Goal: Transaction & Acquisition: Purchase product/service

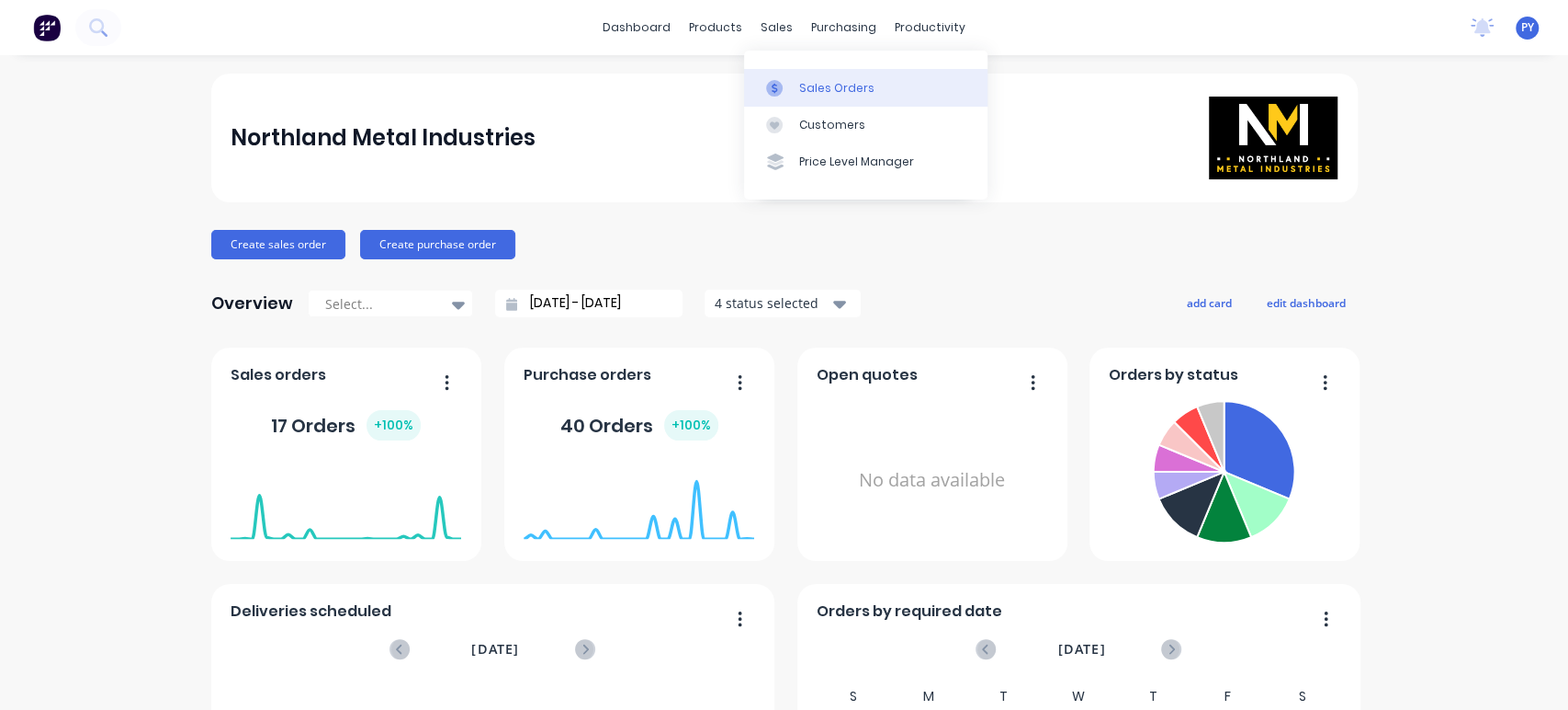
click at [807, 87] on div "Sales Orders" at bounding box center [836, 89] width 75 height 17
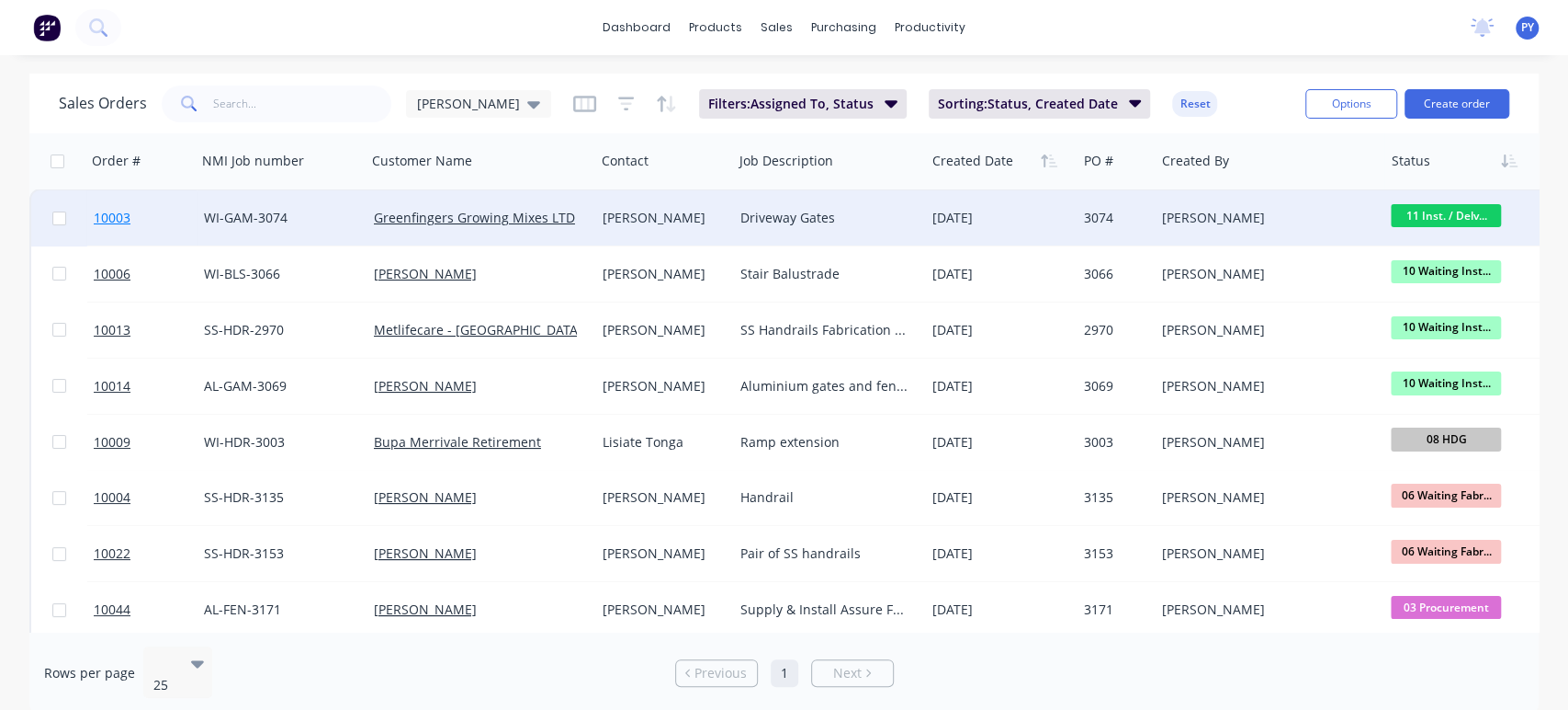
click at [117, 216] on span "10003" at bounding box center [112, 218] width 36 height 19
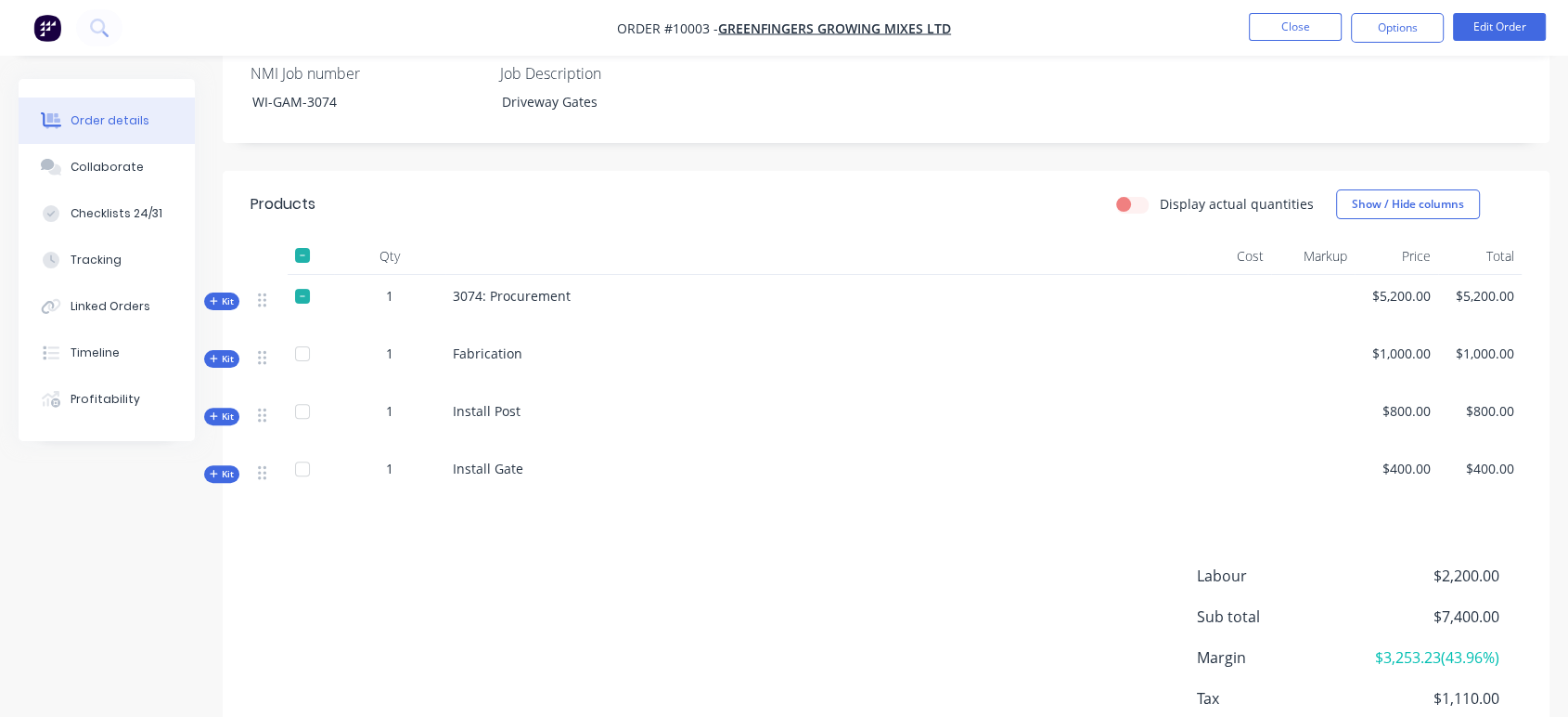
scroll to position [515, 0]
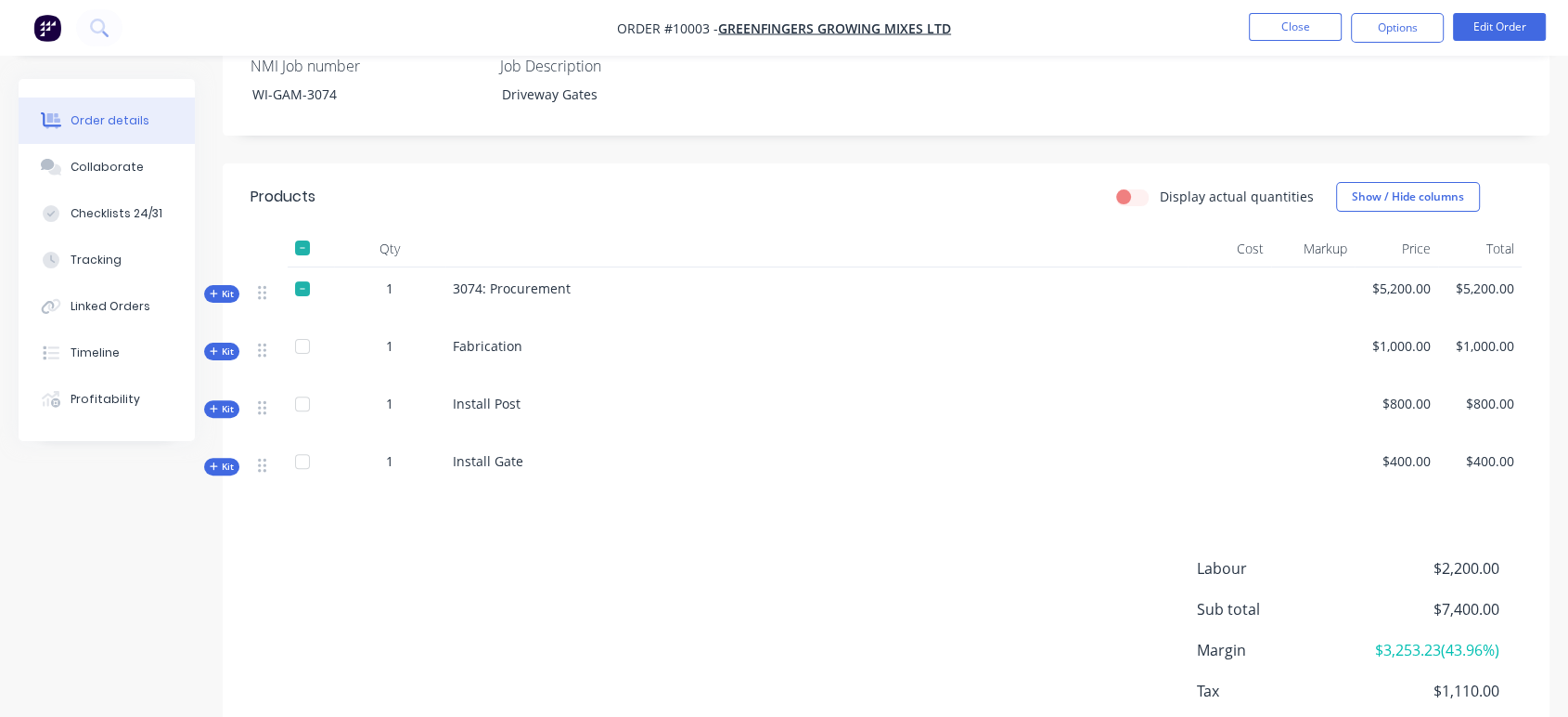
click at [226, 287] on span "Kit" at bounding box center [222, 294] width 24 height 14
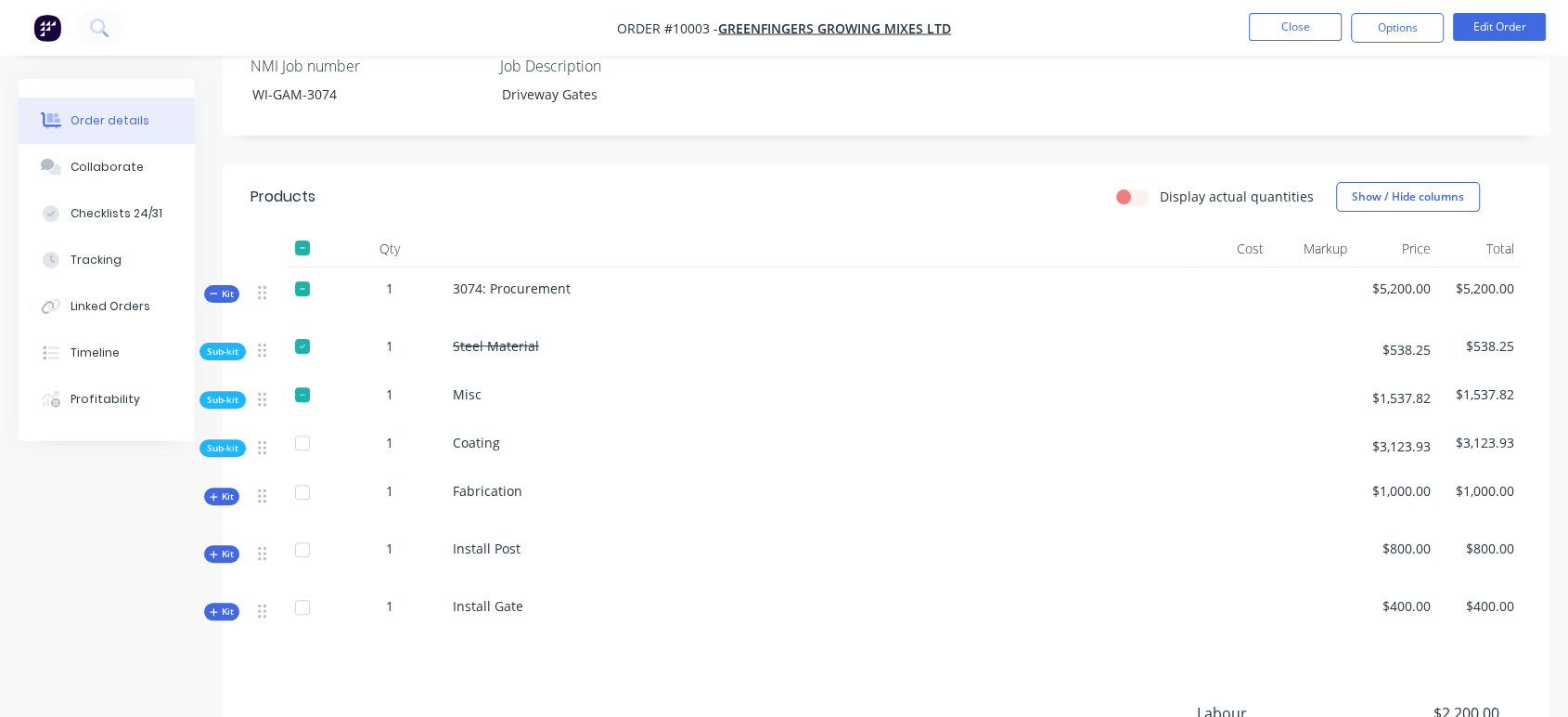
click at [219, 392] on span "Sub-kit" at bounding box center [223, 399] width 32 height 14
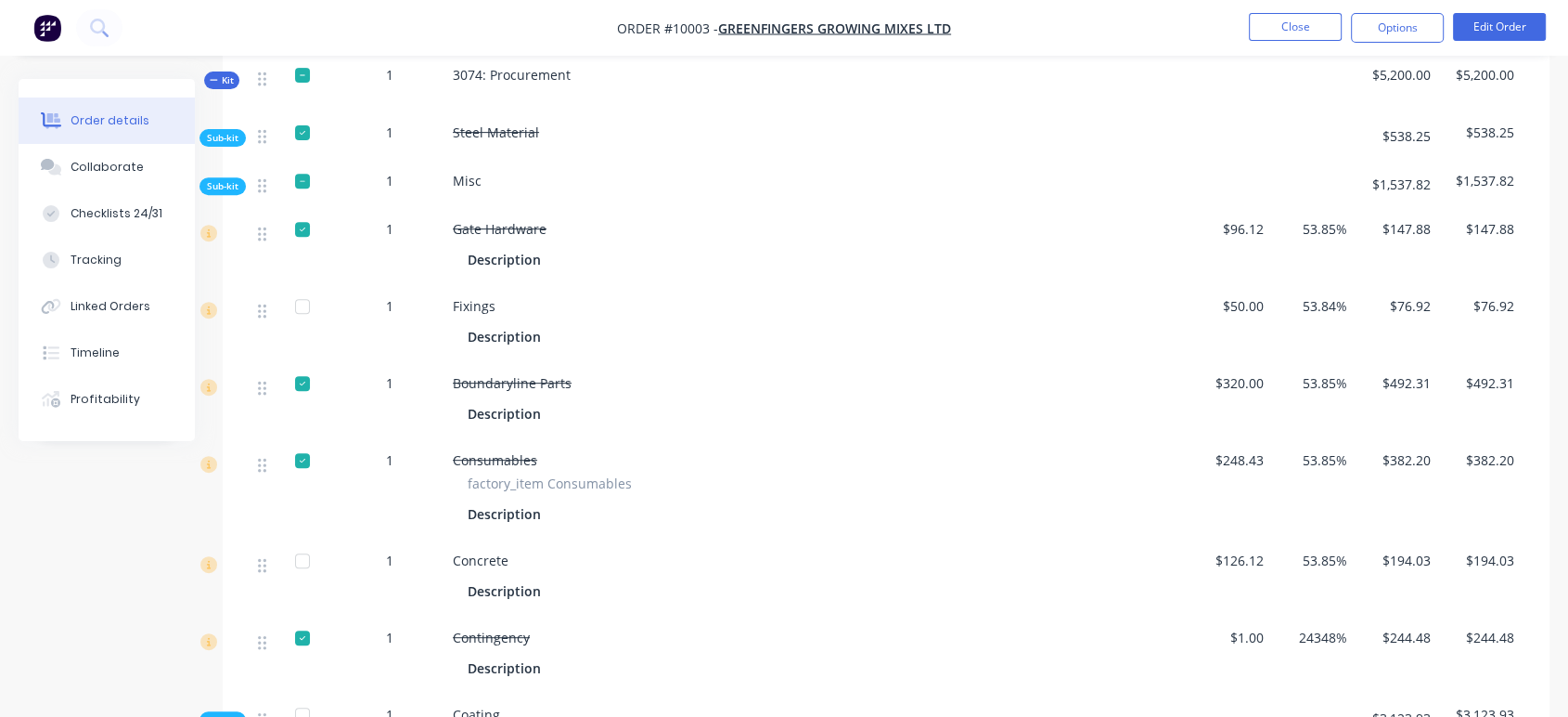
scroll to position [721, 0]
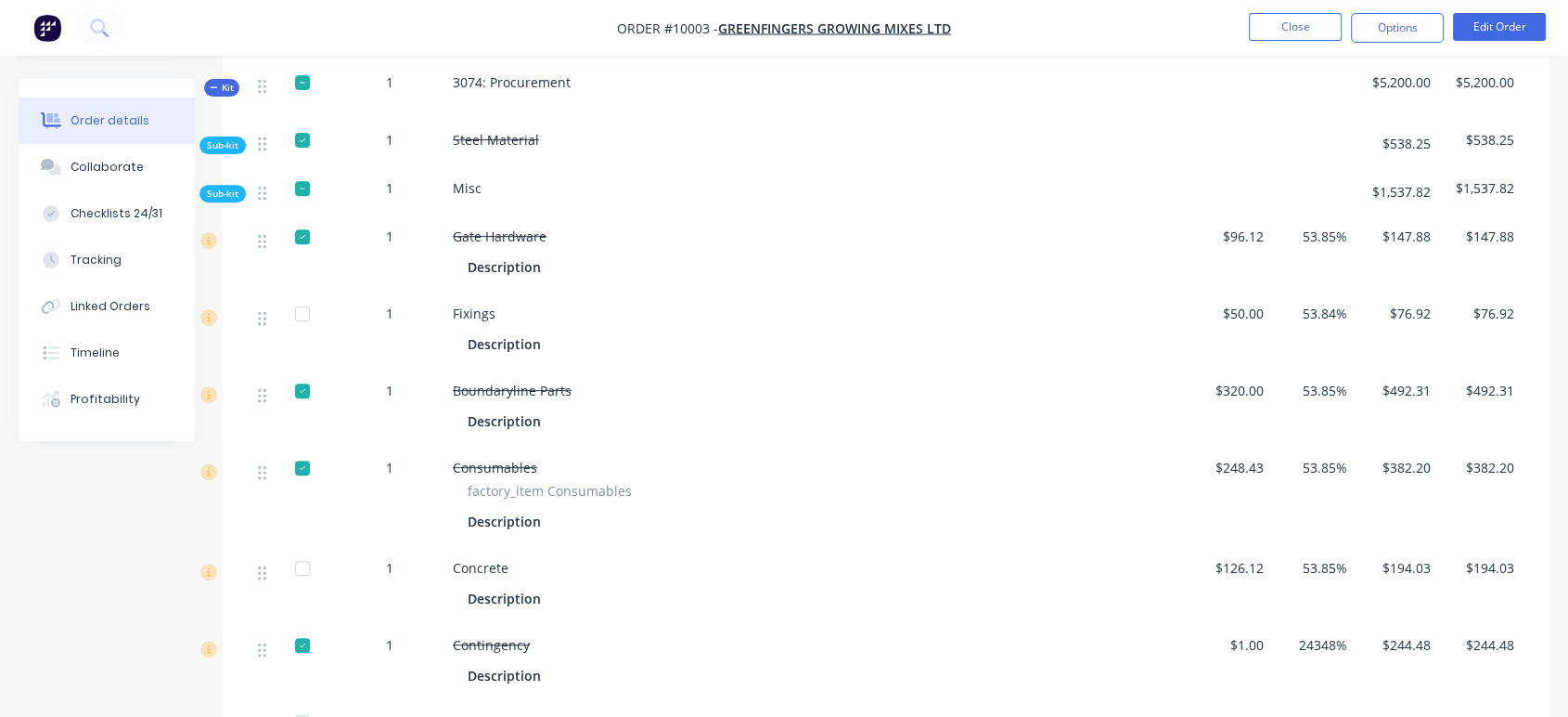
click at [305, 295] on div at bounding box center [302, 313] width 37 height 37
click at [310, 295] on div at bounding box center [302, 313] width 37 height 37
click at [1403, 25] on button "Options" at bounding box center [1397, 28] width 93 height 30
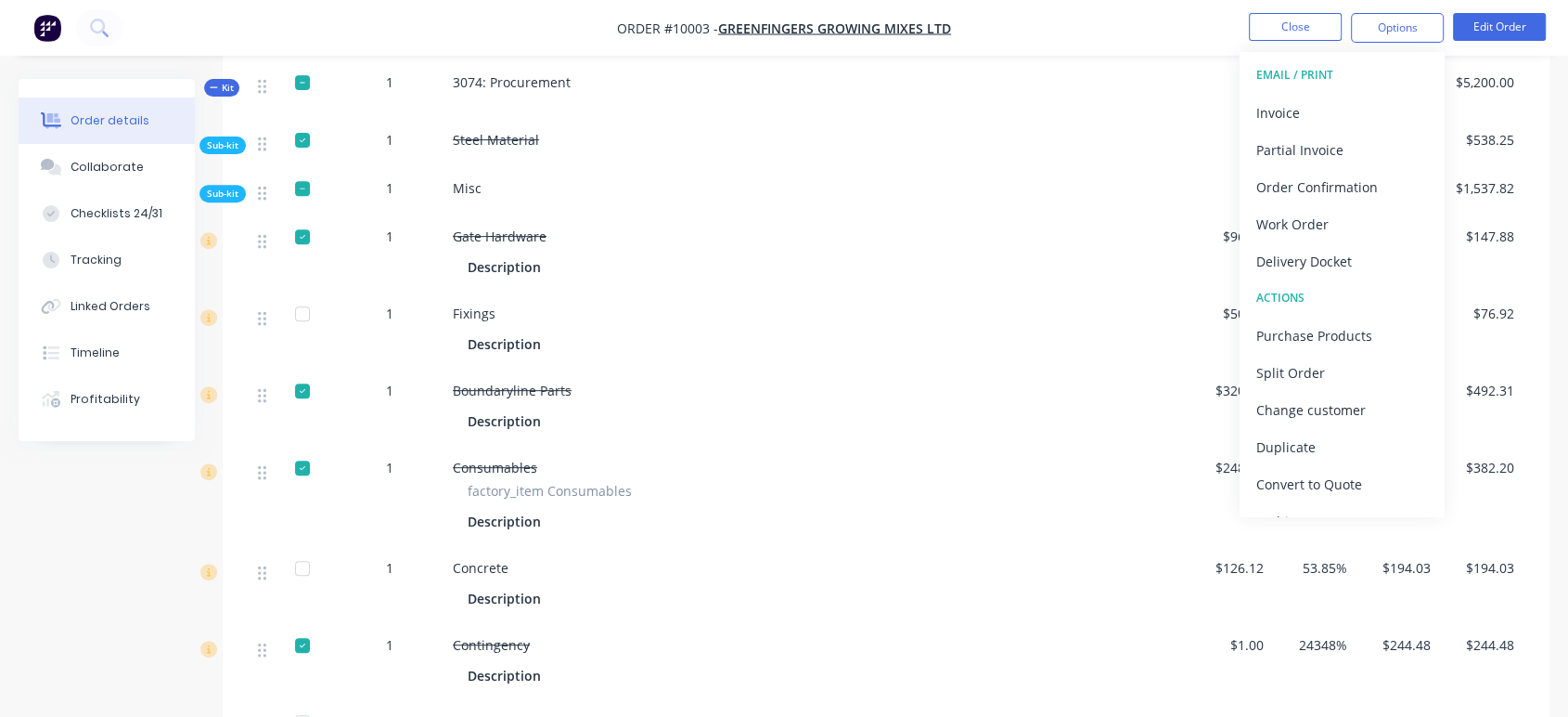
click at [497, 330] on div "Description" at bounding box center [508, 343] width 81 height 27
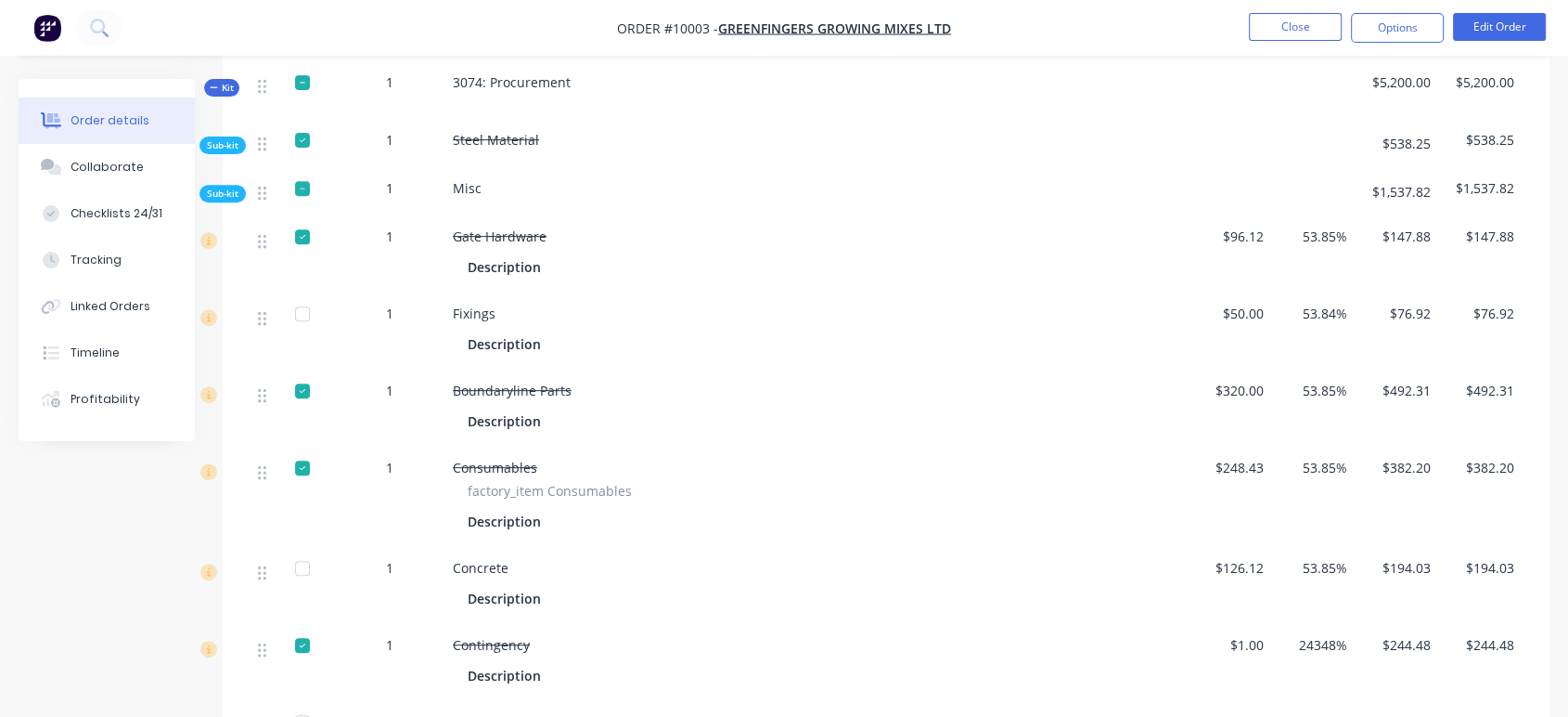
click at [471, 305] on span "Fixings" at bounding box center [473, 313] width 42 height 18
click at [213, 309] on icon at bounding box center [209, 317] width 17 height 17
click at [752, 380] on div "Boundaryline Parts" at bounding box center [816, 390] width 727 height 20
click at [475, 330] on div "Description" at bounding box center [508, 343] width 81 height 27
click at [470, 305] on span "Fixings" at bounding box center [473, 313] width 42 height 18
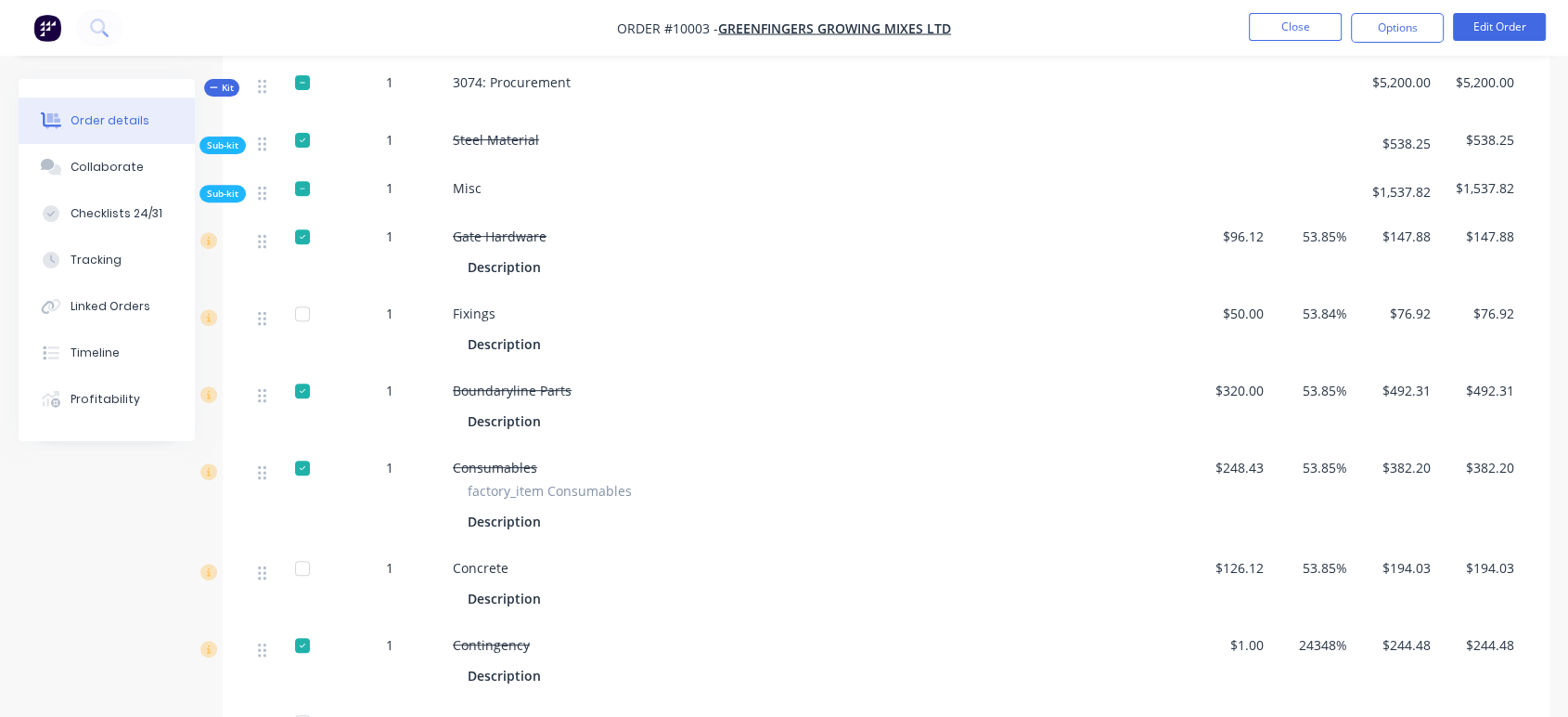
click at [477, 305] on span "Fixings" at bounding box center [473, 313] width 42 height 18
drag, startPoint x: 490, startPoint y: 325, endPoint x: 498, endPoint y: 336, distance: 13.6
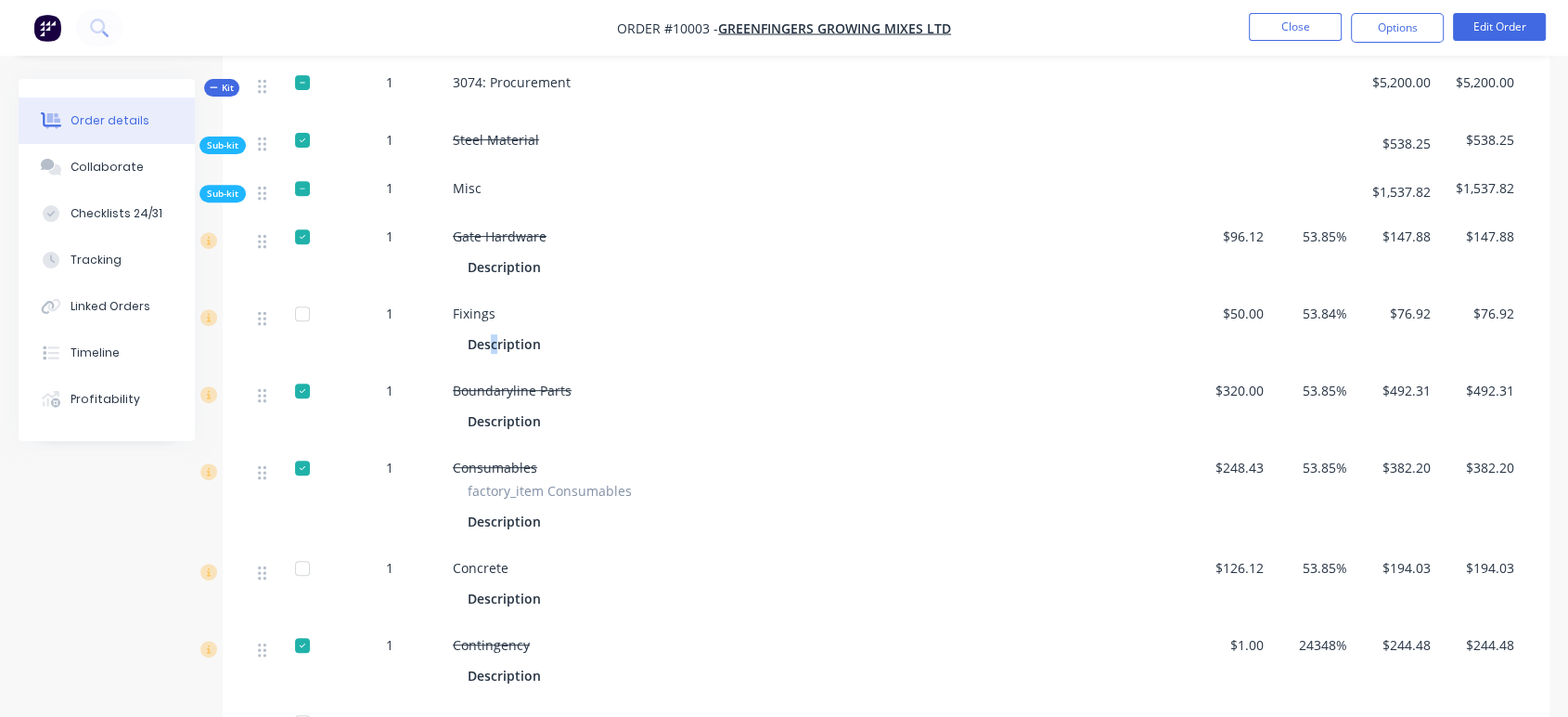
click at [498, 338] on div "Description" at bounding box center [508, 343] width 81 height 27
click at [389, 304] on span "1" at bounding box center [389, 313] width 8 height 20
drag, startPoint x: 389, startPoint y: 292, endPoint x: 358, endPoint y: 298, distance: 31.6
click at [388, 304] on span "1" at bounding box center [389, 313] width 8 height 20
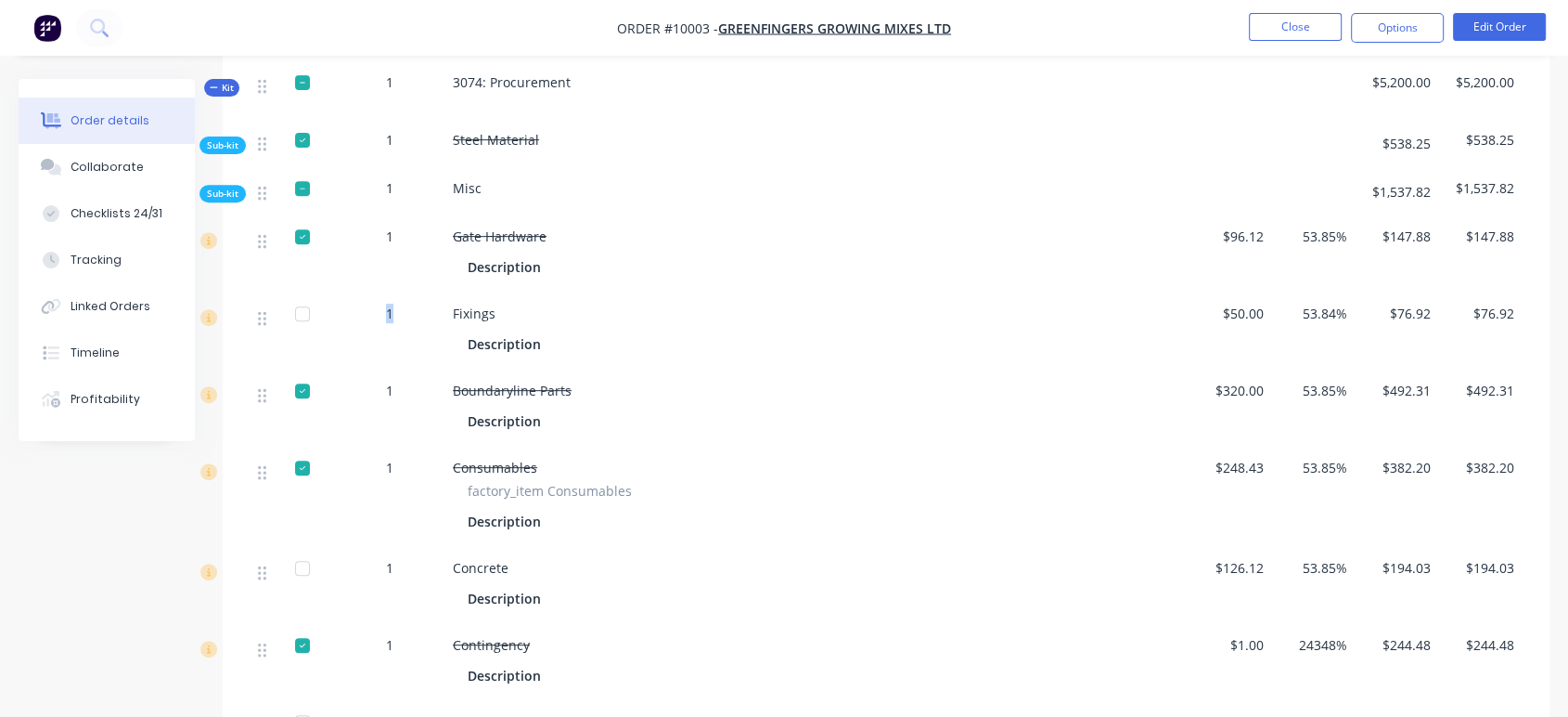
click at [302, 295] on div at bounding box center [302, 313] width 37 height 37
click at [303, 295] on div at bounding box center [302, 313] width 37 height 37
click at [1402, 32] on button "Options" at bounding box center [1397, 28] width 93 height 30
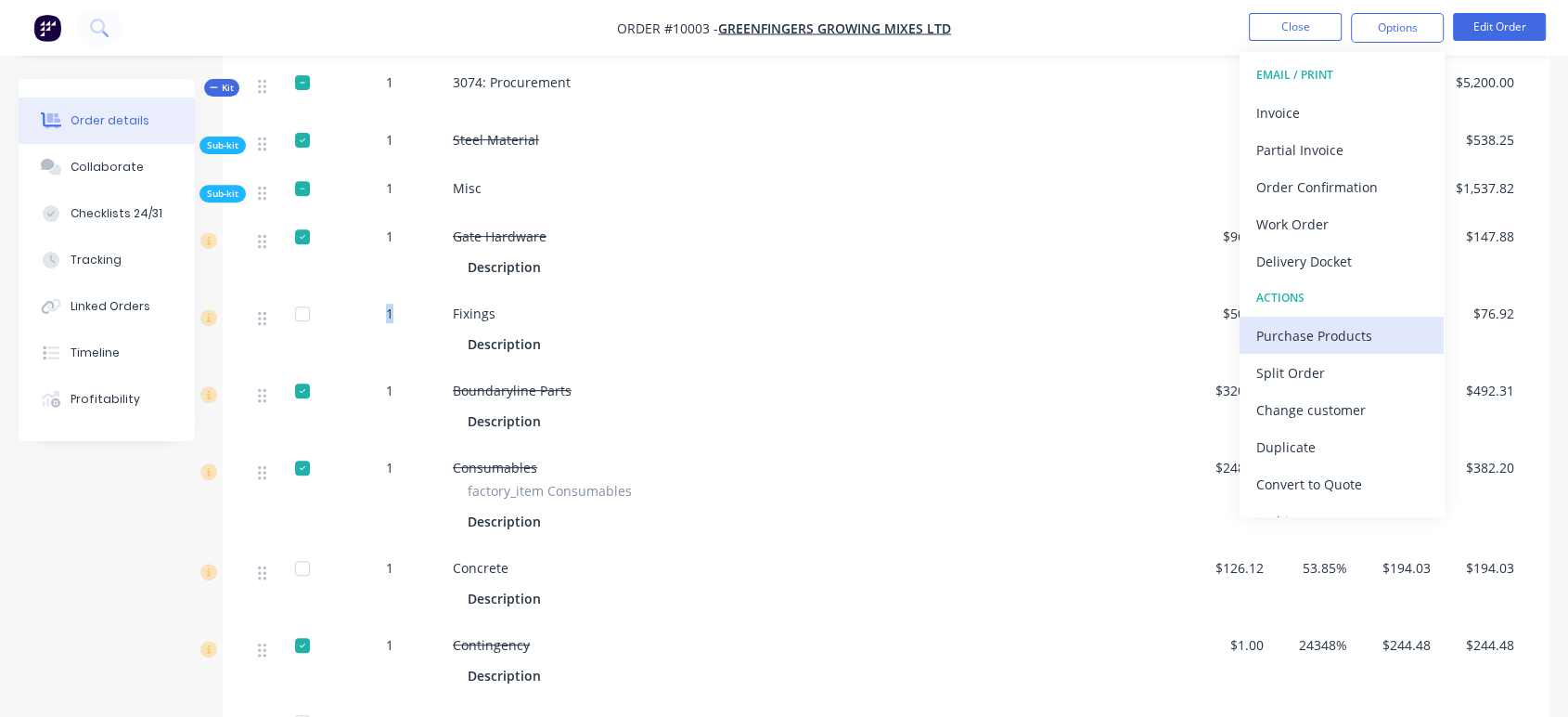
click at [1317, 328] on div "Purchase Products" at bounding box center [1342, 335] width 171 height 27
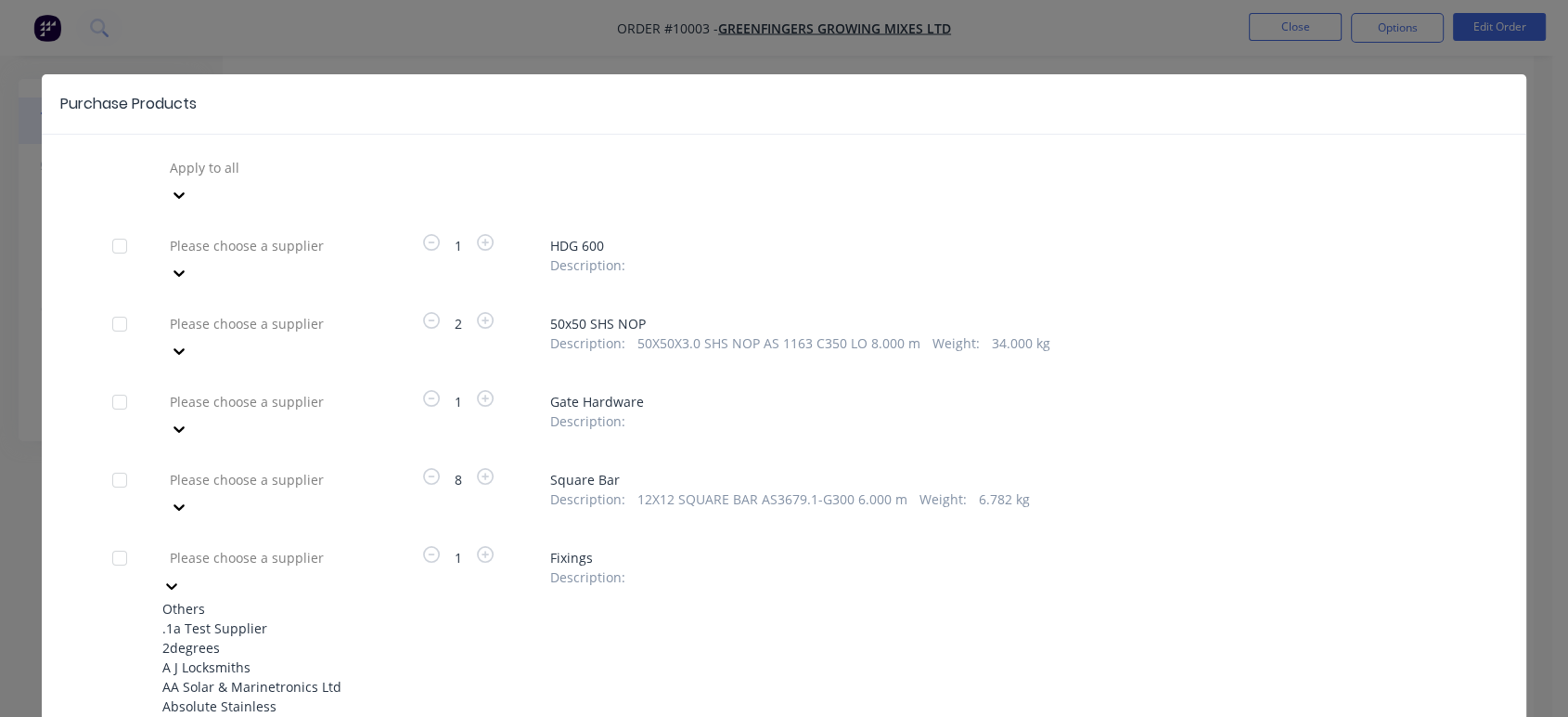
click at [357, 209] on div "465 results available. Use Up and Down to choose options, press Enter to select…" at bounding box center [264, 181] width 204 height 56
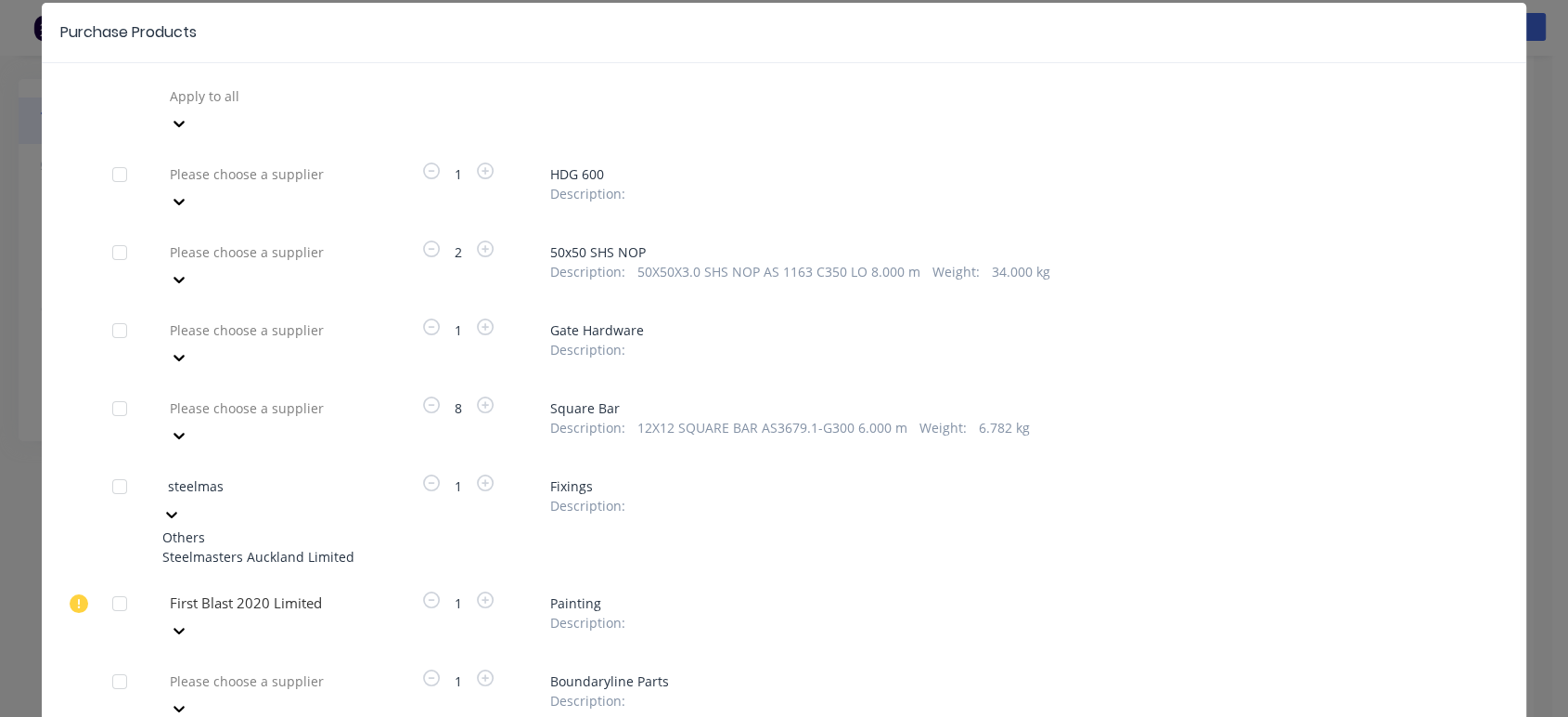
type input "steelmast"
click at [216, 547] on div "Steelmasters Auckland Limited" at bounding box center [264, 556] width 204 height 20
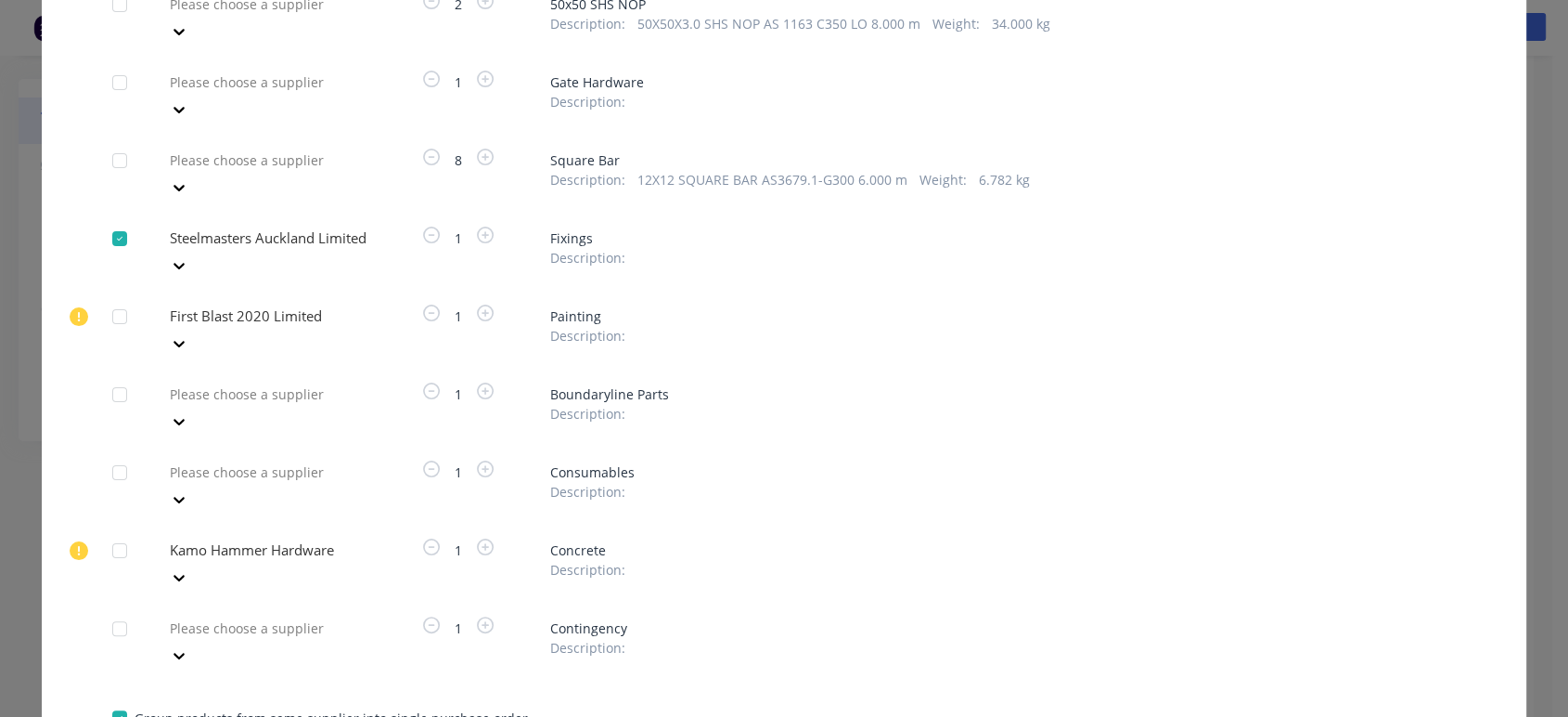
scroll to position [320, 0]
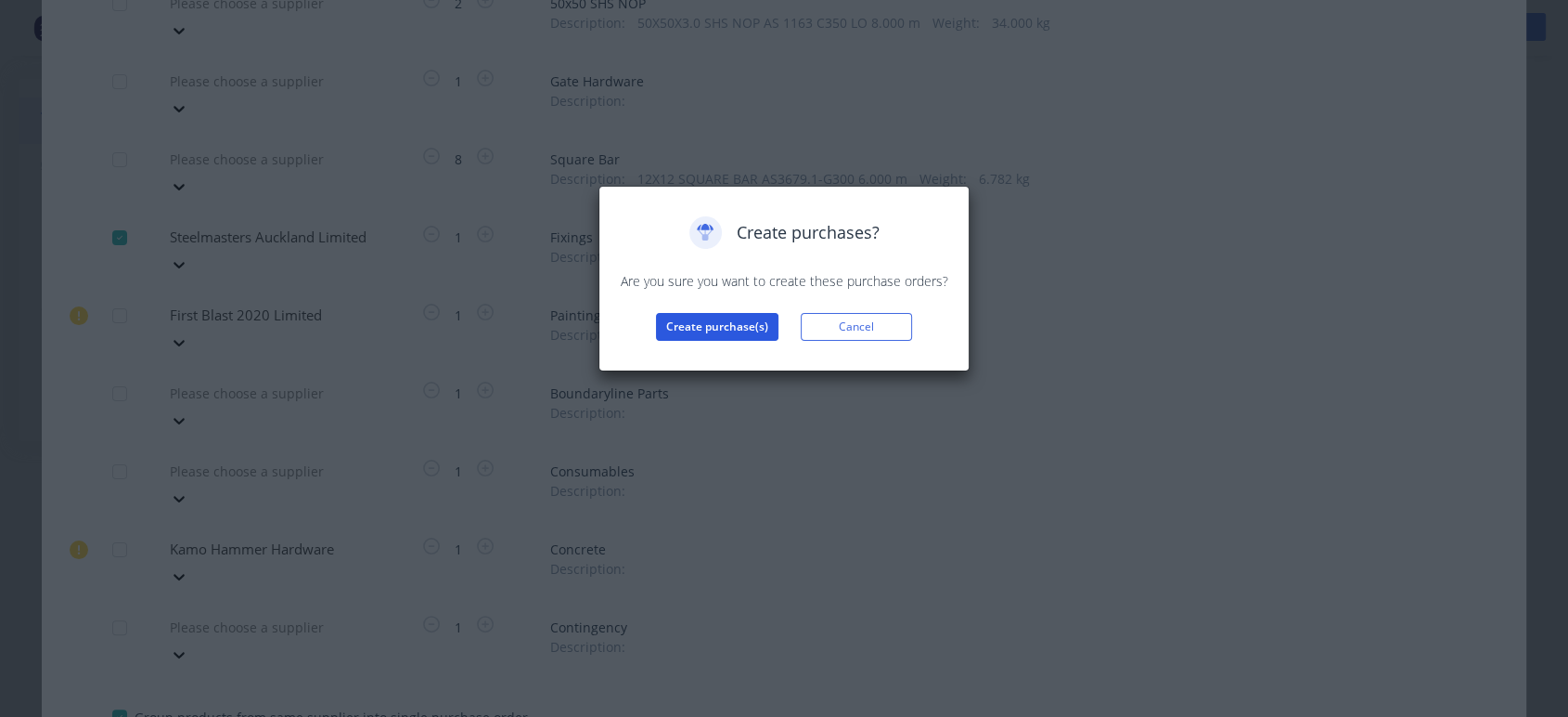
click at [705, 323] on button "Create purchase(s)" at bounding box center [717, 327] width 122 height 28
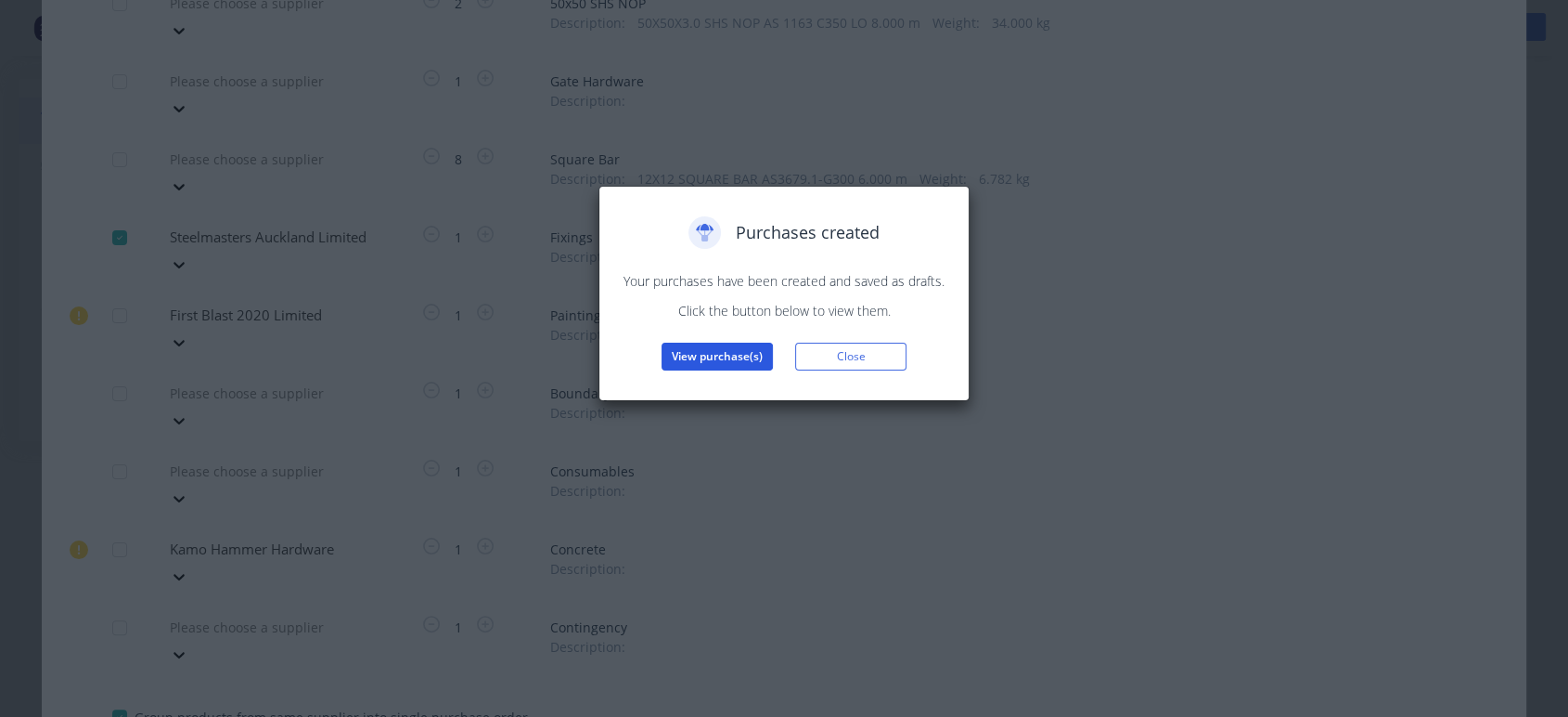
click at [723, 357] on button "View purchase(s)" at bounding box center [717, 357] width 111 height 28
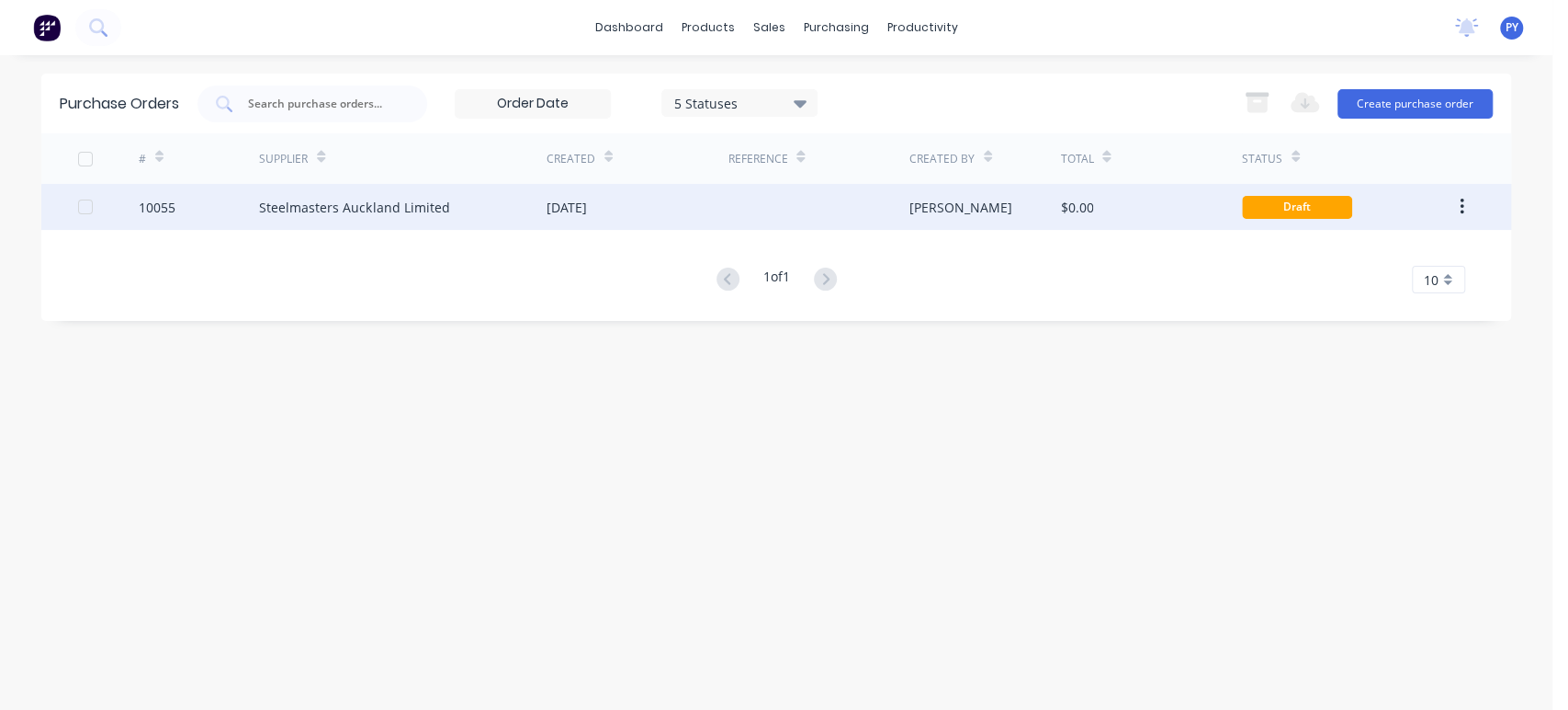
click at [354, 211] on div "Steelmasters Auckland Limited" at bounding box center [354, 207] width 190 height 20
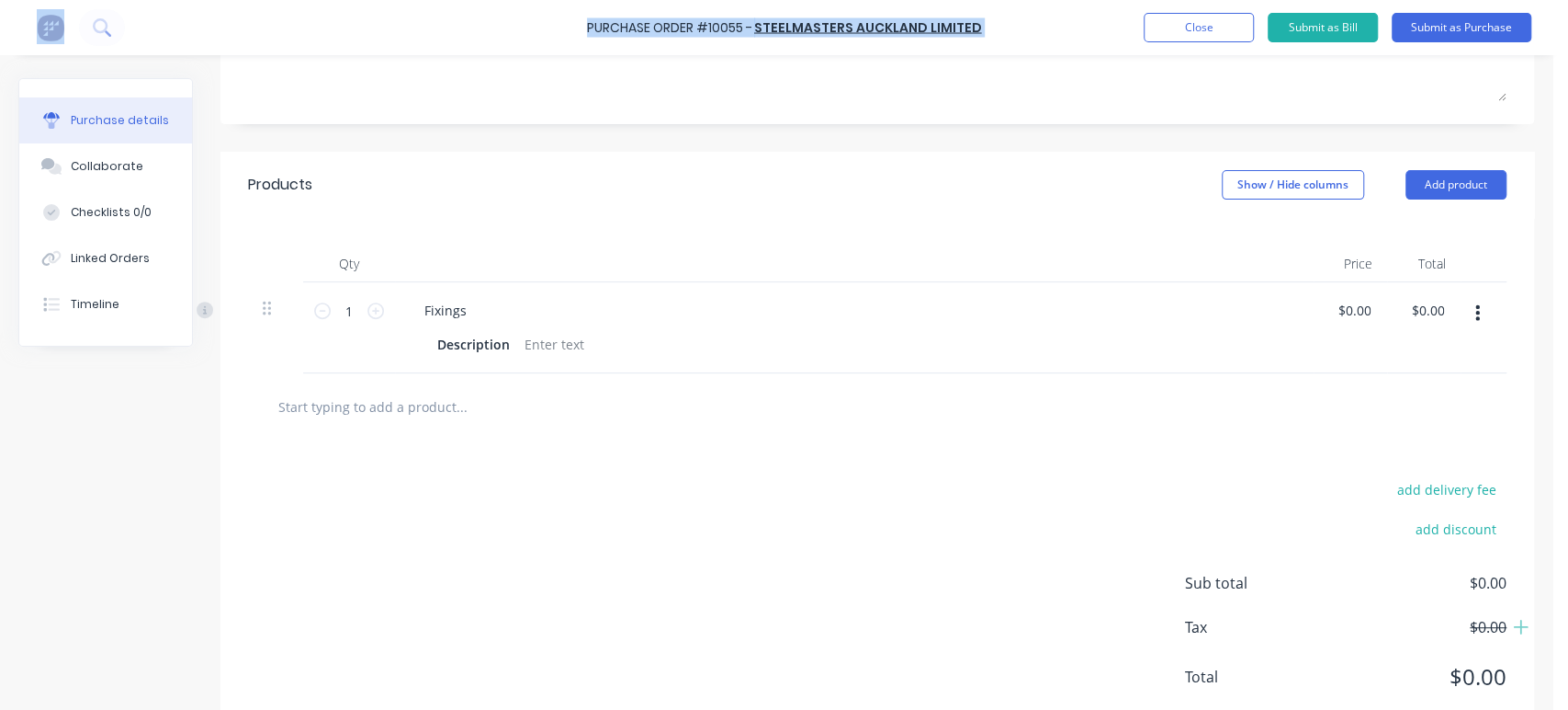
scroll to position [306, 0]
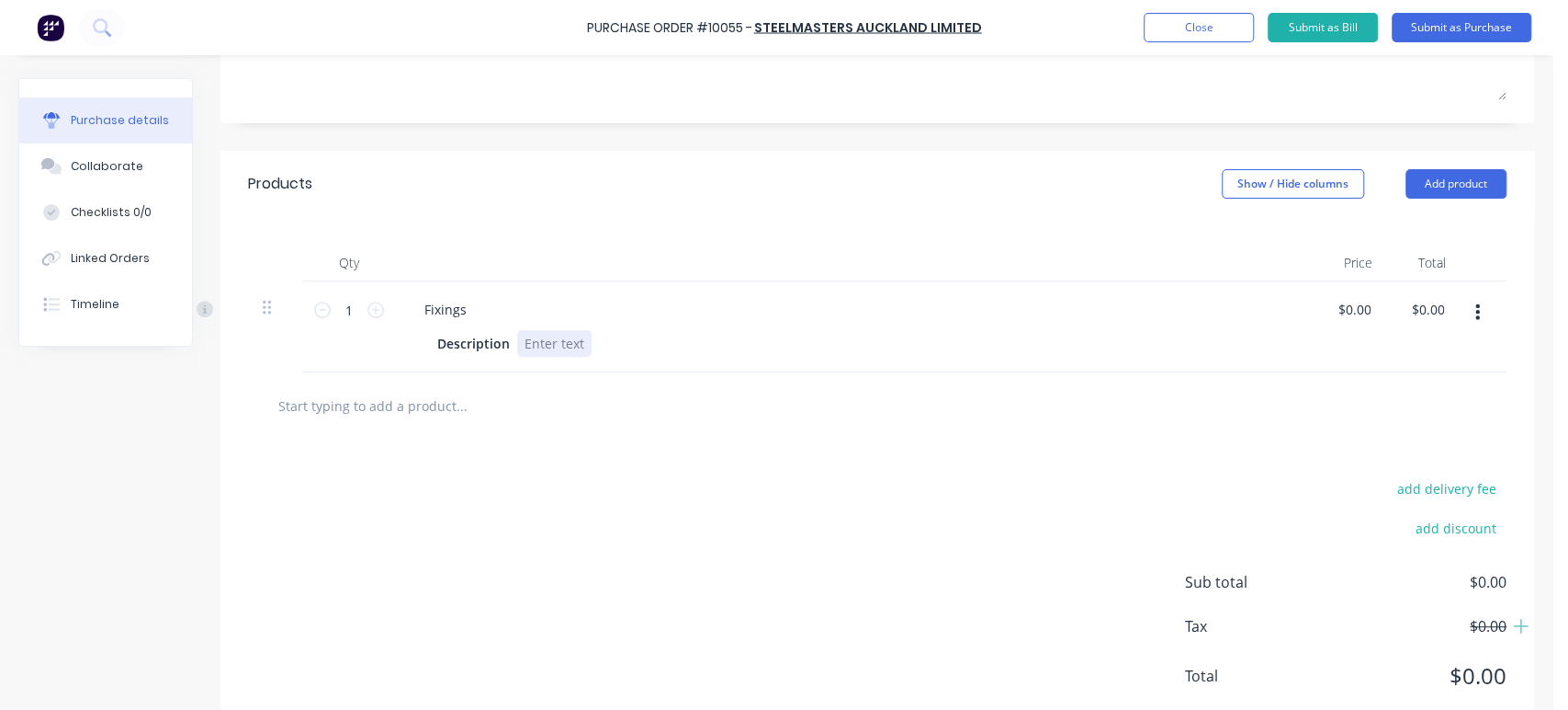
click at [581, 336] on div at bounding box center [554, 343] width 74 height 27
click at [522, 342] on div "M8 x 130mm galv bolts" at bounding box center [595, 343] width 156 height 27
click at [705, 343] on div "16 of M8 x 130mm galv bolts" at bounding box center [612, 343] width 190 height 27
click at [881, 344] on div "16 of M8 x 130mm galv bolts, 32 of M8 galv washers, 16 of galv" at bounding box center [716, 343] width 399 height 27
click at [931, 338] on div "Description 16 of M8 x 130mm galv bolts, 32 of M8 galv washers, 16 of M8 galv" at bounding box center [851, 343] width 842 height 27
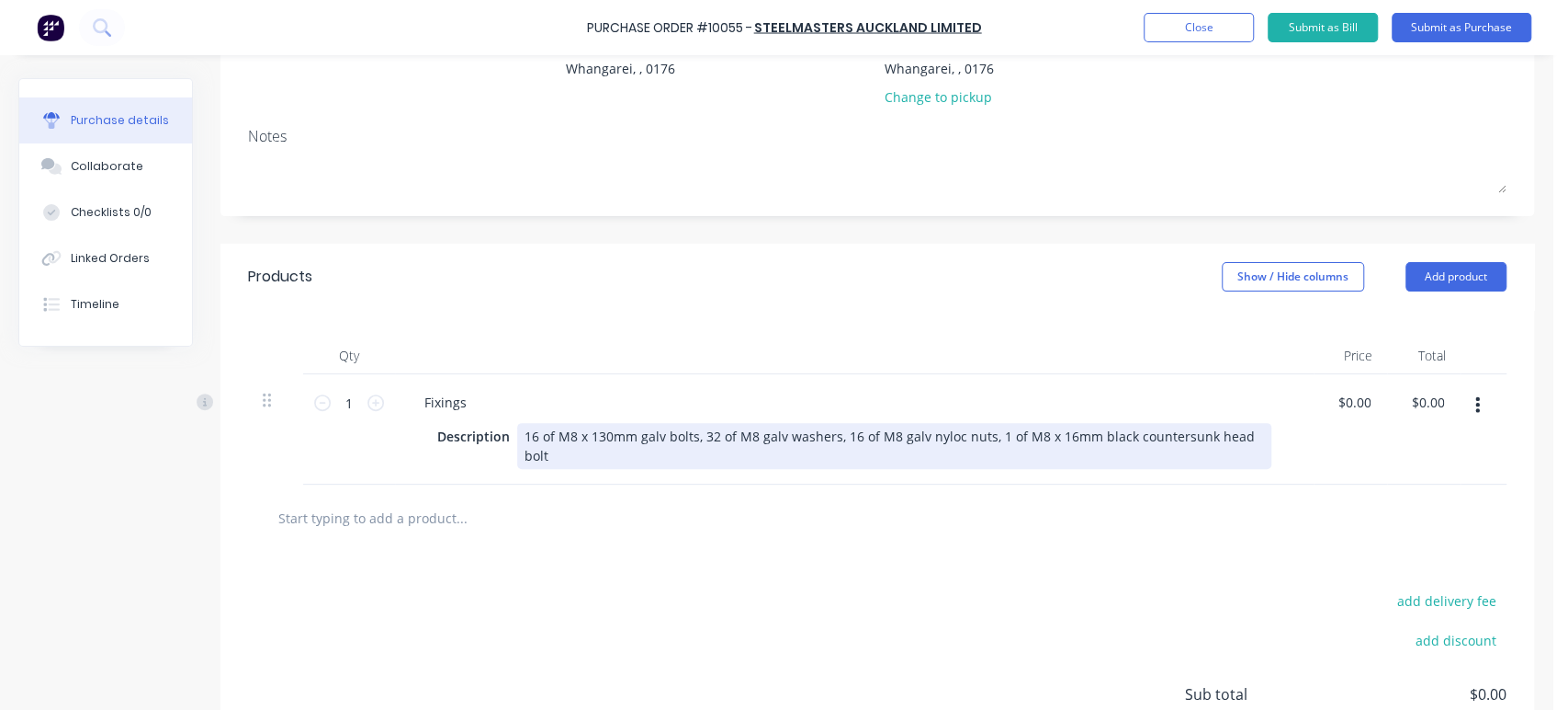
scroll to position [375, 0]
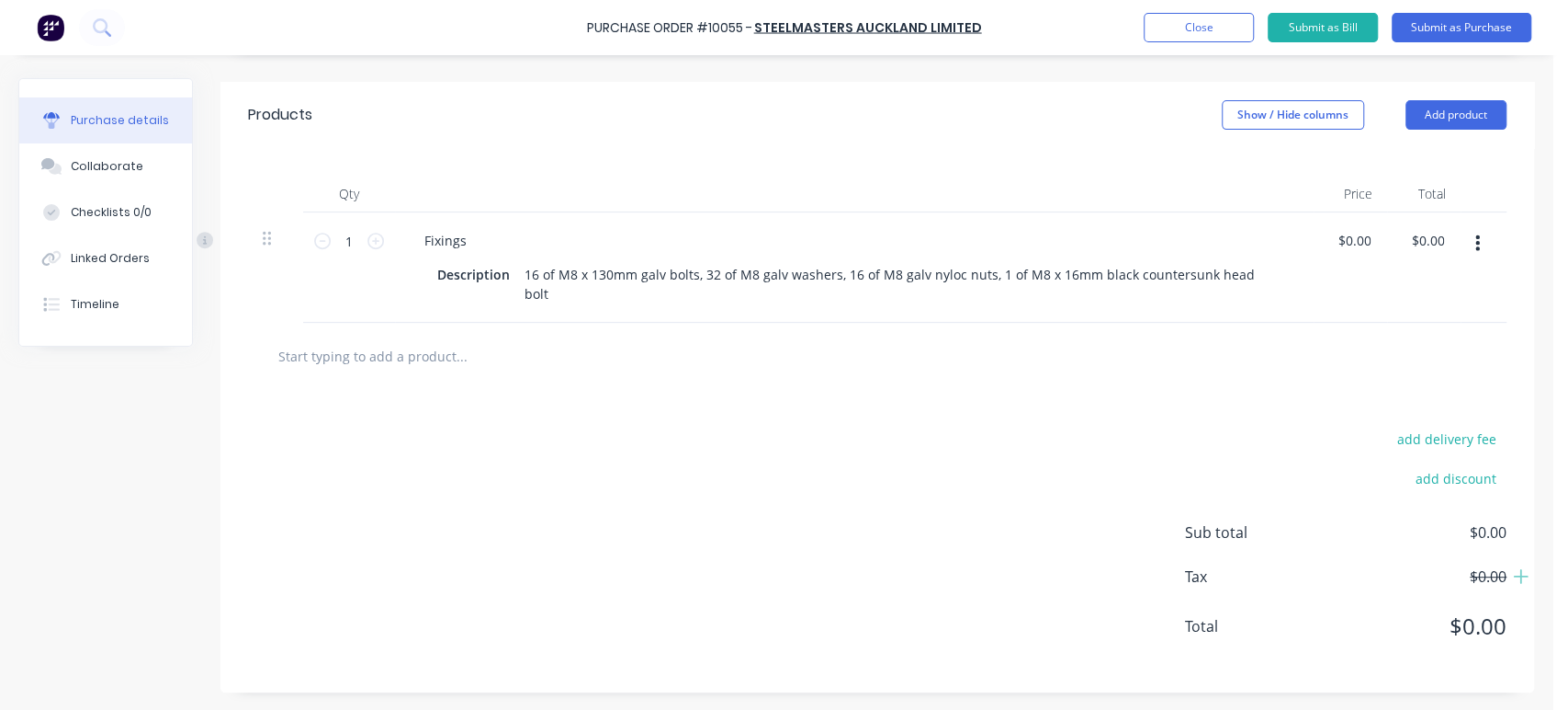
click at [622, 454] on div "add delivery fee add discount Sub total $0.00 Tax $0.00 Total $0.00" at bounding box center [877, 540] width 1314 height 303
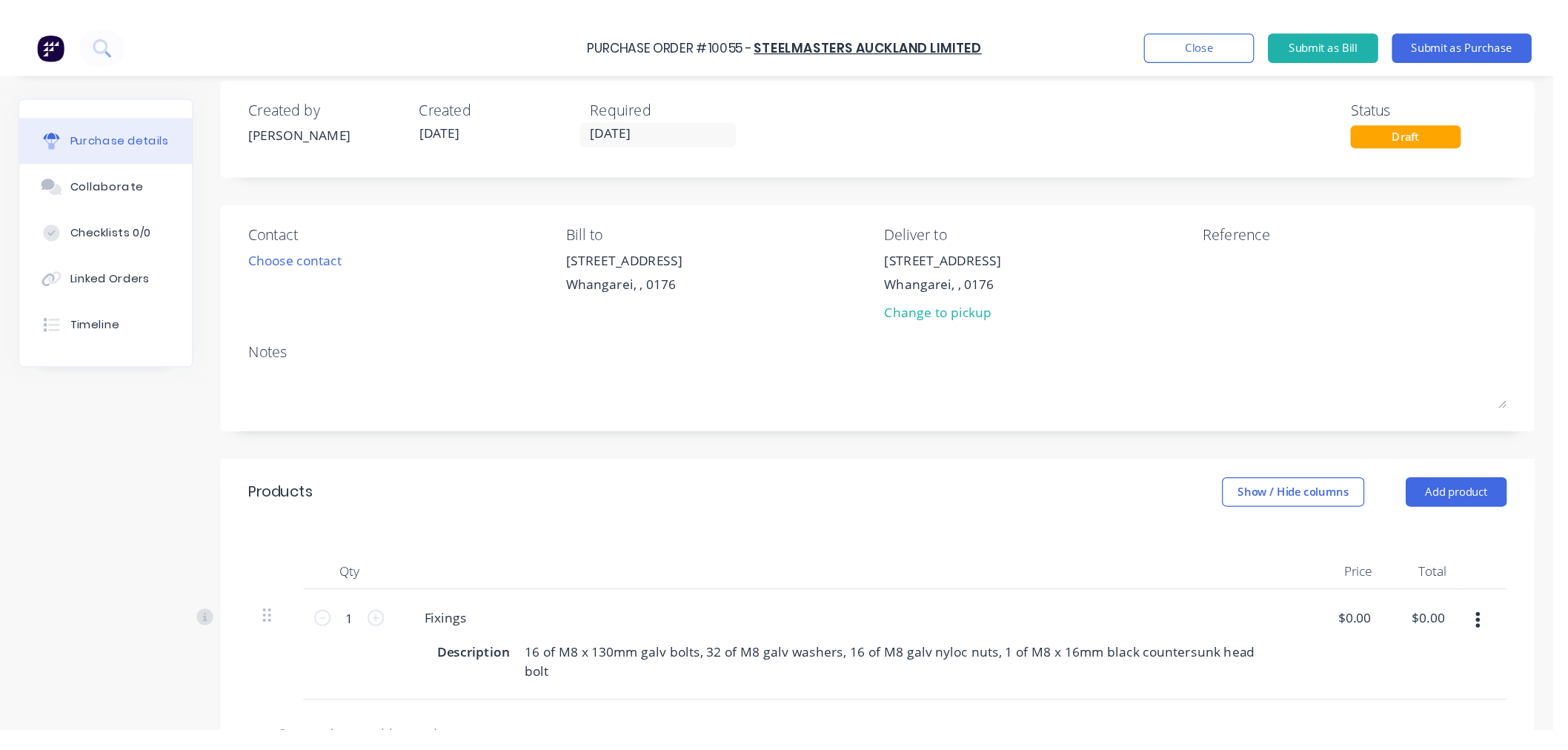
scroll to position [0, 0]
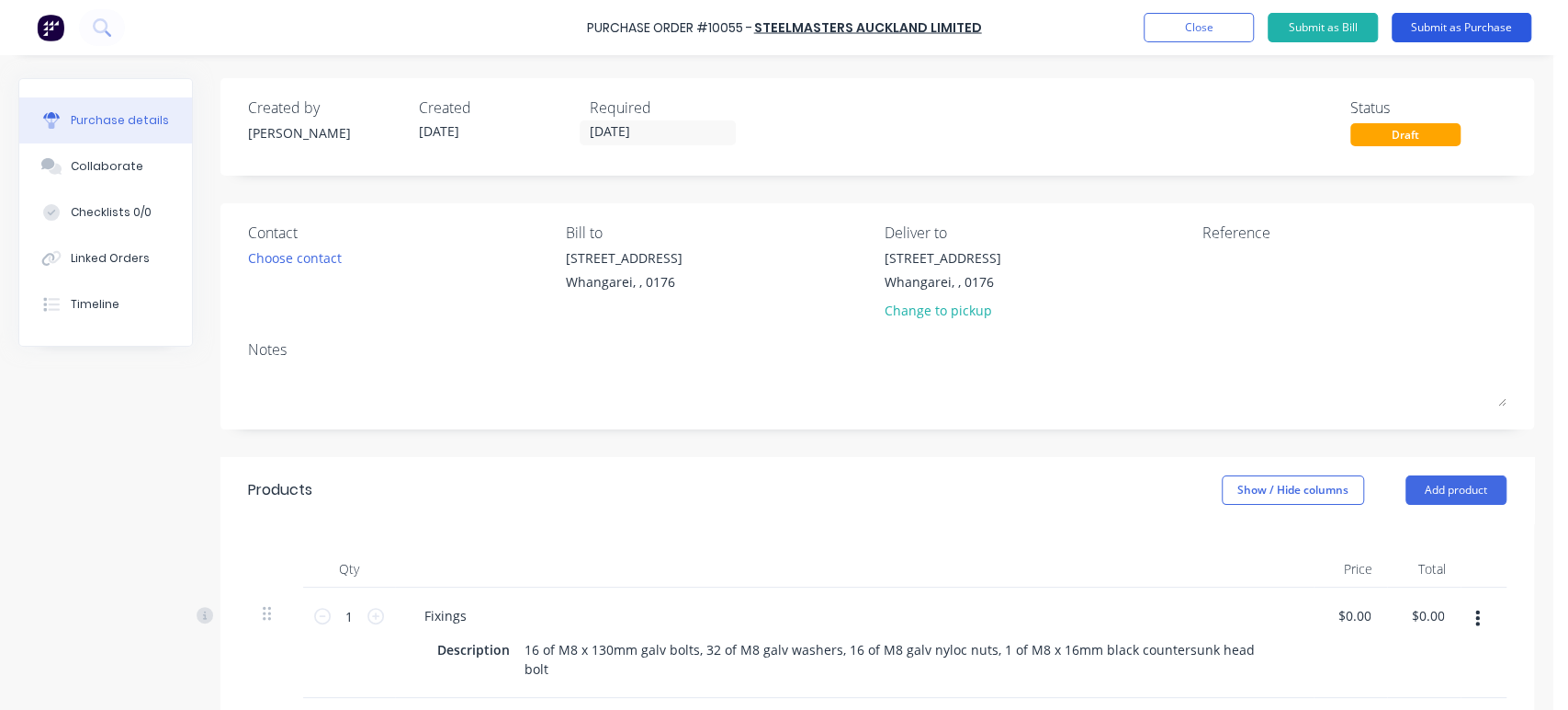
click at [1464, 22] on button "Submit as Purchase" at bounding box center [1462, 28] width 140 height 30
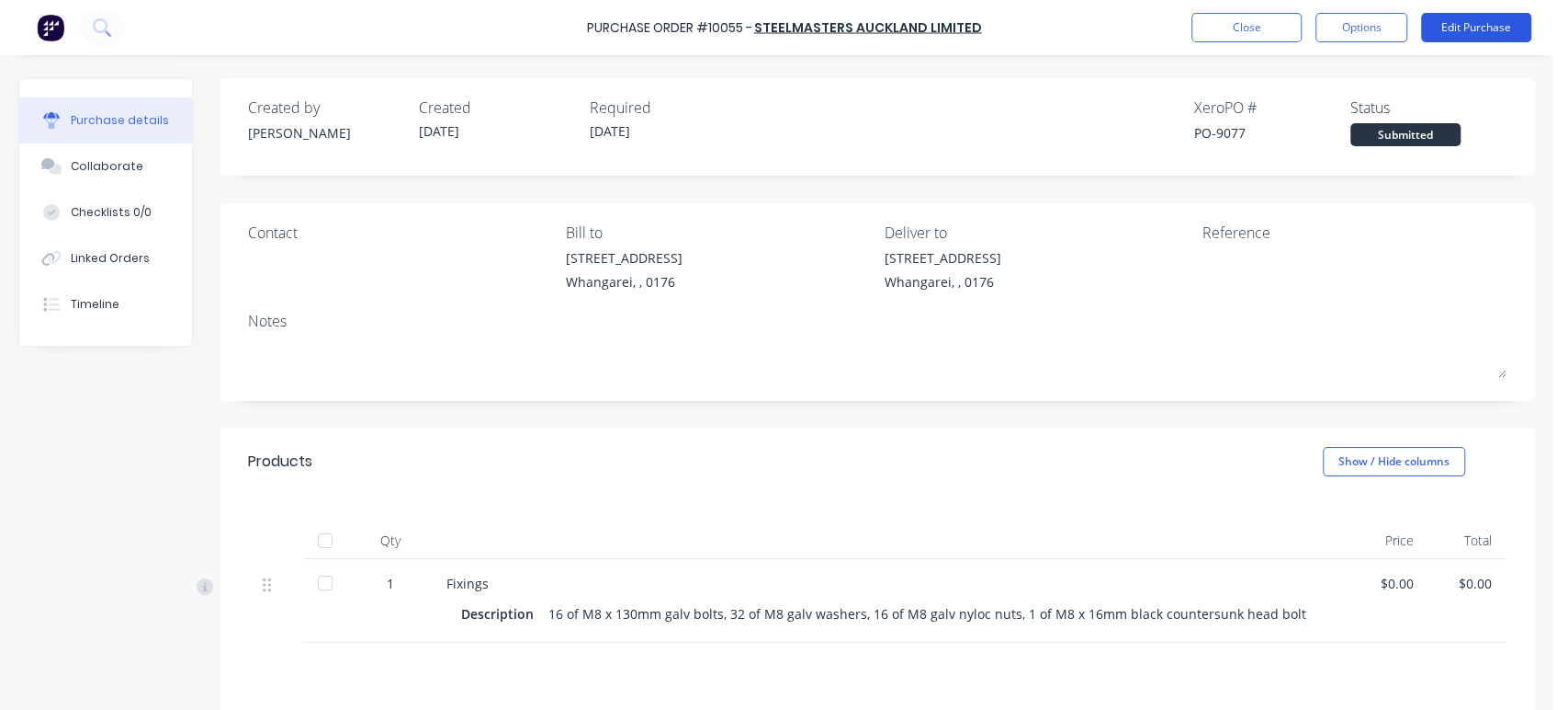
click at [1460, 25] on button "Edit Purchase" at bounding box center [1476, 28] width 110 height 30
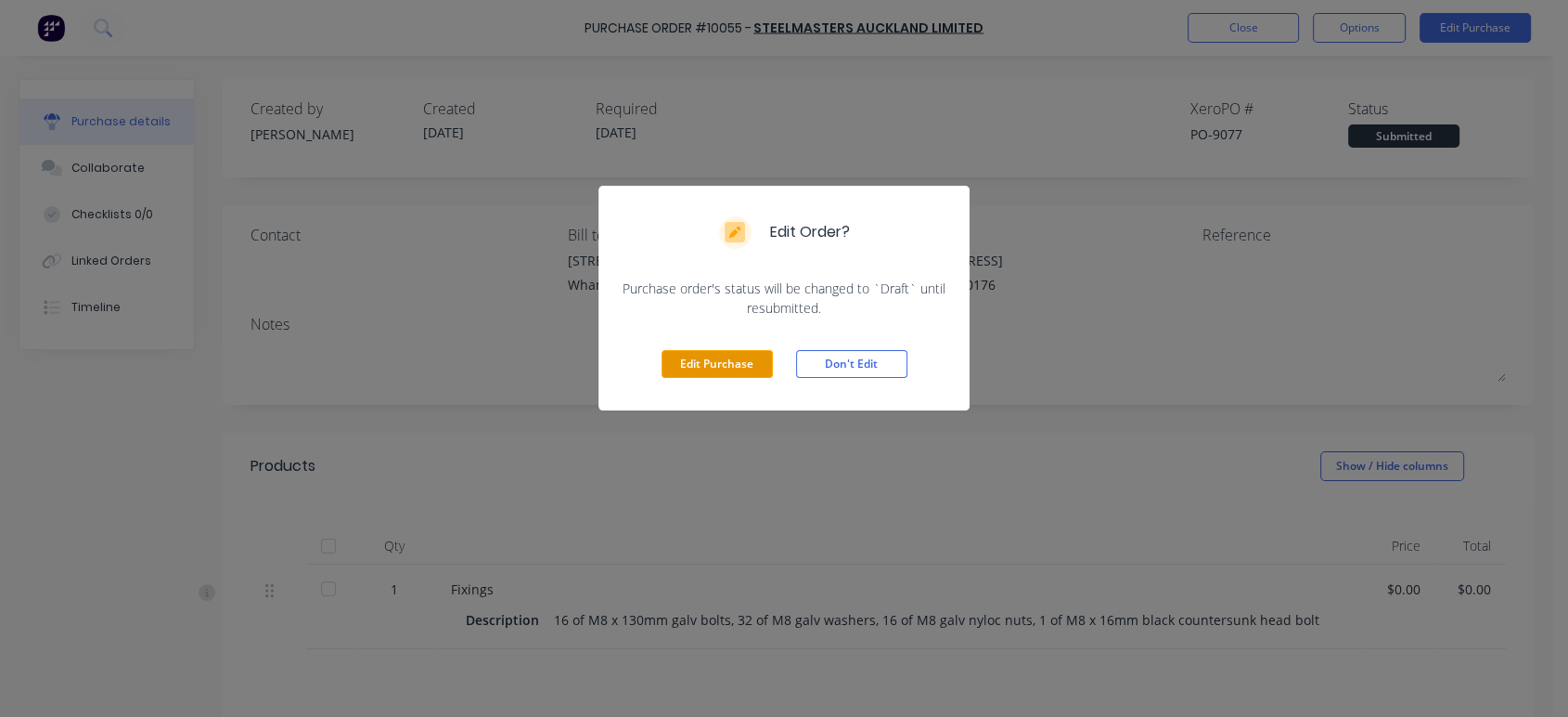
click at [715, 365] on button "Edit Purchase" at bounding box center [717, 364] width 111 height 28
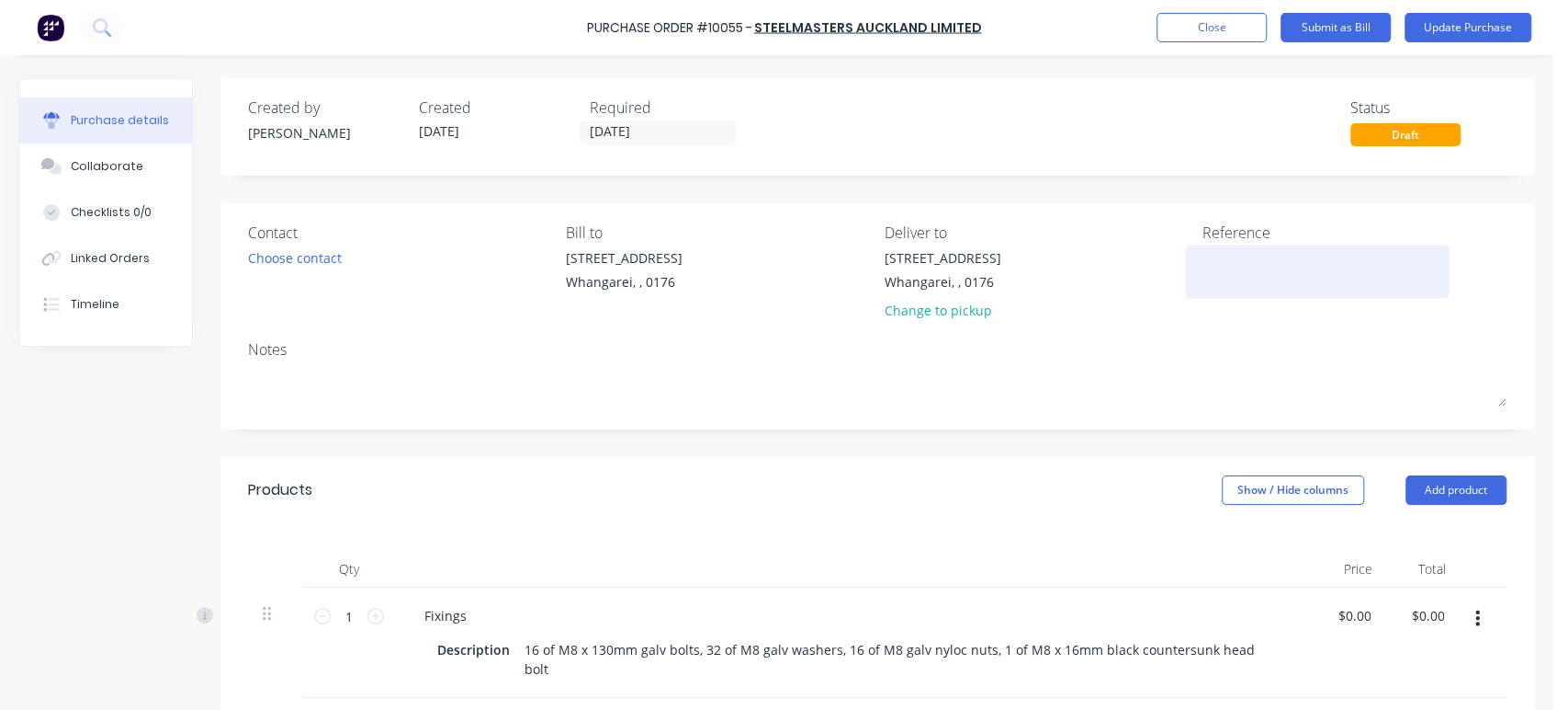
click at [1216, 264] on textarea at bounding box center [1317, 268] width 230 height 41
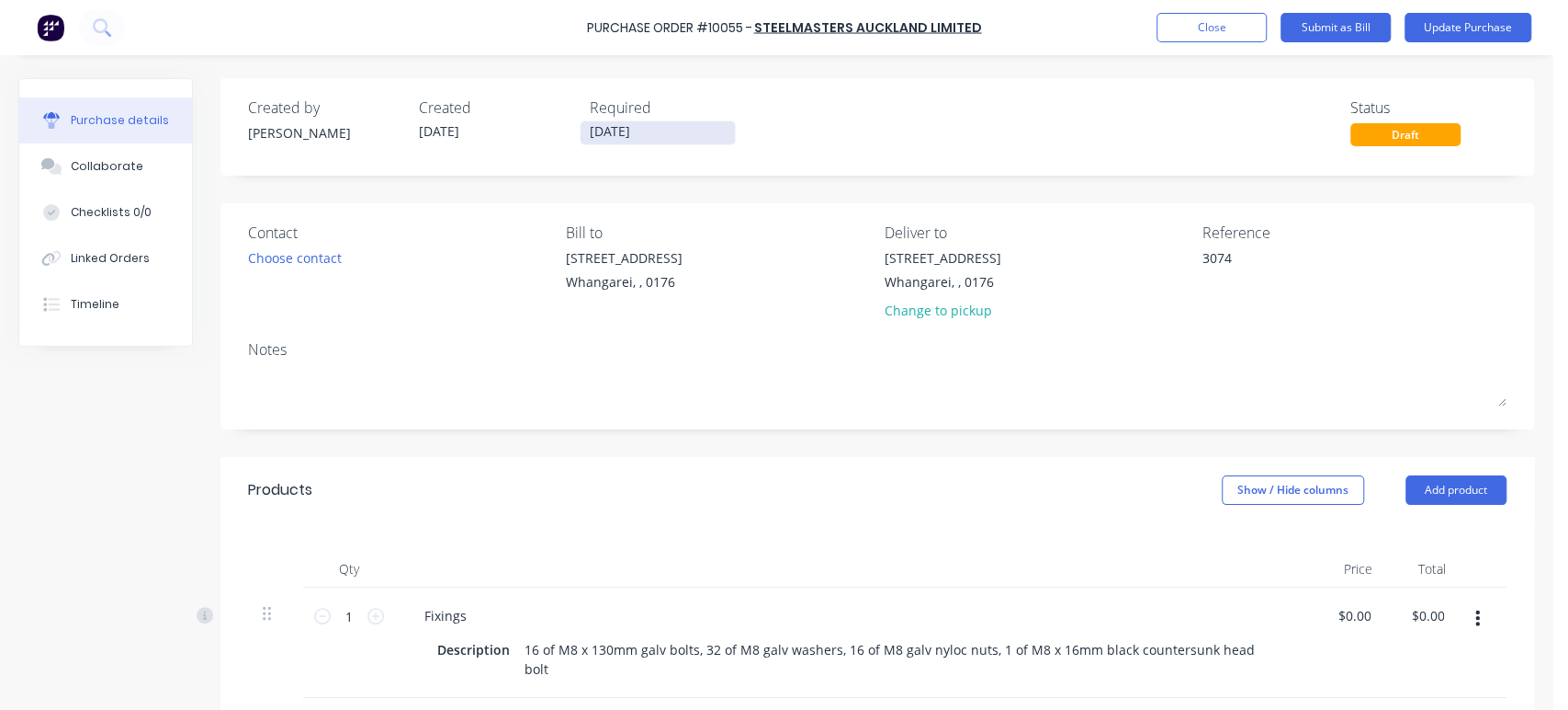
type textarea "3074"
click at [601, 128] on input "[DATE]" at bounding box center [657, 132] width 155 height 23
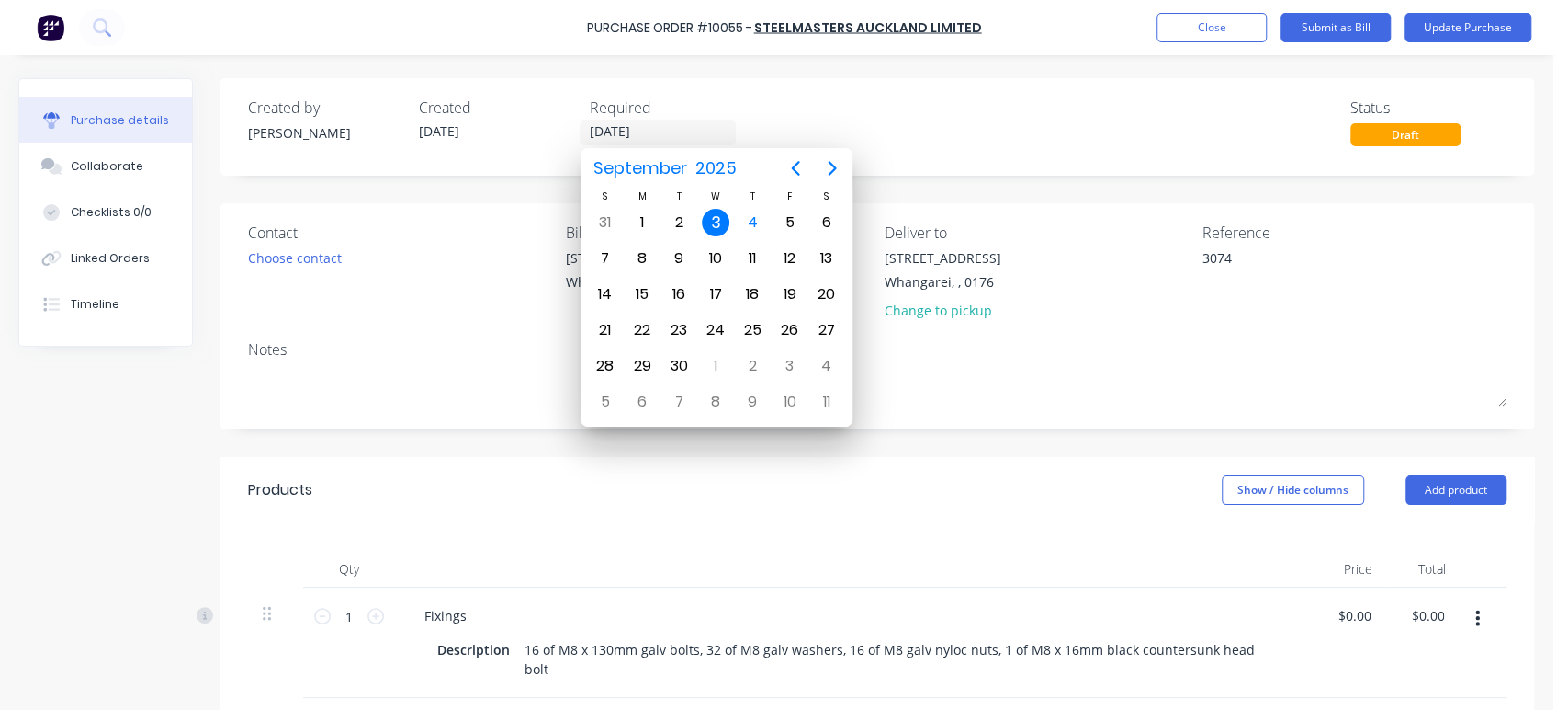
type input "[DATE]"
click at [1010, 126] on div "Created by [PERSON_NAME] Created [DATE] Required [DATE] Status Draft" at bounding box center [876, 121] width 1258 height 49
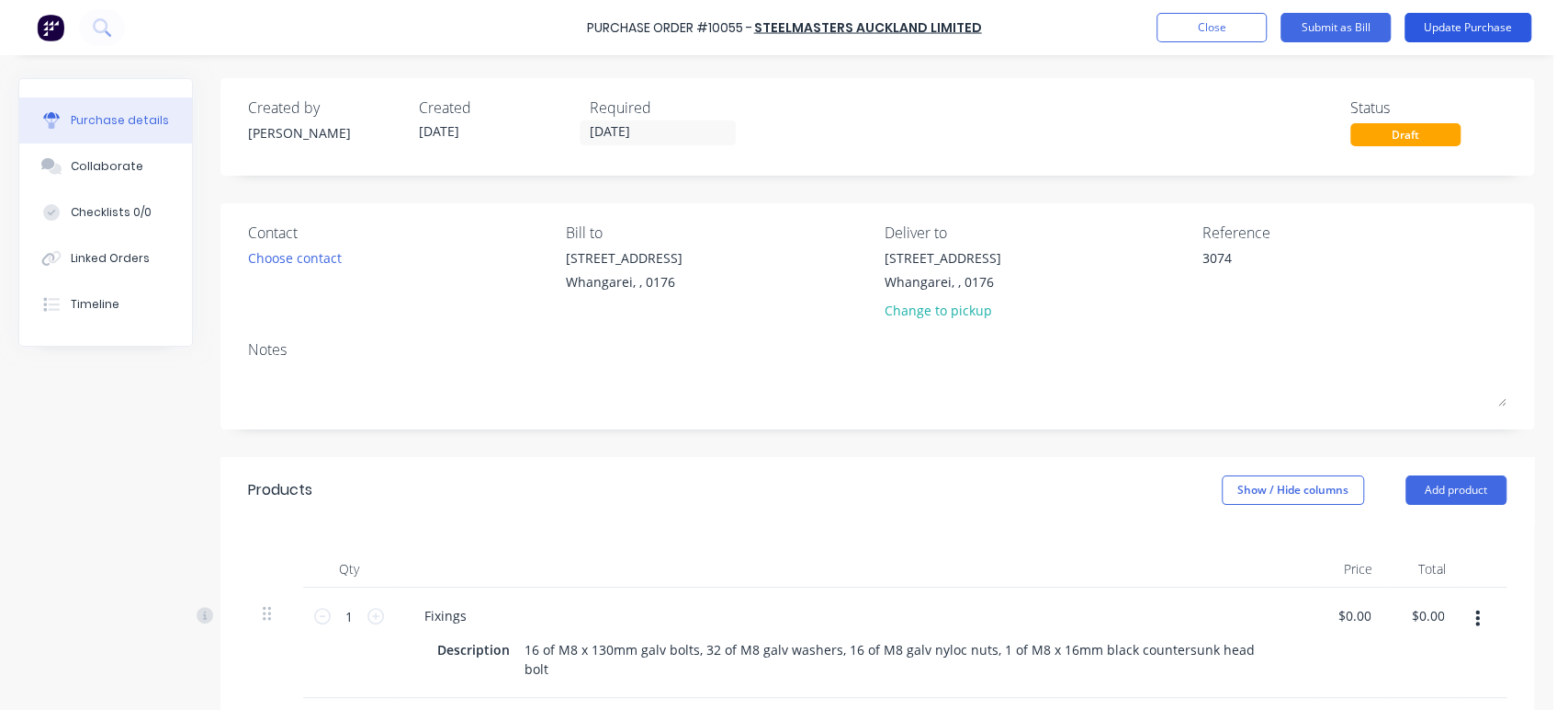
click at [1477, 25] on button "Update Purchase" at bounding box center [1467, 28] width 127 height 30
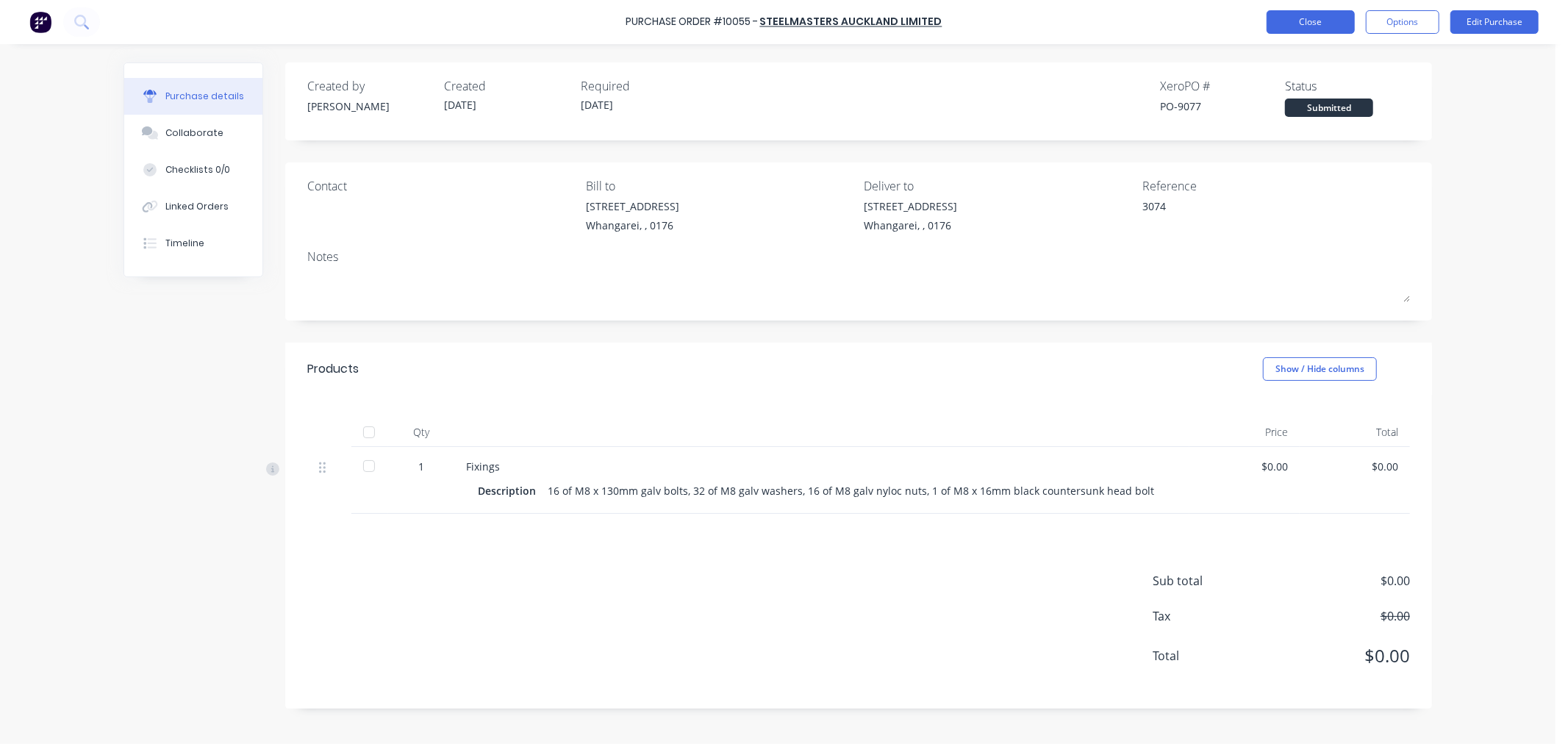
click at [1254, 18] on button "Close" at bounding box center [1311, 22] width 88 height 24
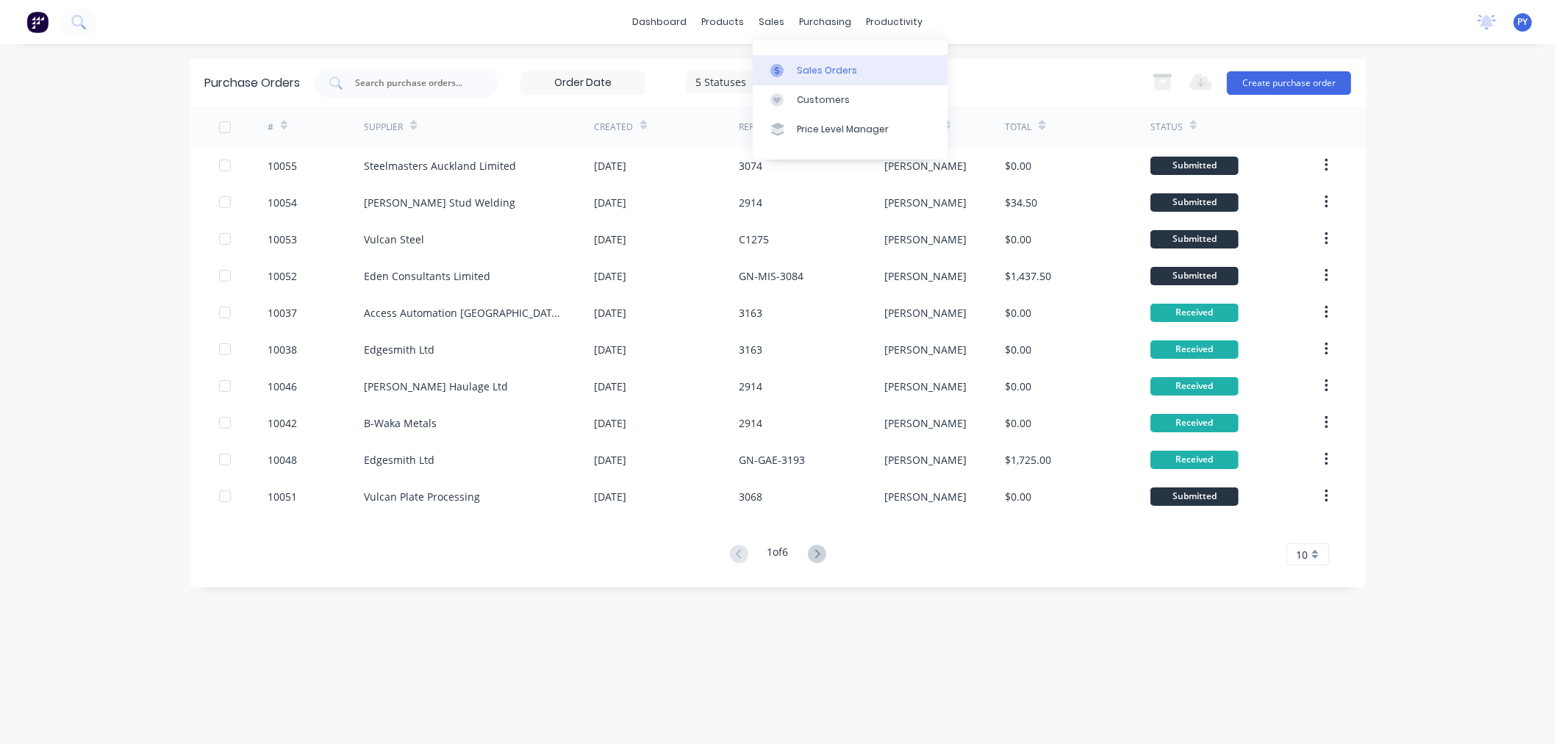
click at [804, 69] on div "Sales Orders" at bounding box center [826, 71] width 60 height 13
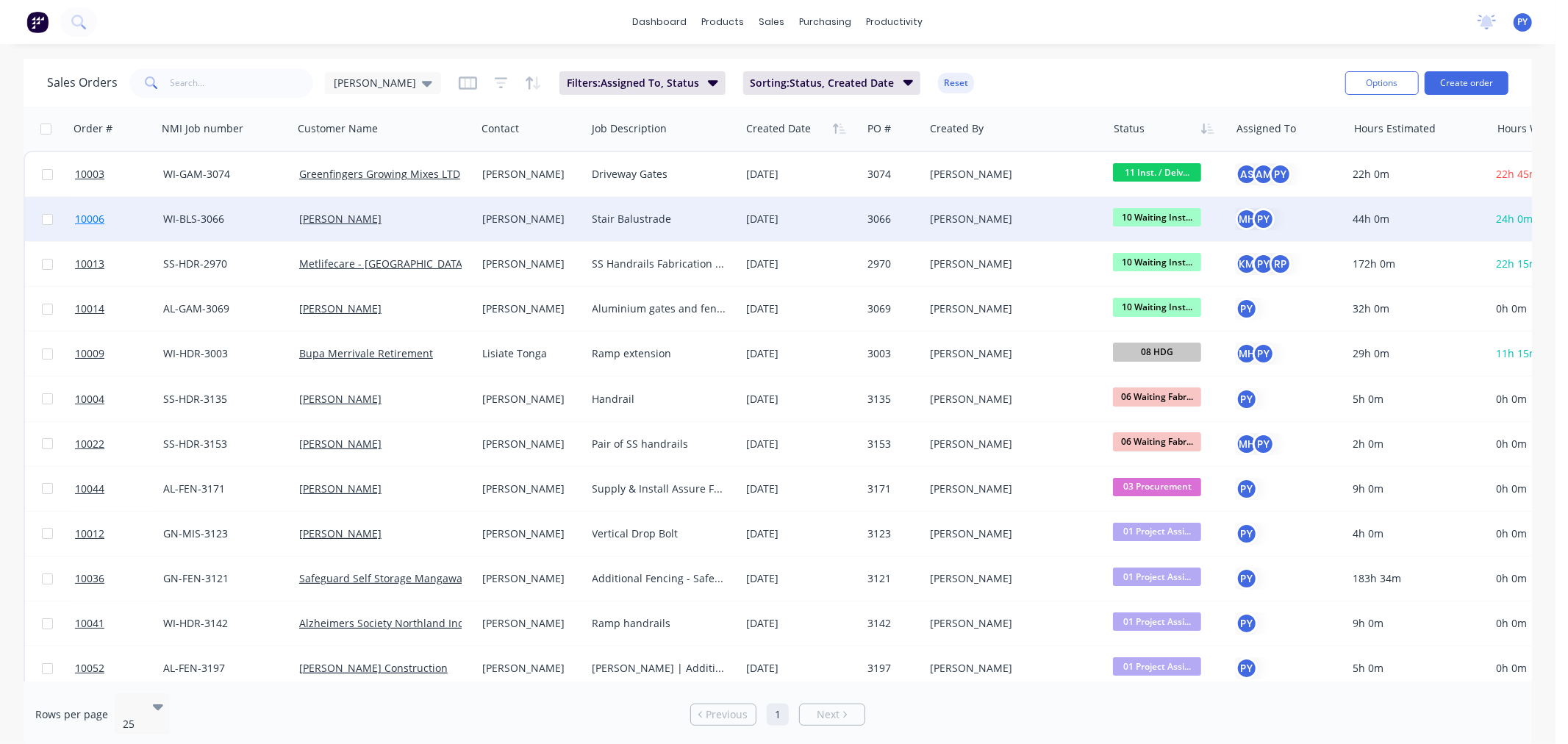
click at [86, 221] on span "10006" at bounding box center [89, 219] width 29 height 15
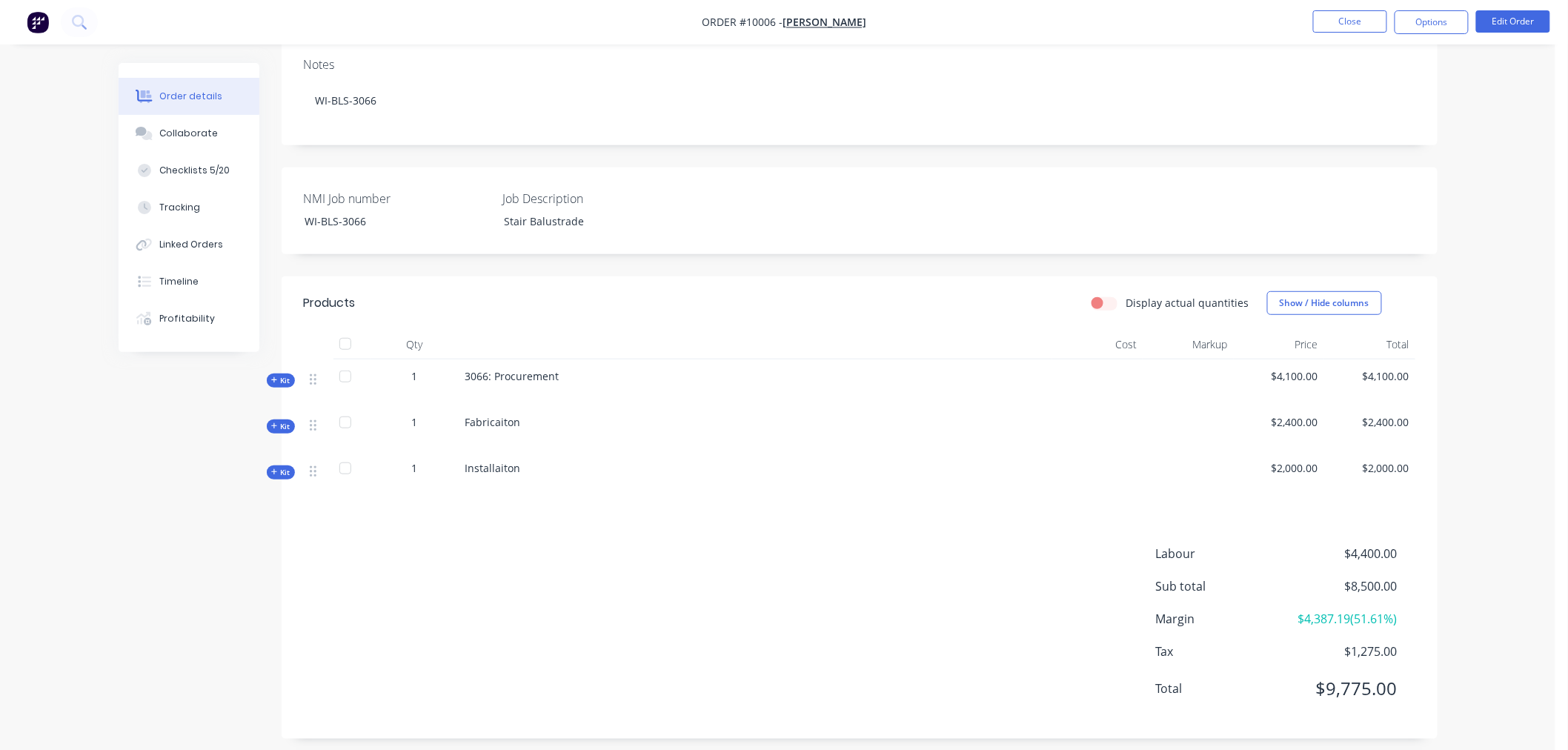
scroll to position [246, 0]
click at [282, 374] on span "Kit" at bounding box center [281, 378] width 20 height 11
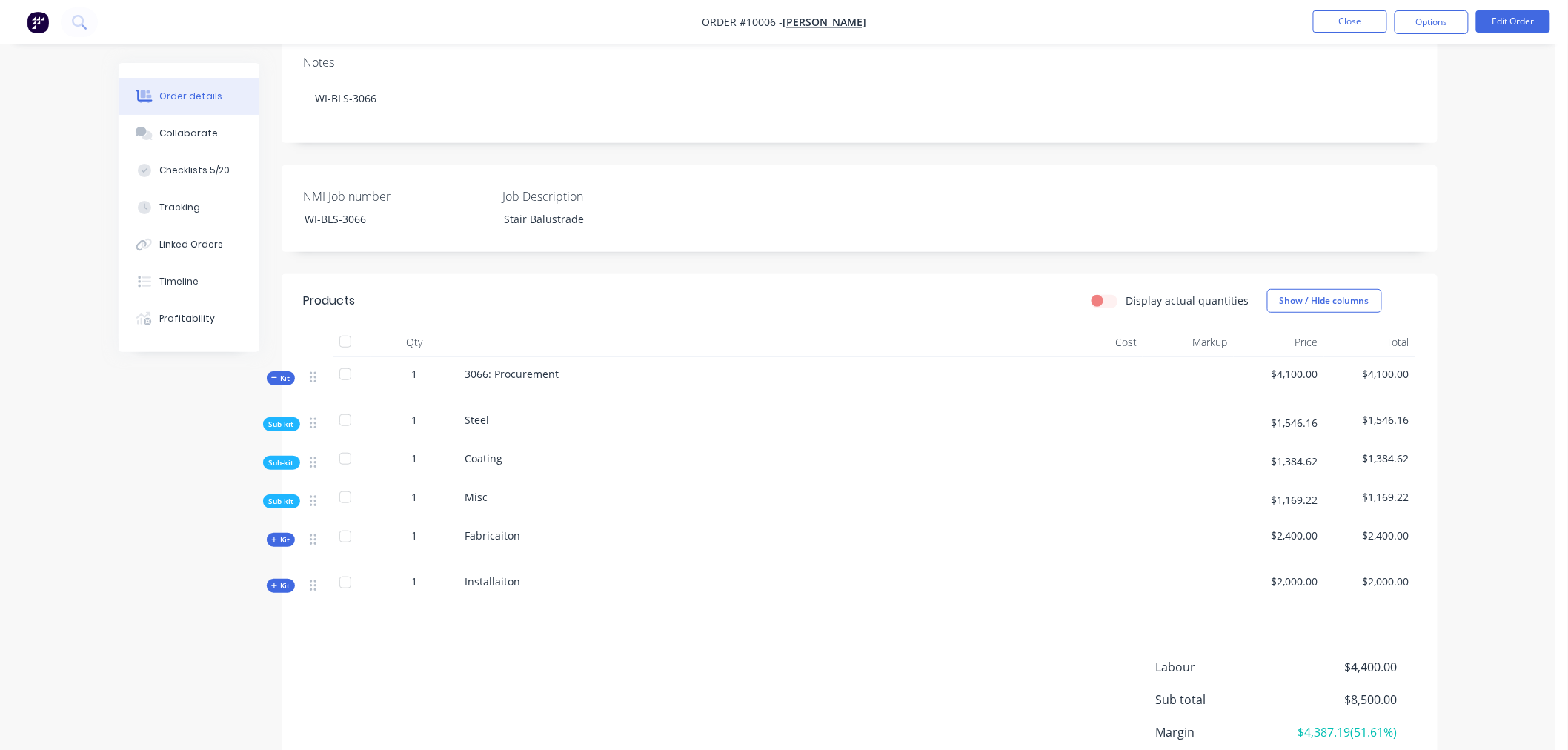
click at [280, 501] on span "Sub-kit" at bounding box center [282, 501] width 26 height 11
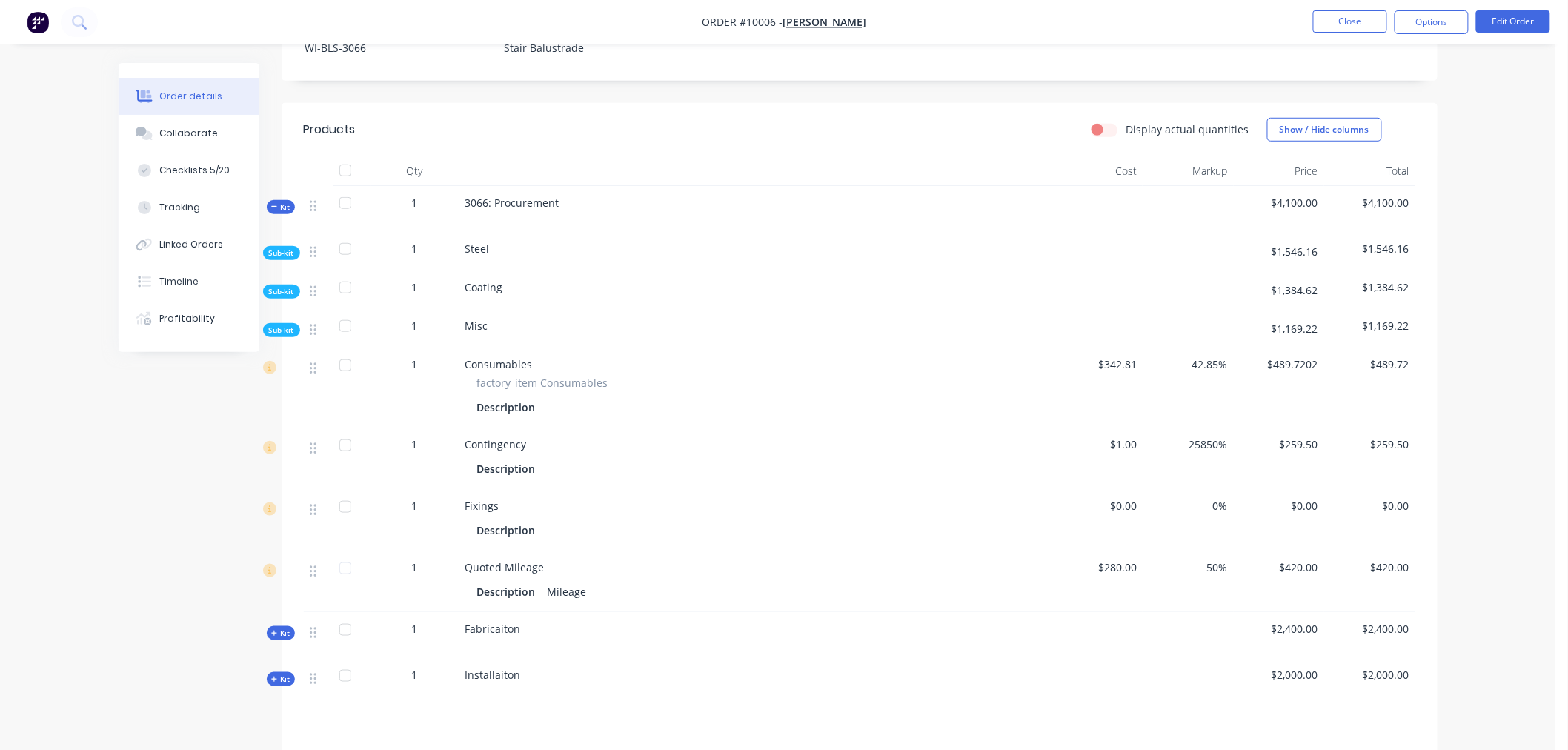
scroll to position [411, 0]
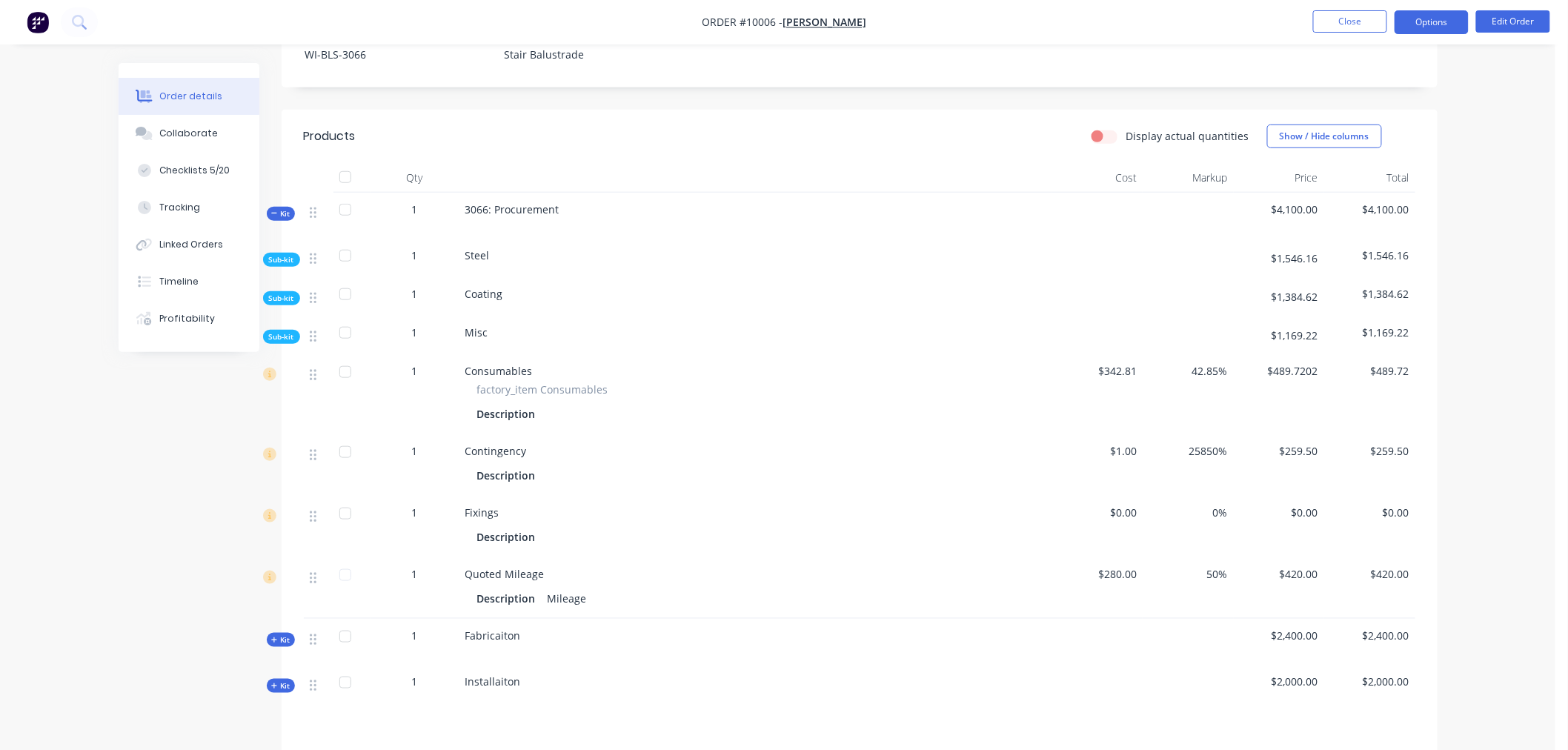
click at [1264, 23] on button "Options" at bounding box center [1432, 23] width 74 height 24
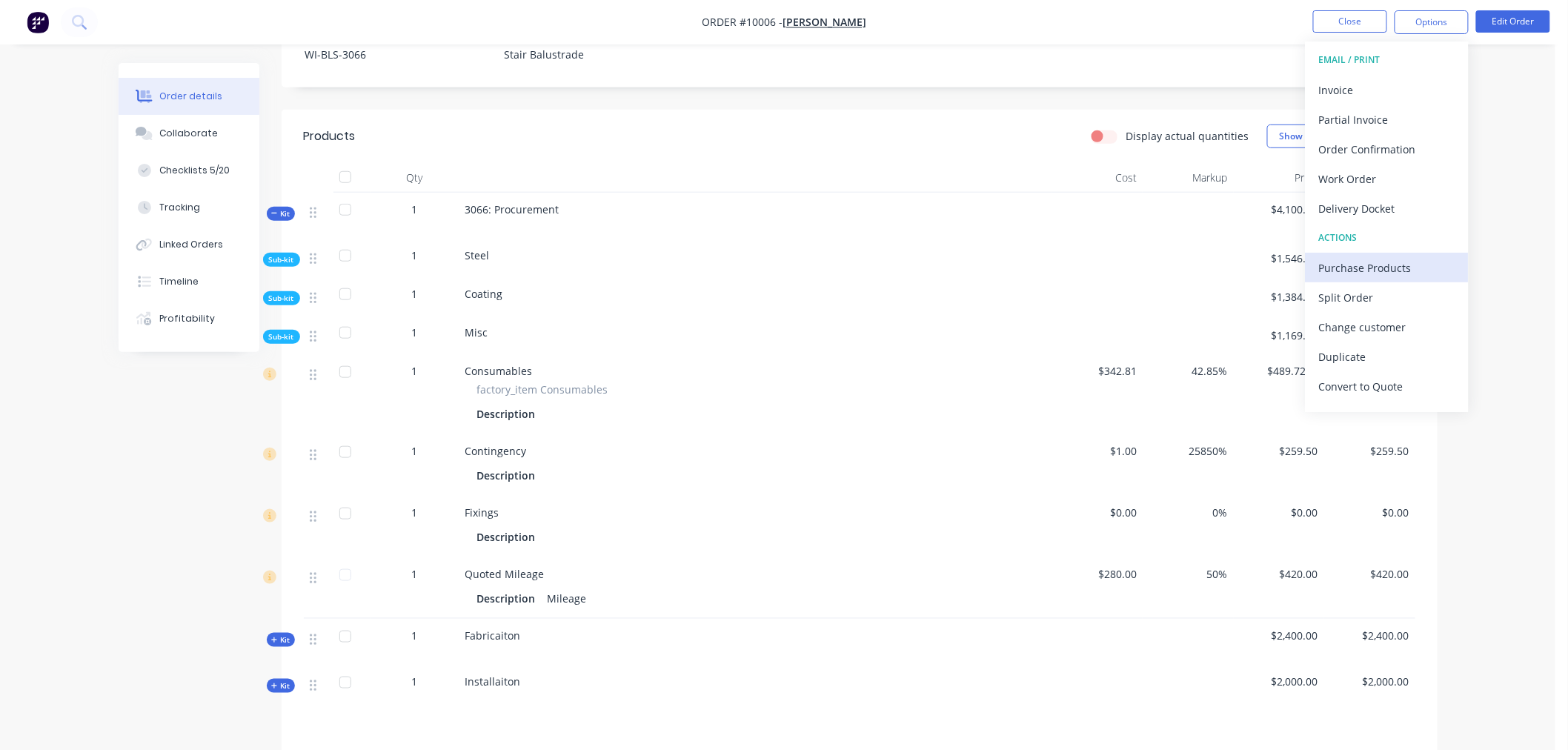
click at [1264, 268] on div "Purchase Products" at bounding box center [1388, 268] width 137 height 22
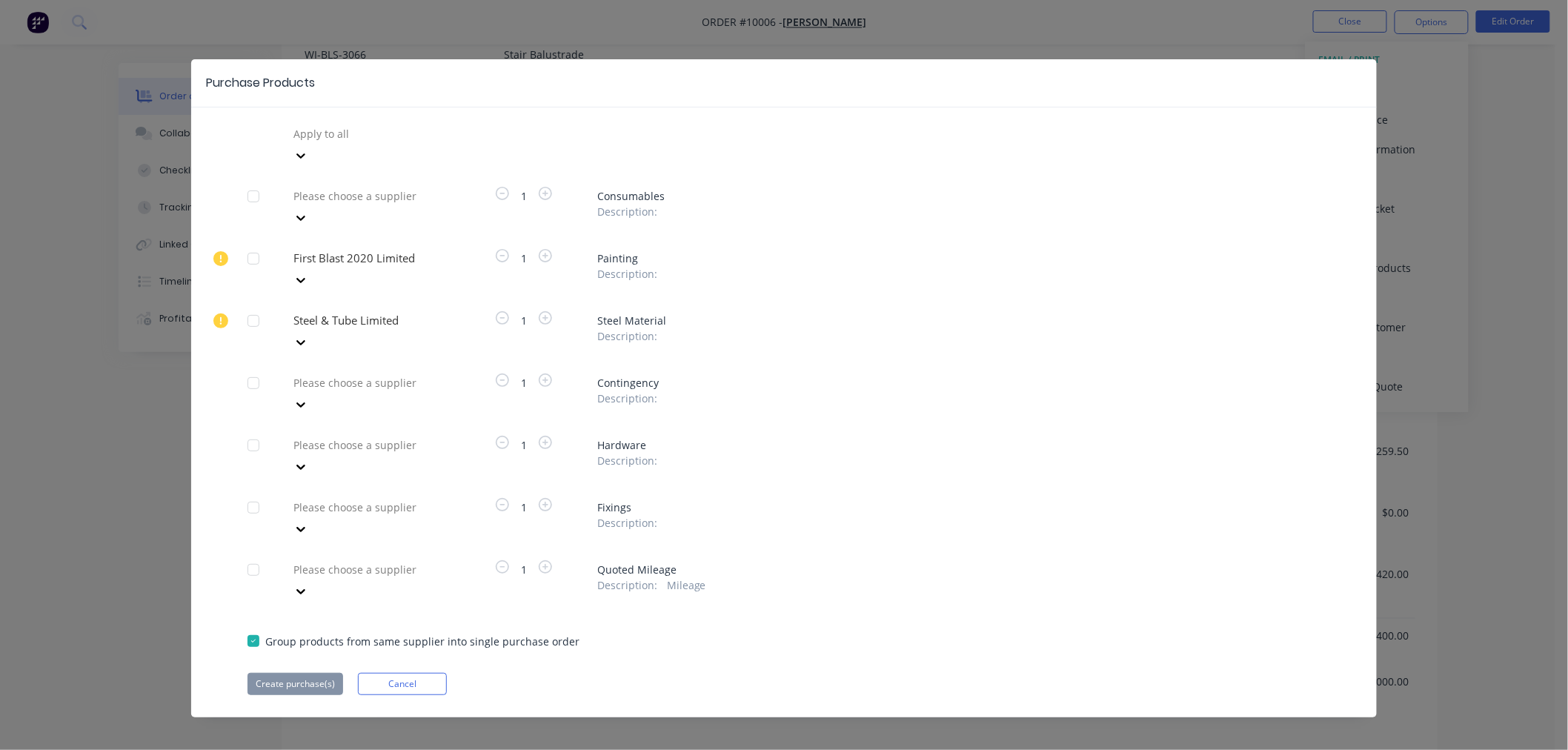
click at [308, 163] on icon at bounding box center [301, 156] width 15 height 15
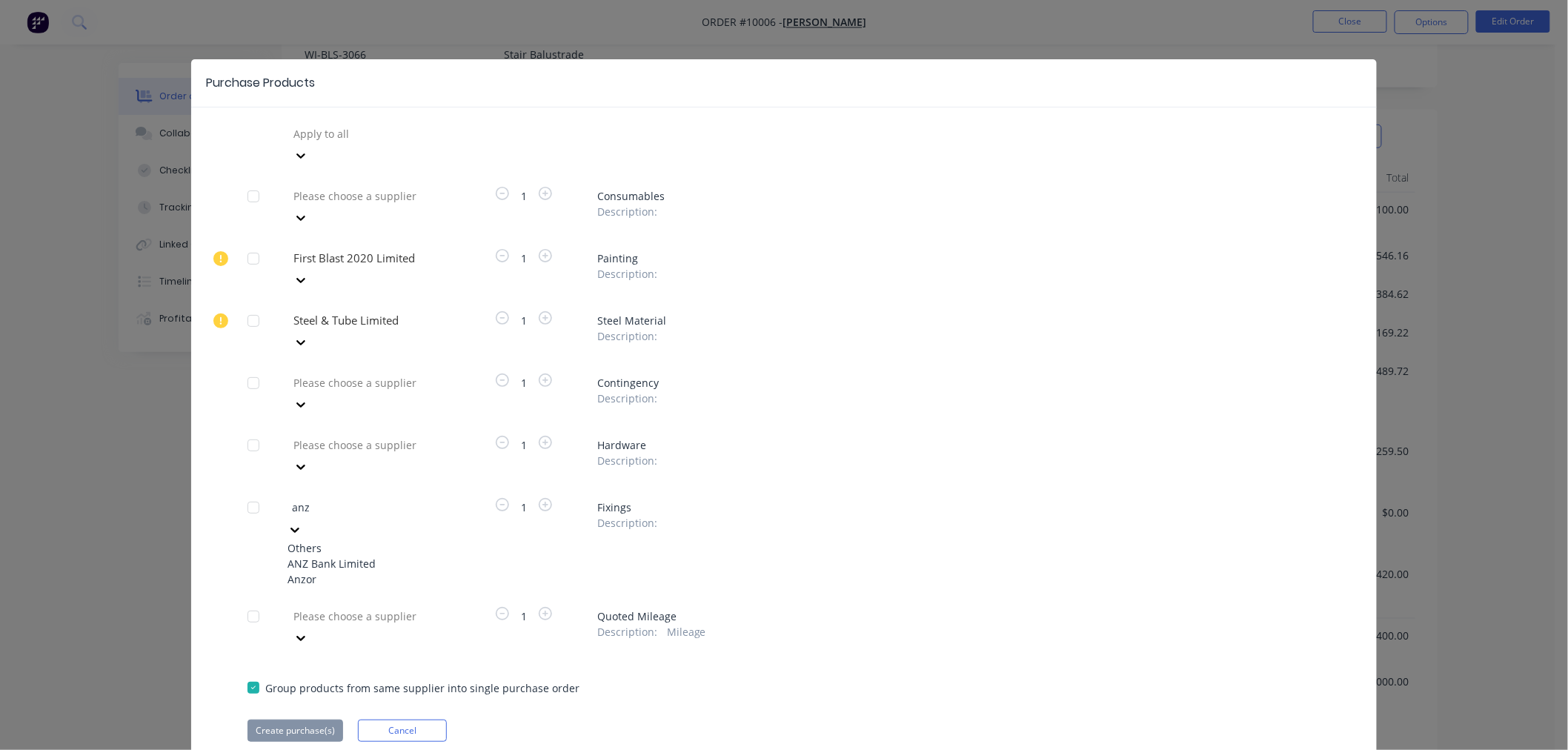
type input "anzo"
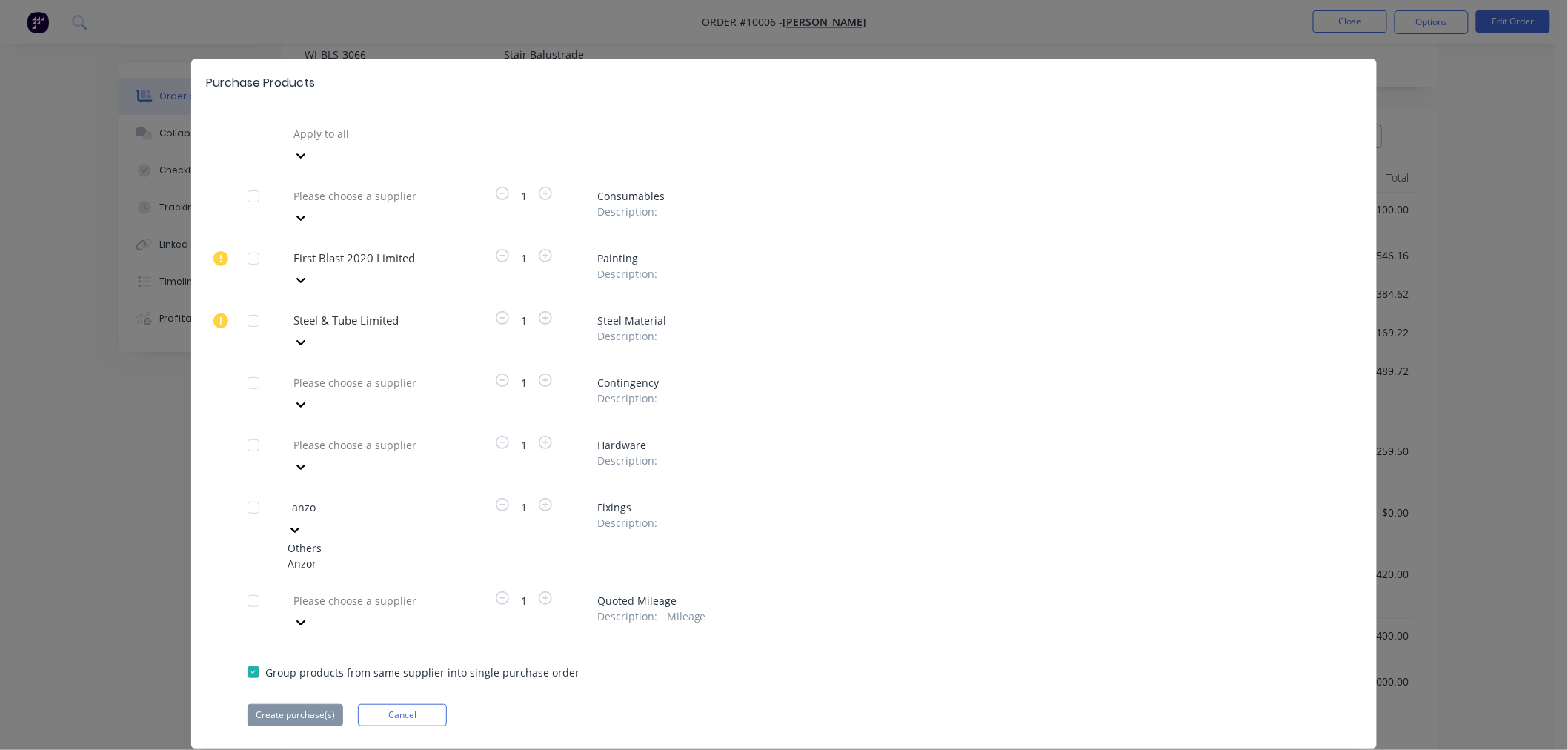
click at [297, 556] on div "Anzor" at bounding box center [369, 564] width 163 height 16
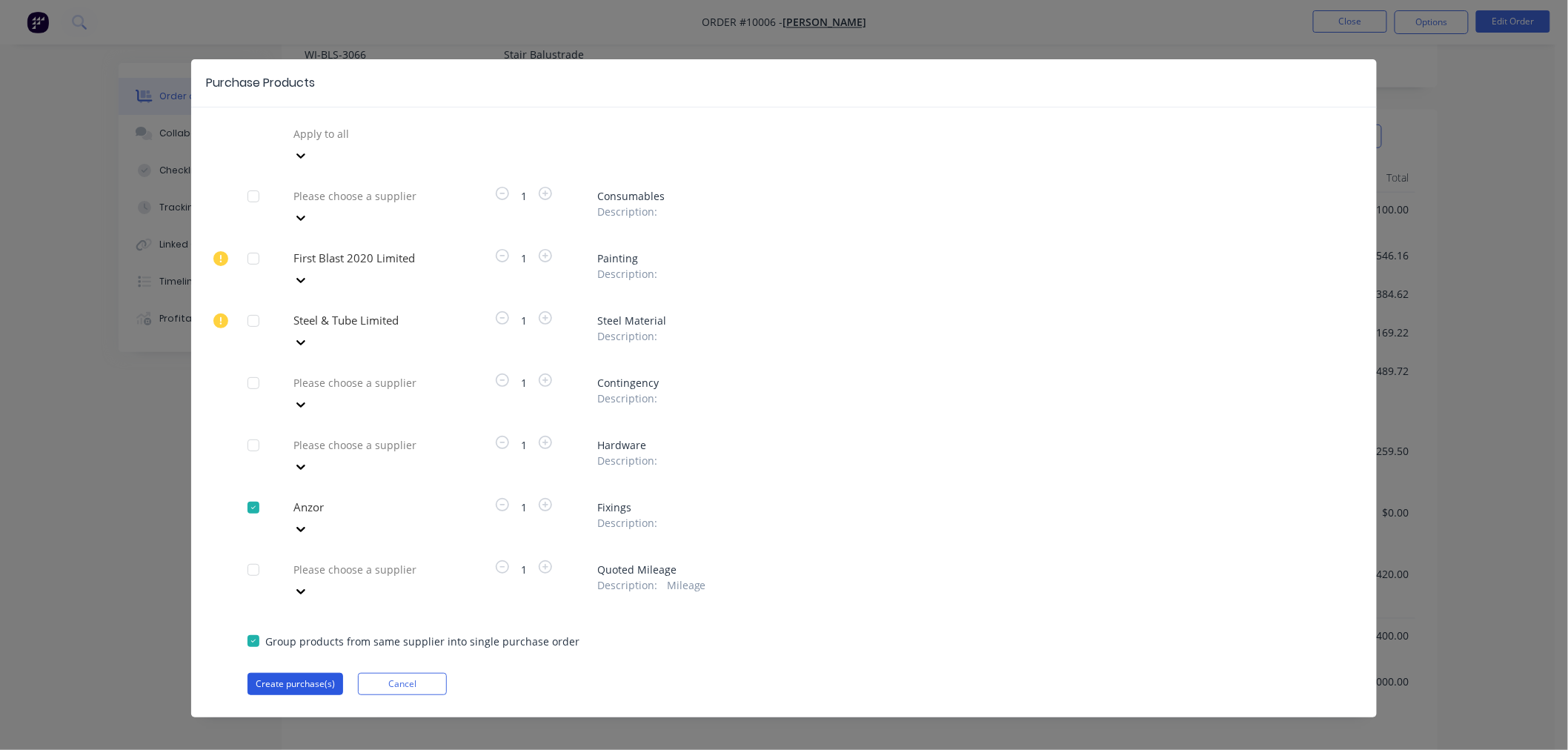
click at [282, 572] on button "Create purchase(s)" at bounding box center [295, 685] width 95 height 23
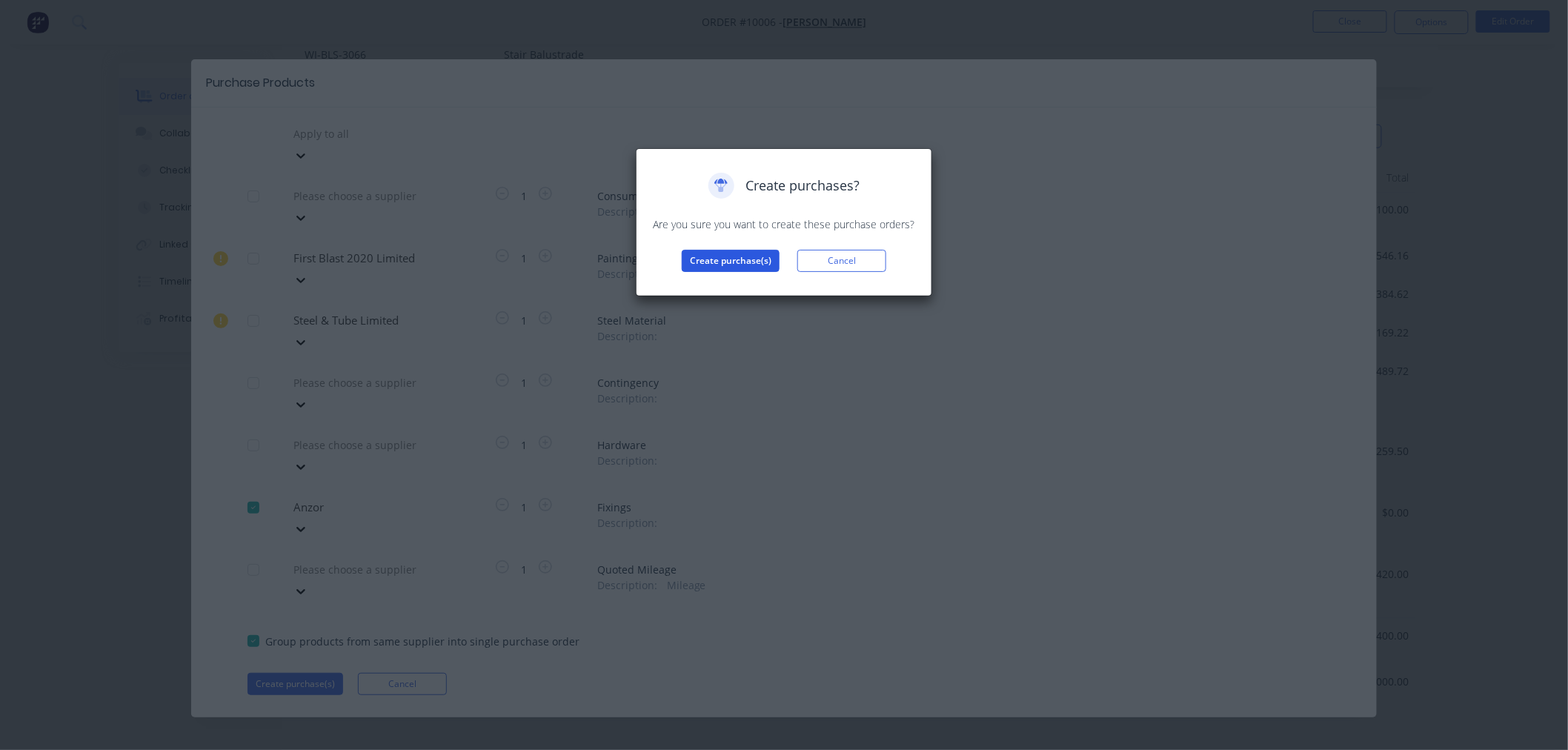
click at [737, 263] on button "Create purchase(s)" at bounding box center [731, 261] width 98 height 23
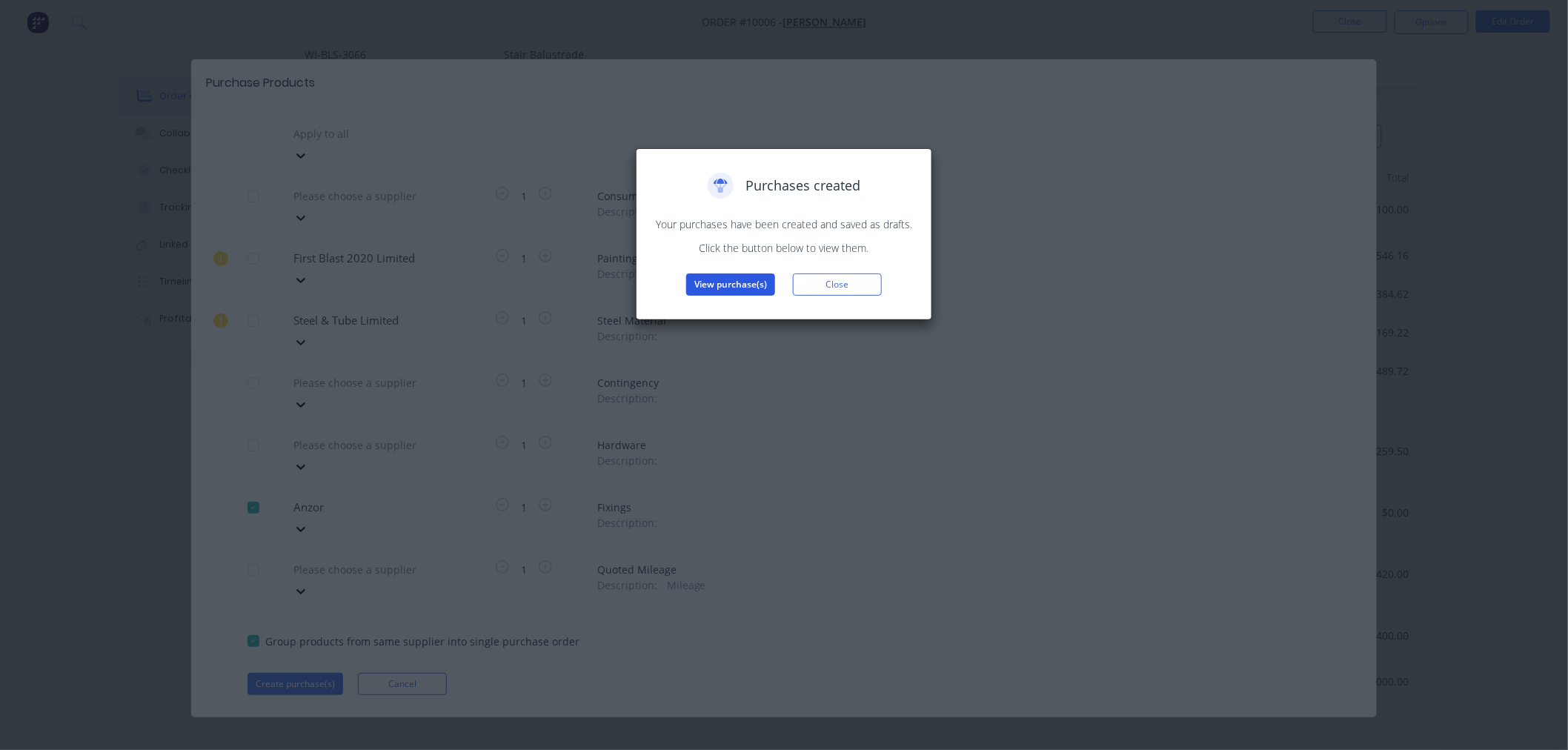
click at [716, 283] on button "View purchase(s)" at bounding box center [730, 285] width 89 height 23
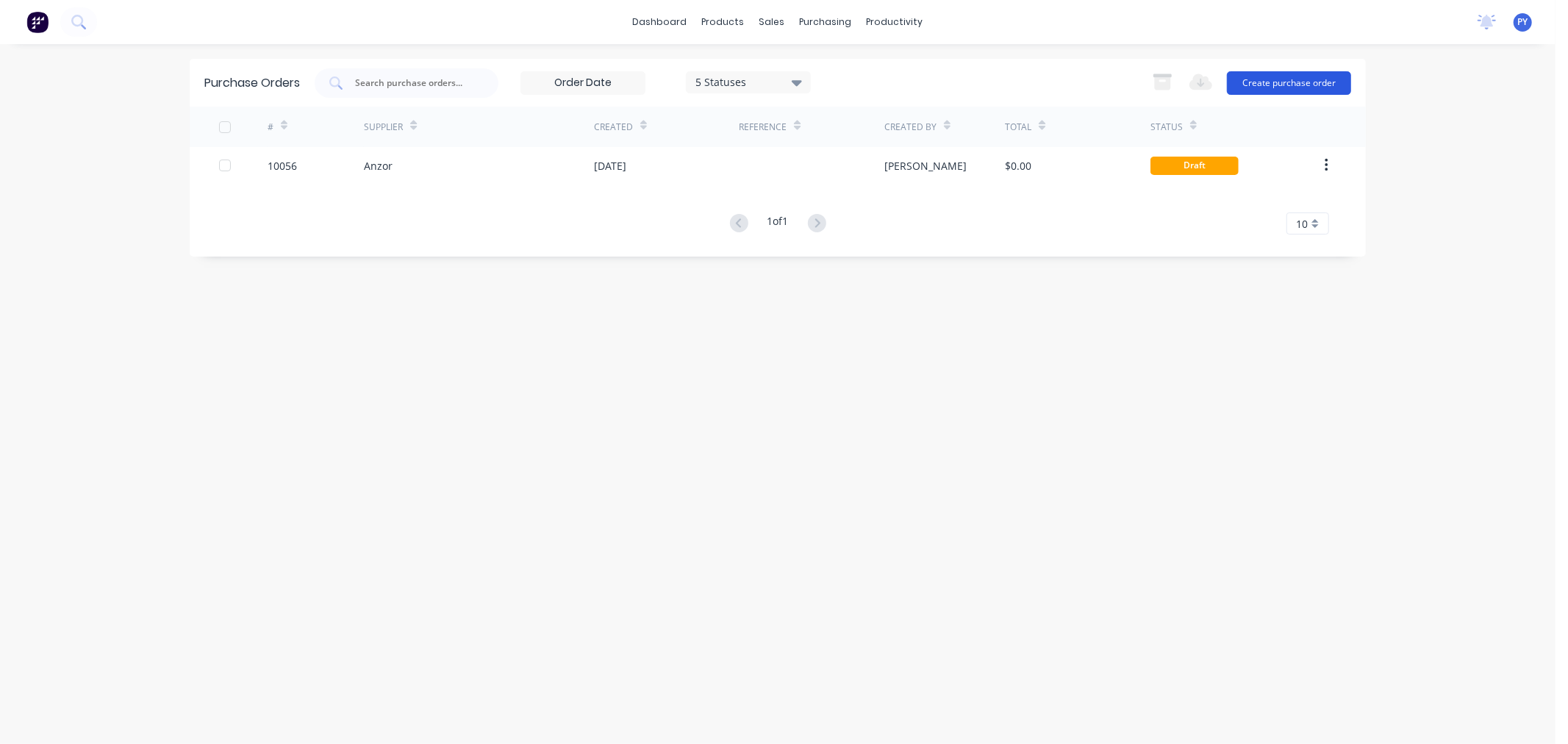
click at [1254, 81] on button "Create purchase order" at bounding box center [1289, 83] width 124 height 24
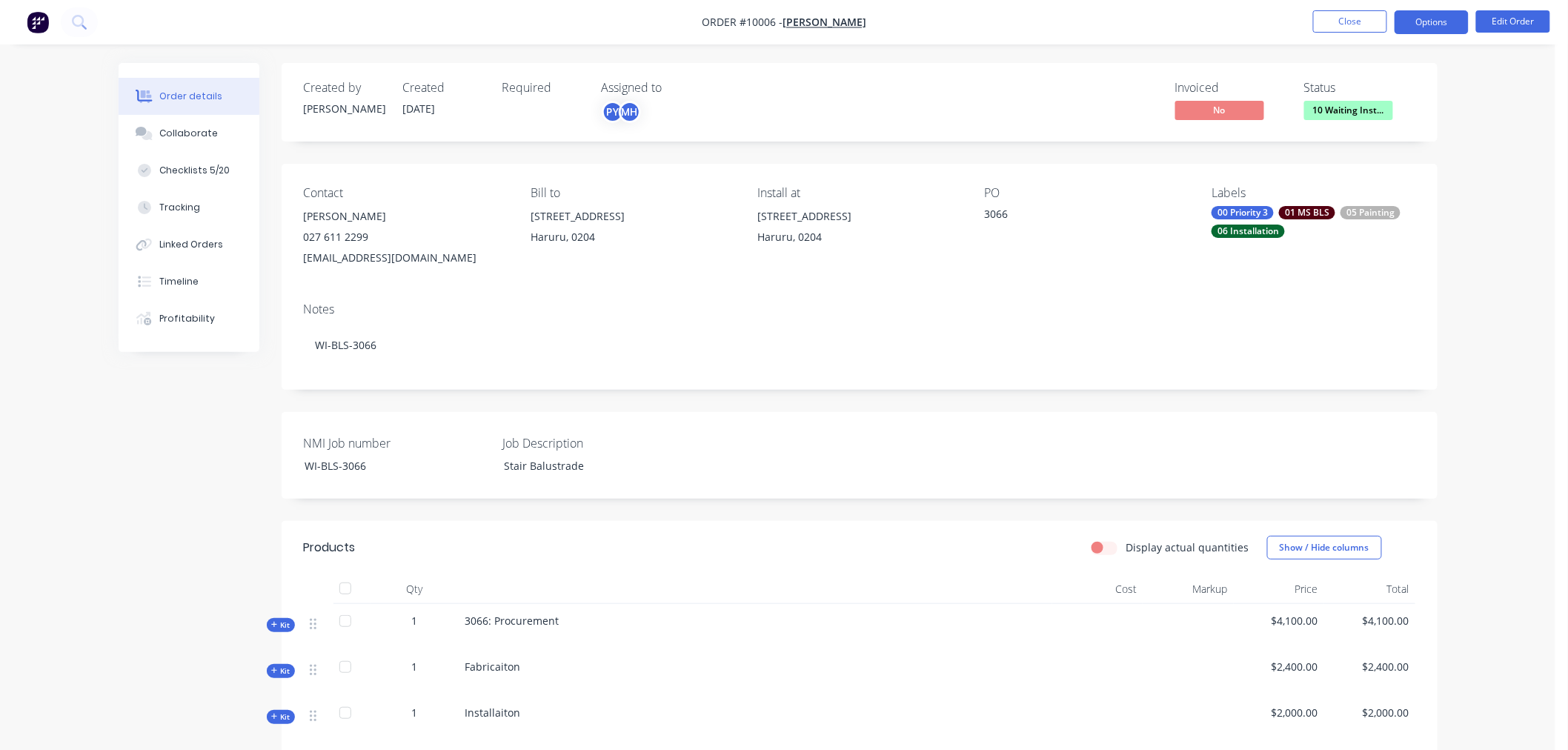
click at [1264, 20] on button "Options" at bounding box center [1432, 23] width 74 height 24
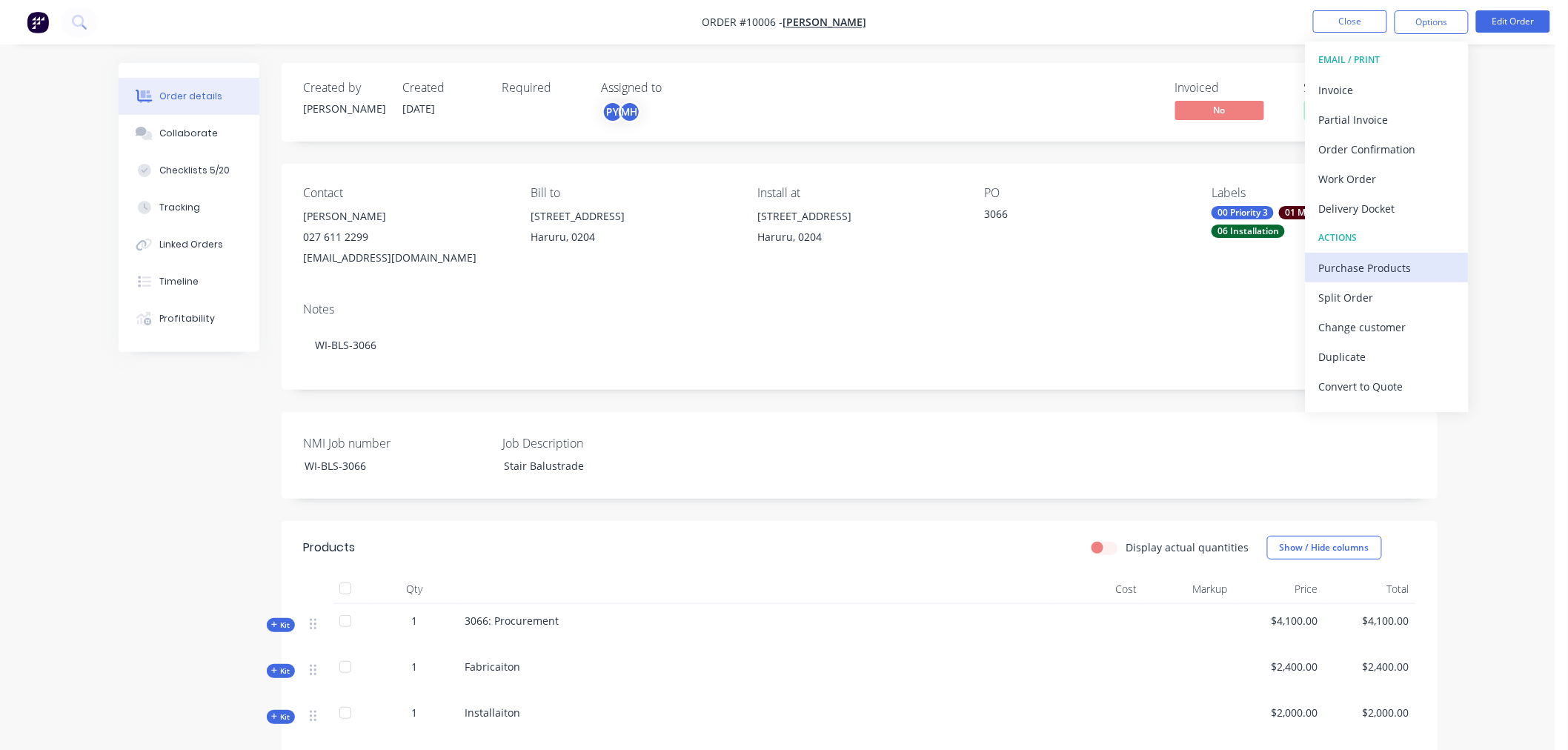
click at [1264, 267] on div "Purchase Products" at bounding box center [1388, 268] width 137 height 22
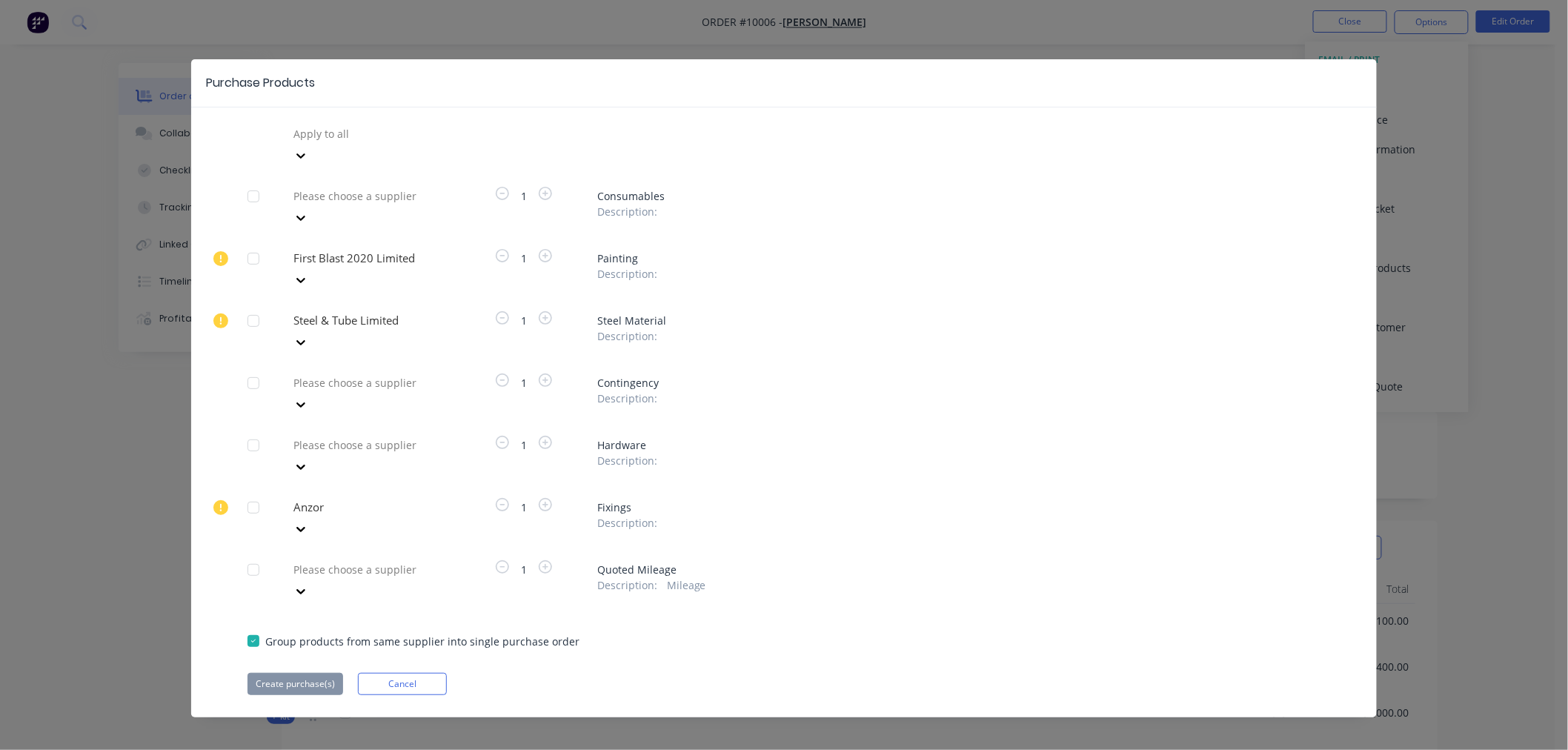
click at [250, 493] on div at bounding box center [253, 507] width 29 height 29
click at [300, 572] on button "Create purchase(s)" at bounding box center [295, 685] width 95 height 23
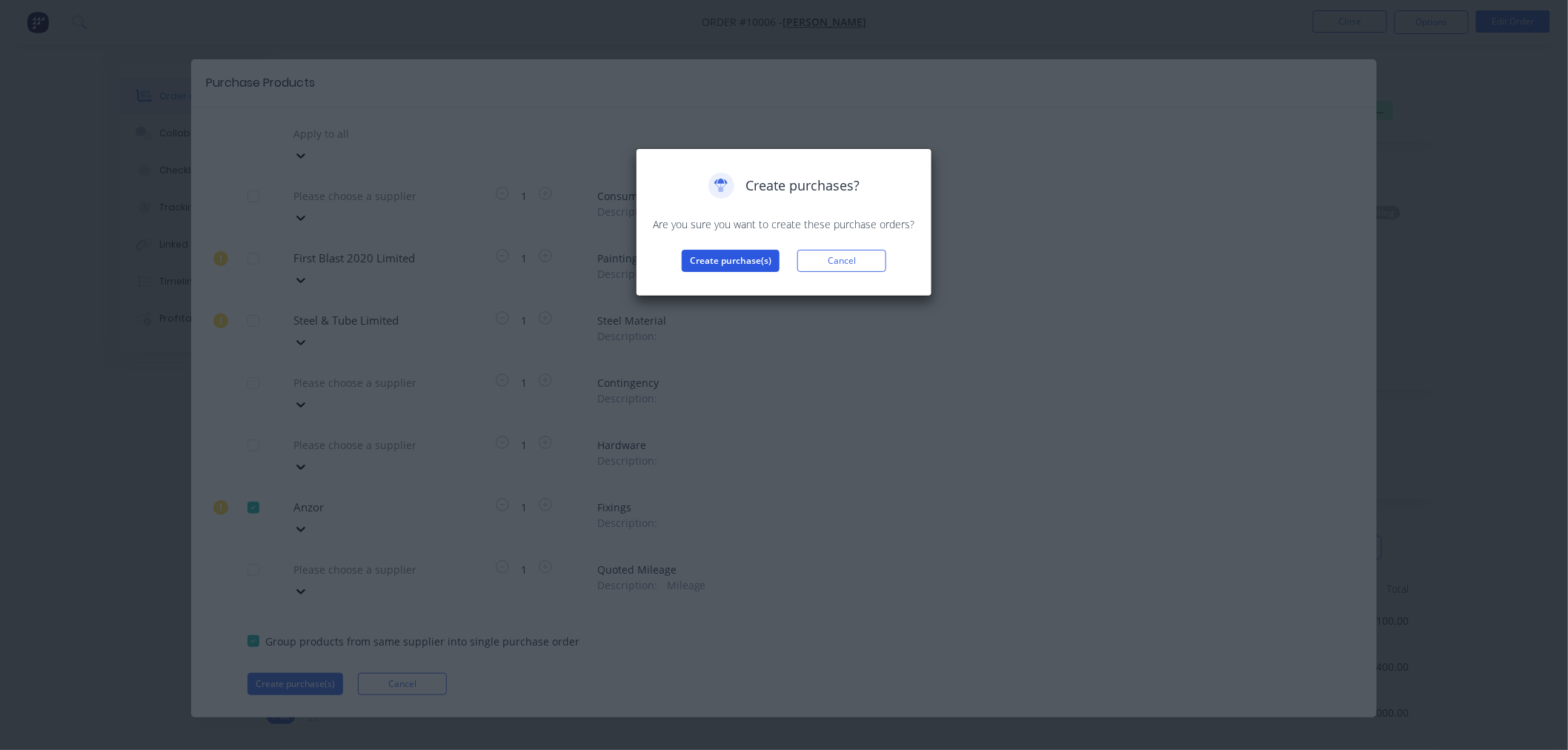
click at [739, 262] on button "Create purchase(s)" at bounding box center [731, 261] width 98 height 23
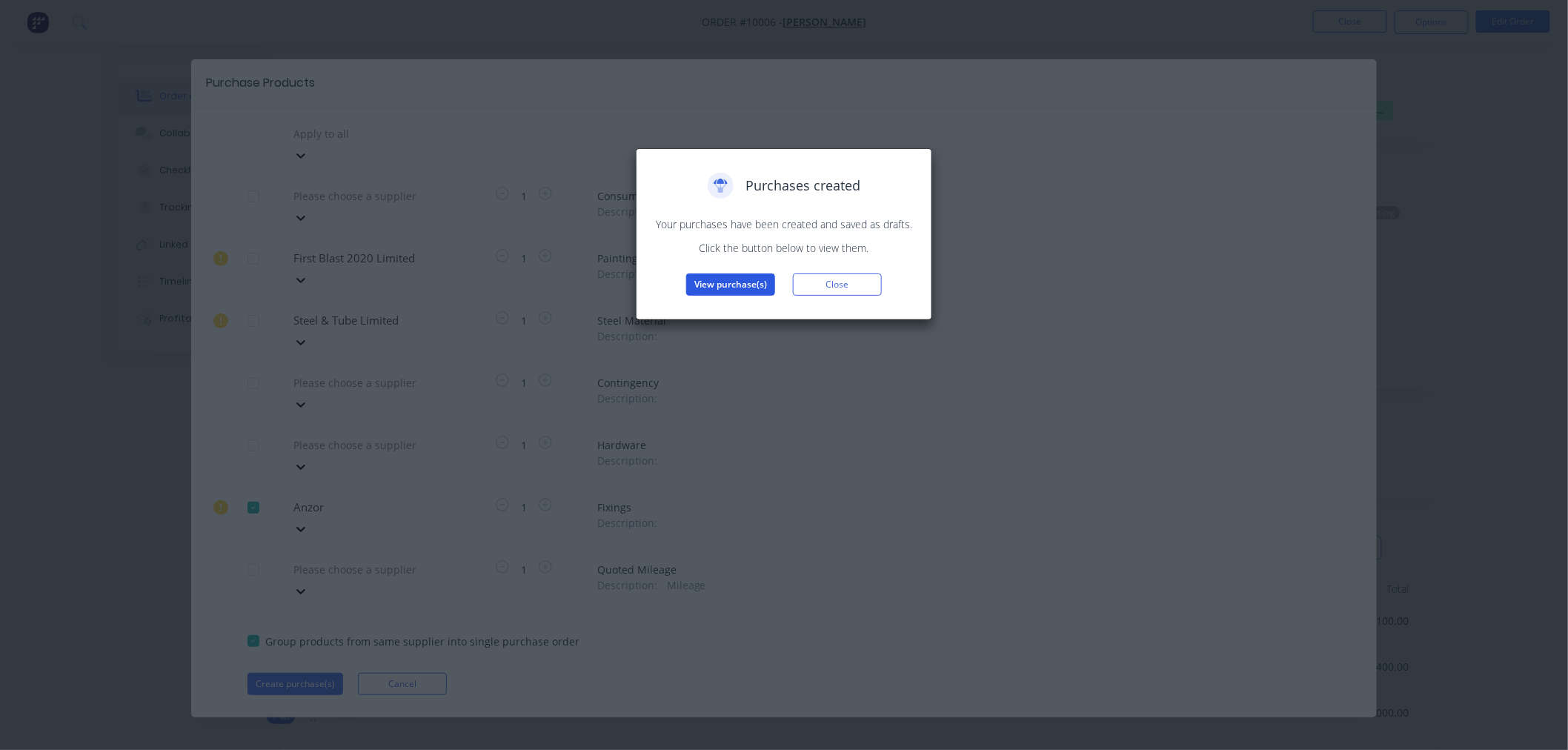
click at [727, 283] on button "View purchase(s)" at bounding box center [730, 285] width 89 height 23
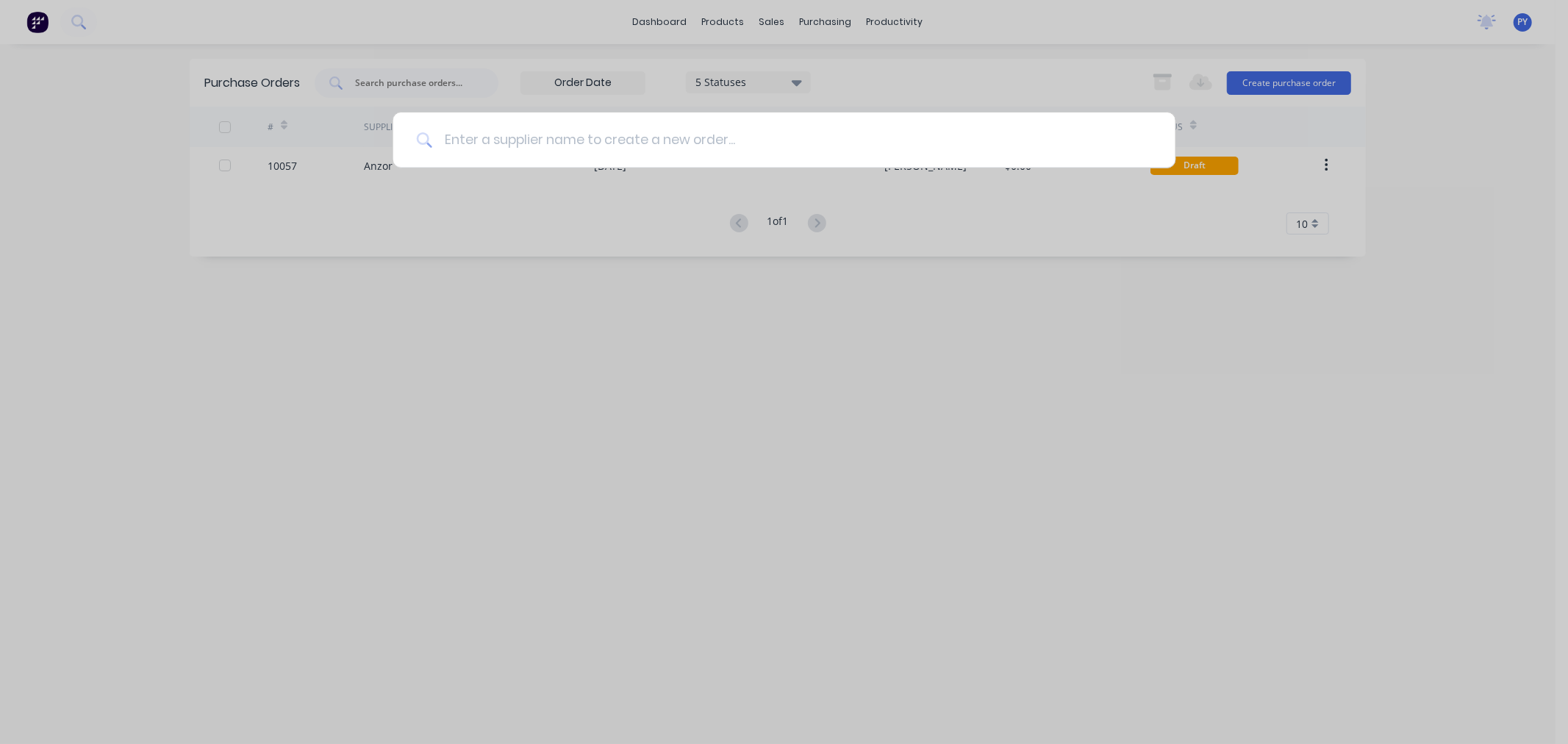
click at [461, 136] on input at bounding box center [792, 140] width 720 height 55
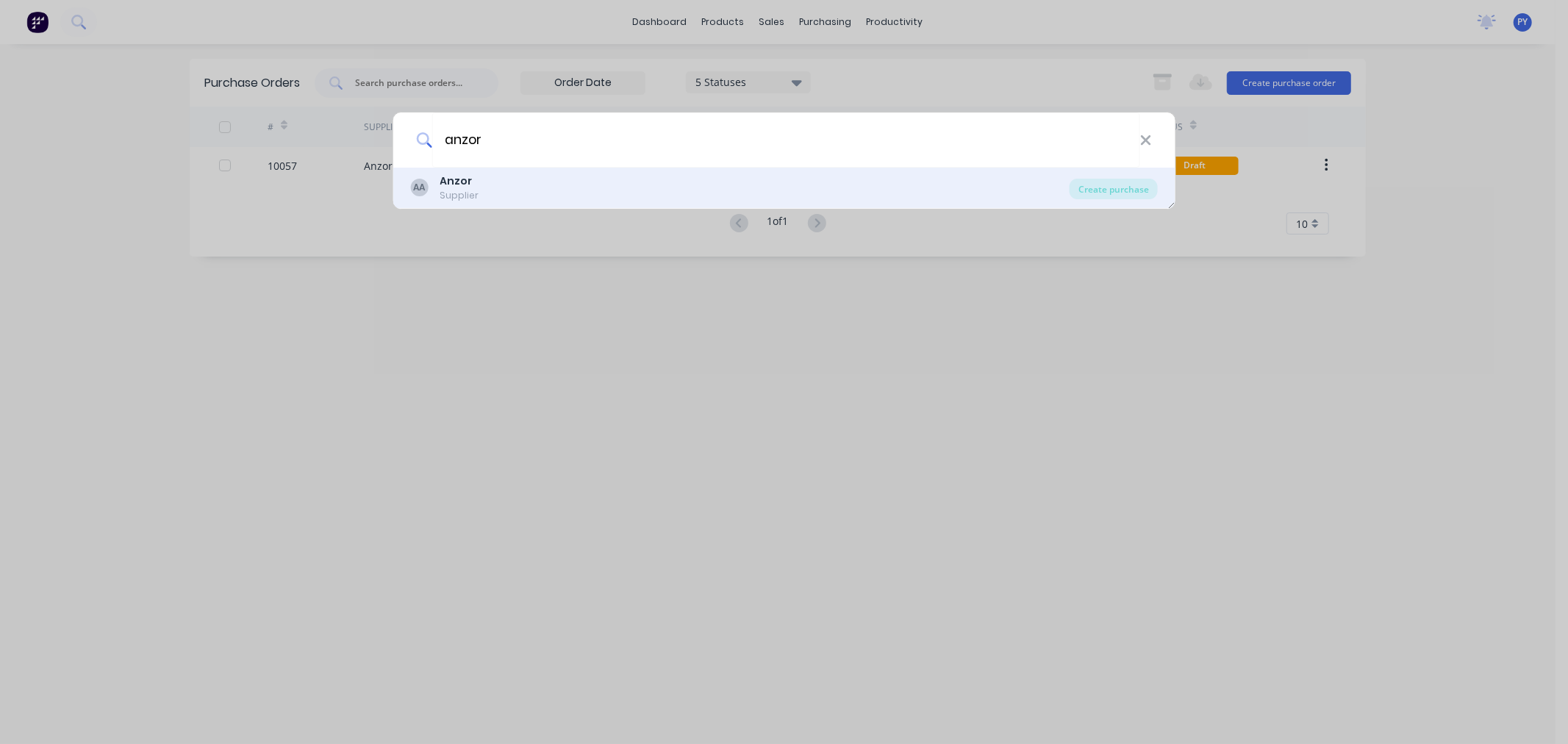
type input "anzor"
click at [461, 183] on b "Anzor" at bounding box center [455, 181] width 32 height 15
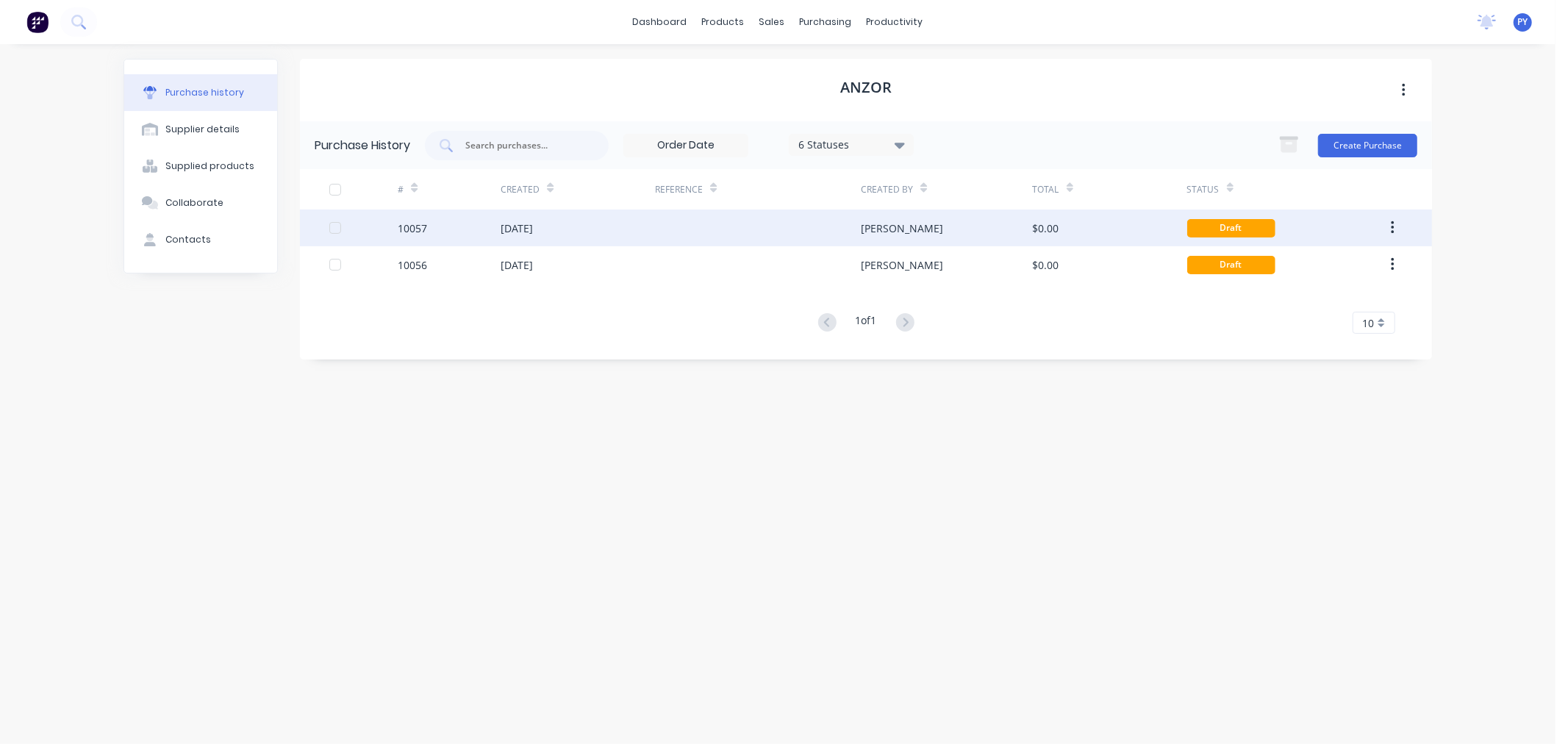
click at [1254, 221] on icon "button" at bounding box center [1392, 228] width 4 height 16
click at [1254, 262] on div "Archive" at bounding box center [1340, 266] width 113 height 22
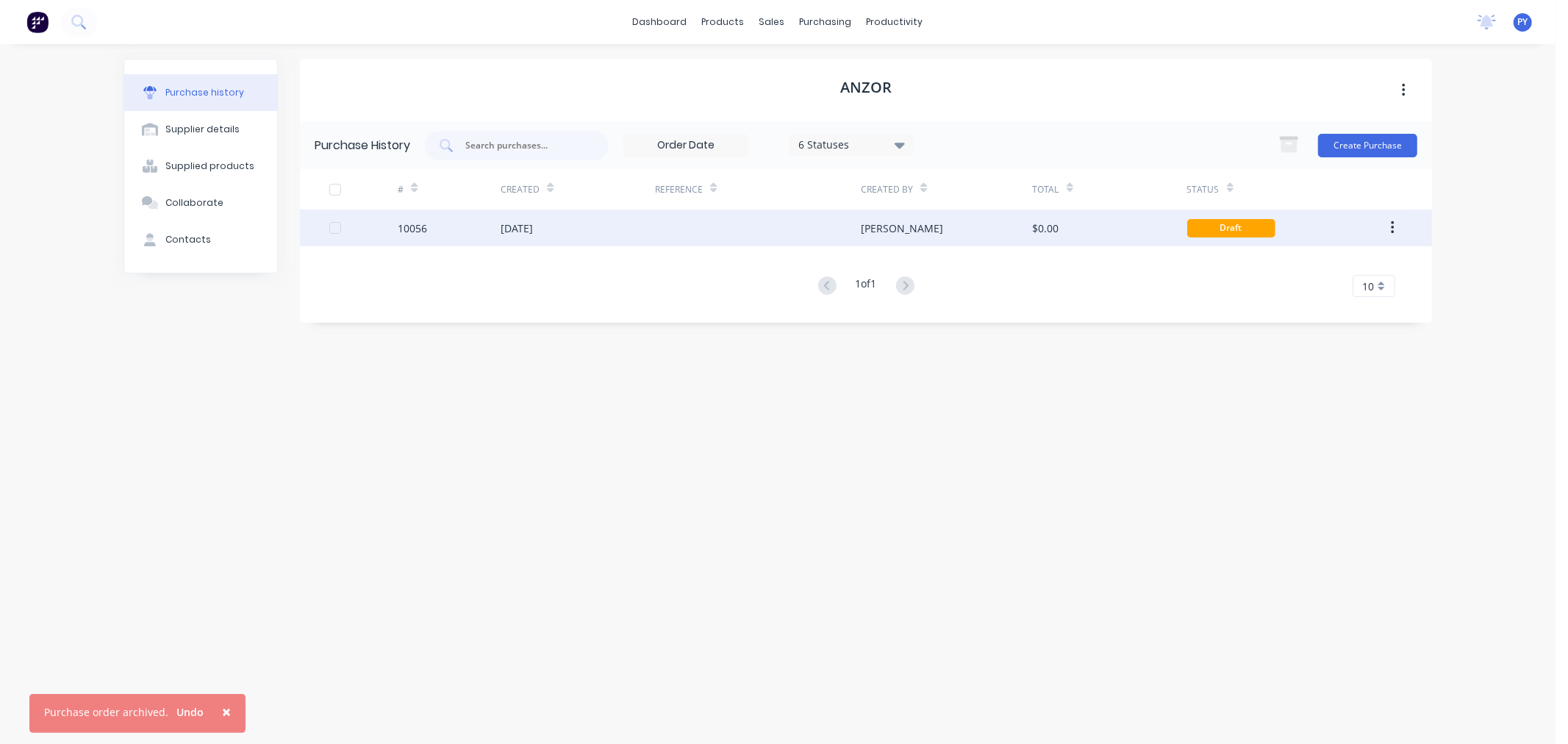
click at [333, 225] on div at bounding box center [335, 227] width 29 height 29
click at [533, 231] on div "[DATE]" at bounding box center [516, 228] width 32 height 16
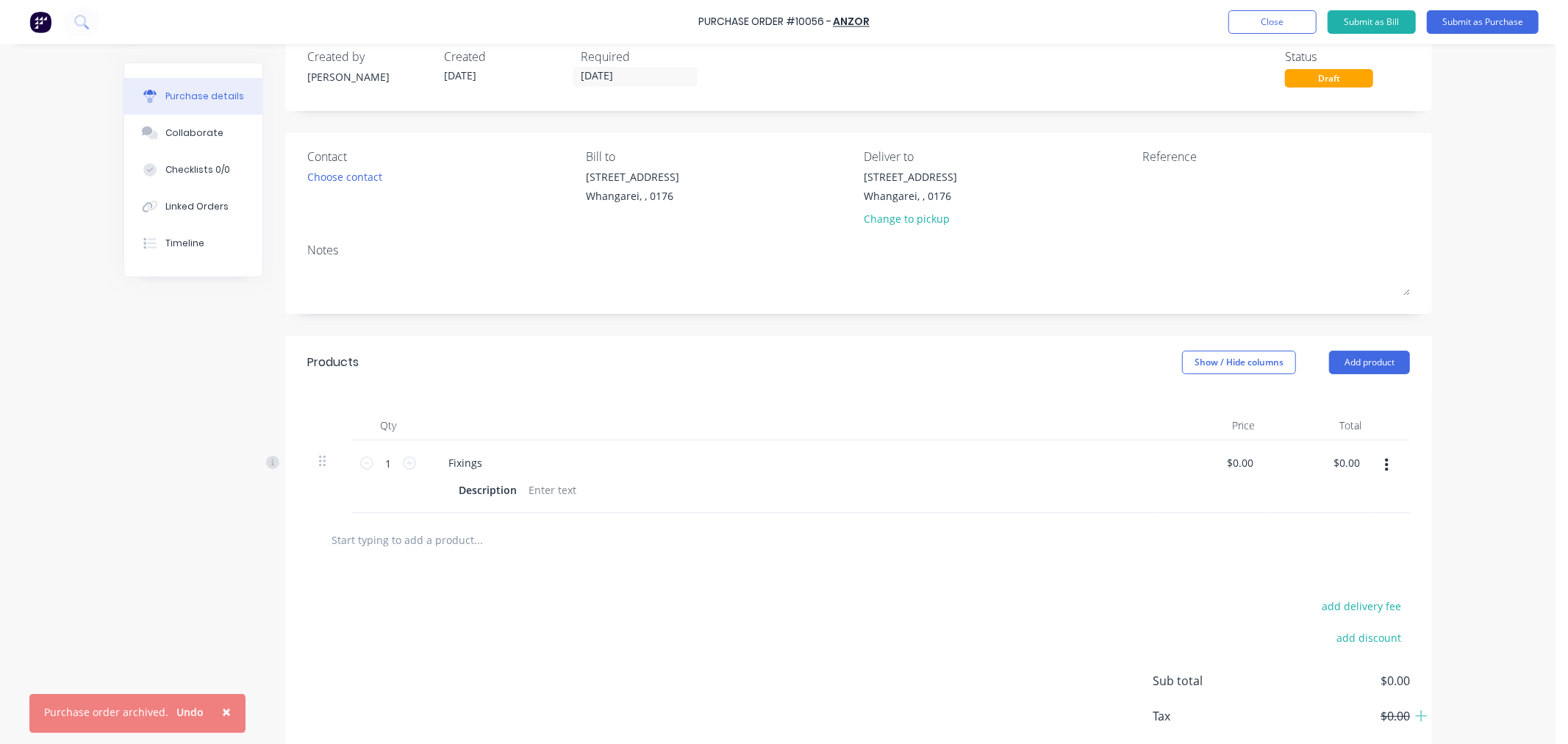
scroll to position [110, 0]
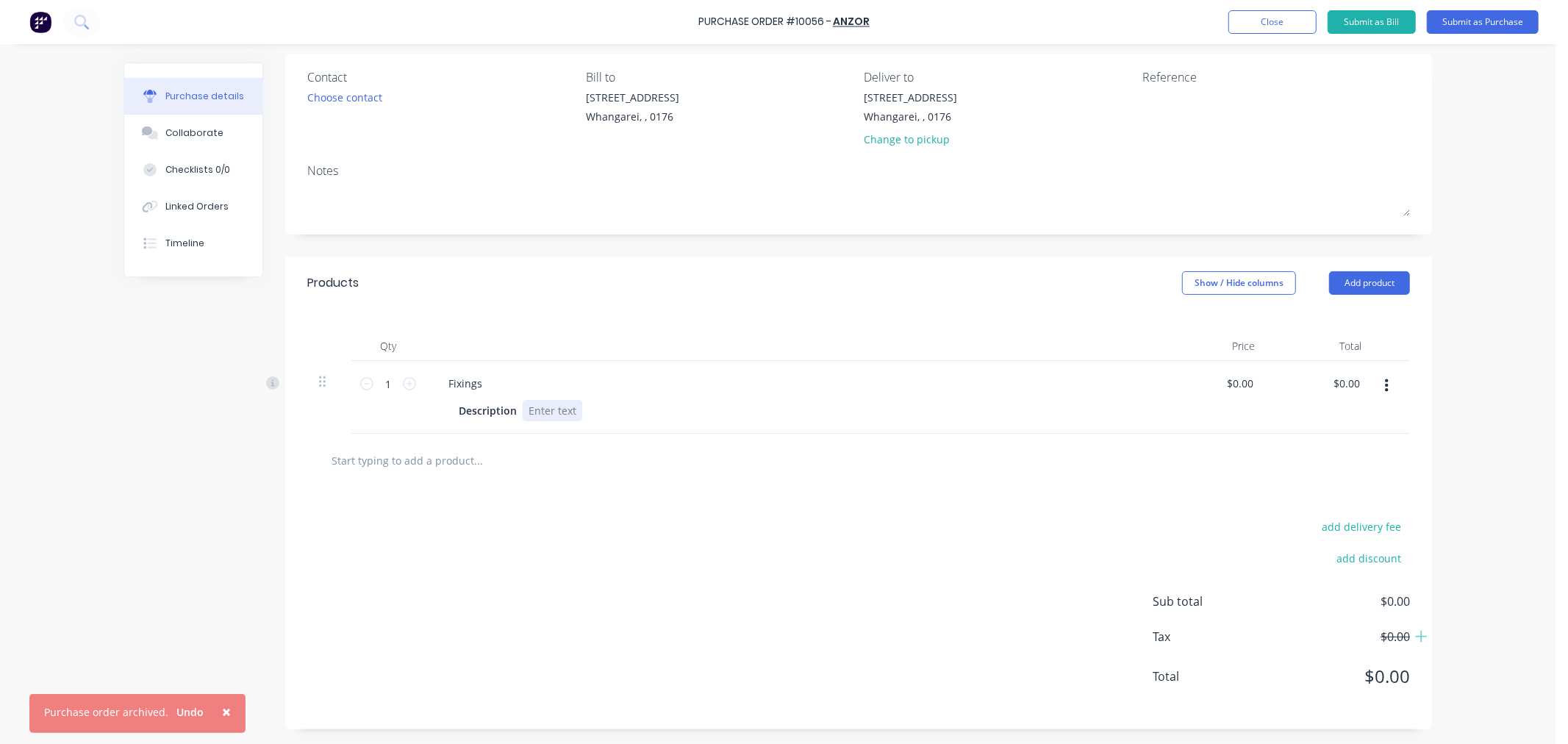
click at [571, 412] on div at bounding box center [552, 411] width 60 height 22
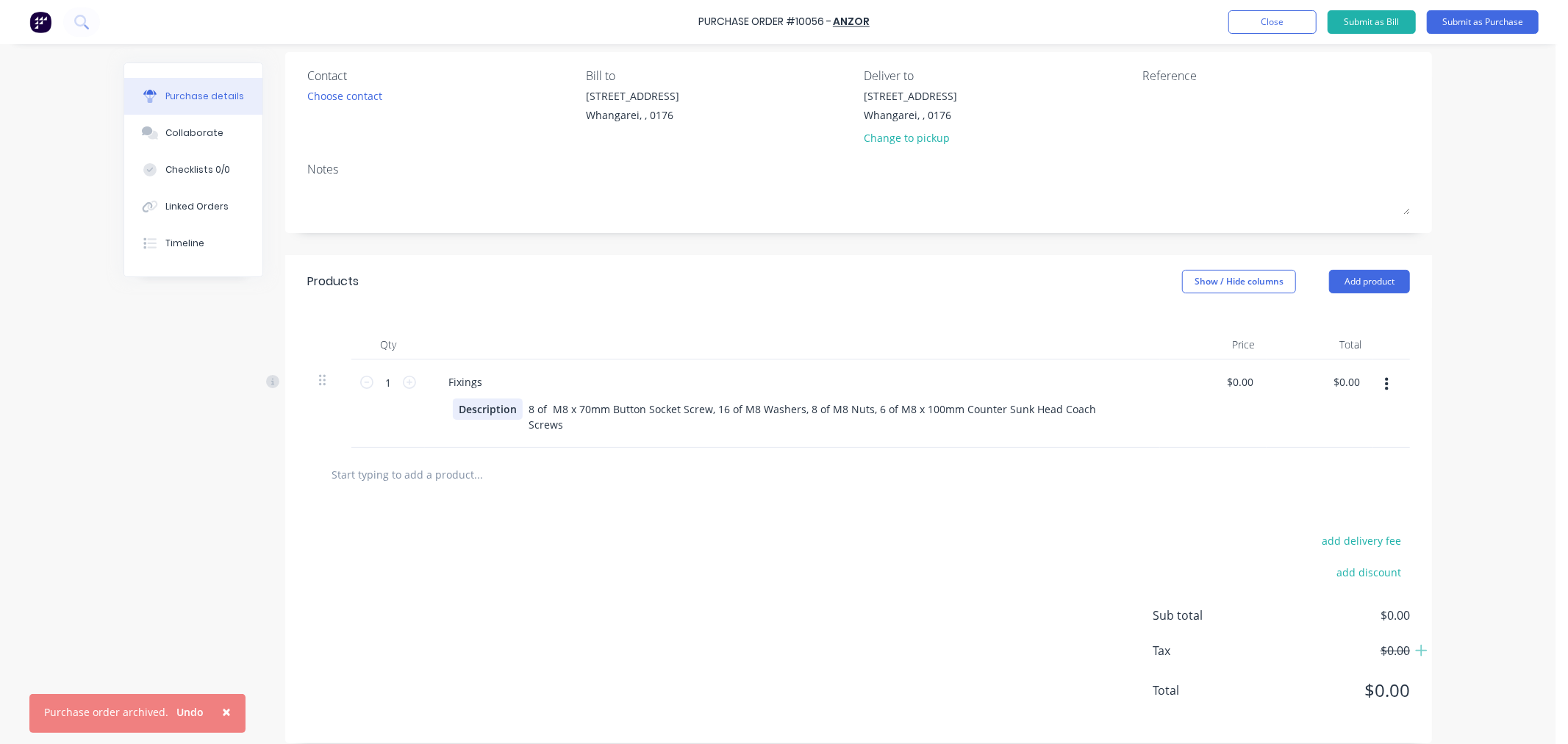
click at [510, 410] on div "Description" at bounding box center [488, 409] width 70 height 22
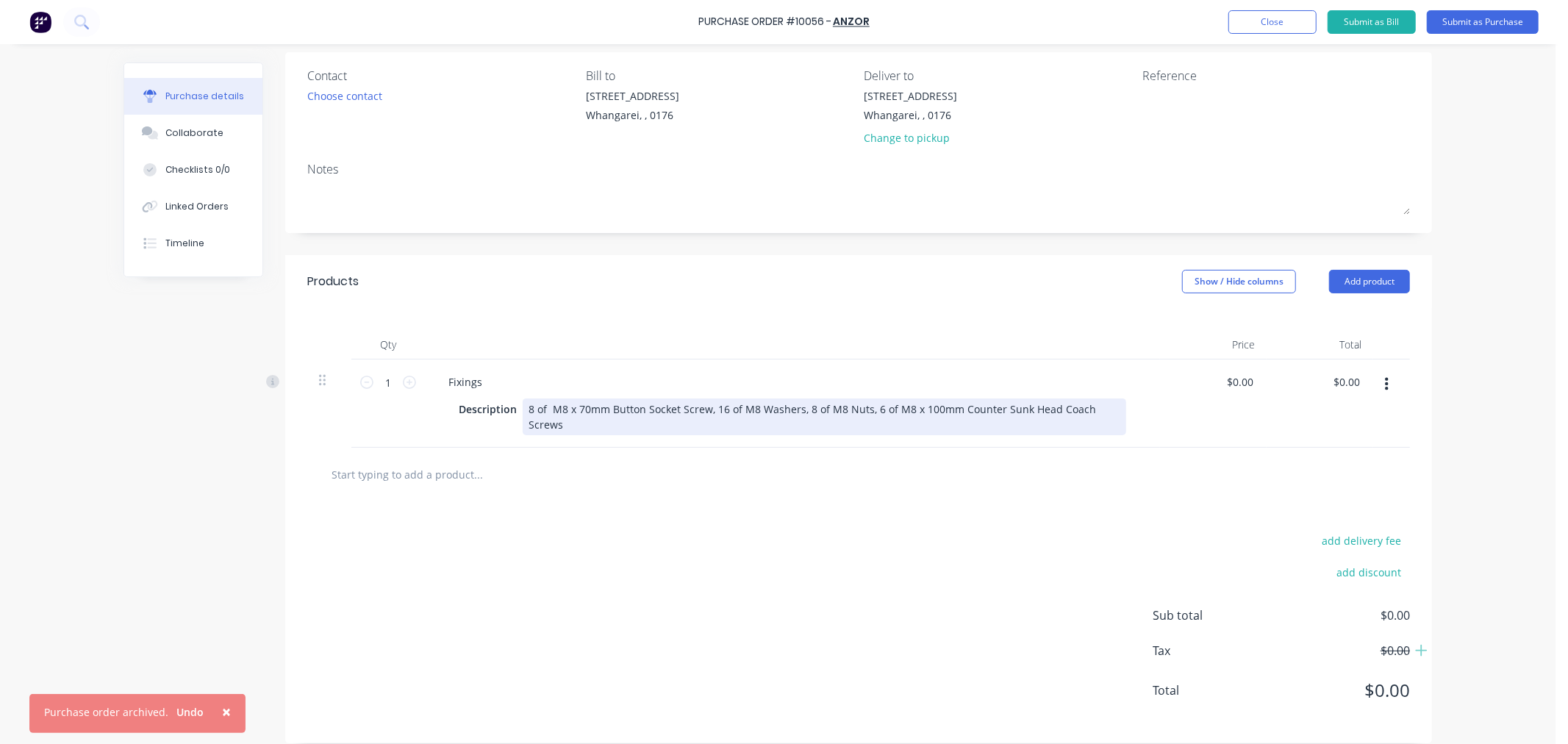
click at [522, 410] on div "8 of M8 x 70mm Button Socket Screw, 16 of M8 Washers, 8 of M8 Nuts, 6 of M8 x 1…" at bounding box center [824, 417] width 604 height 37
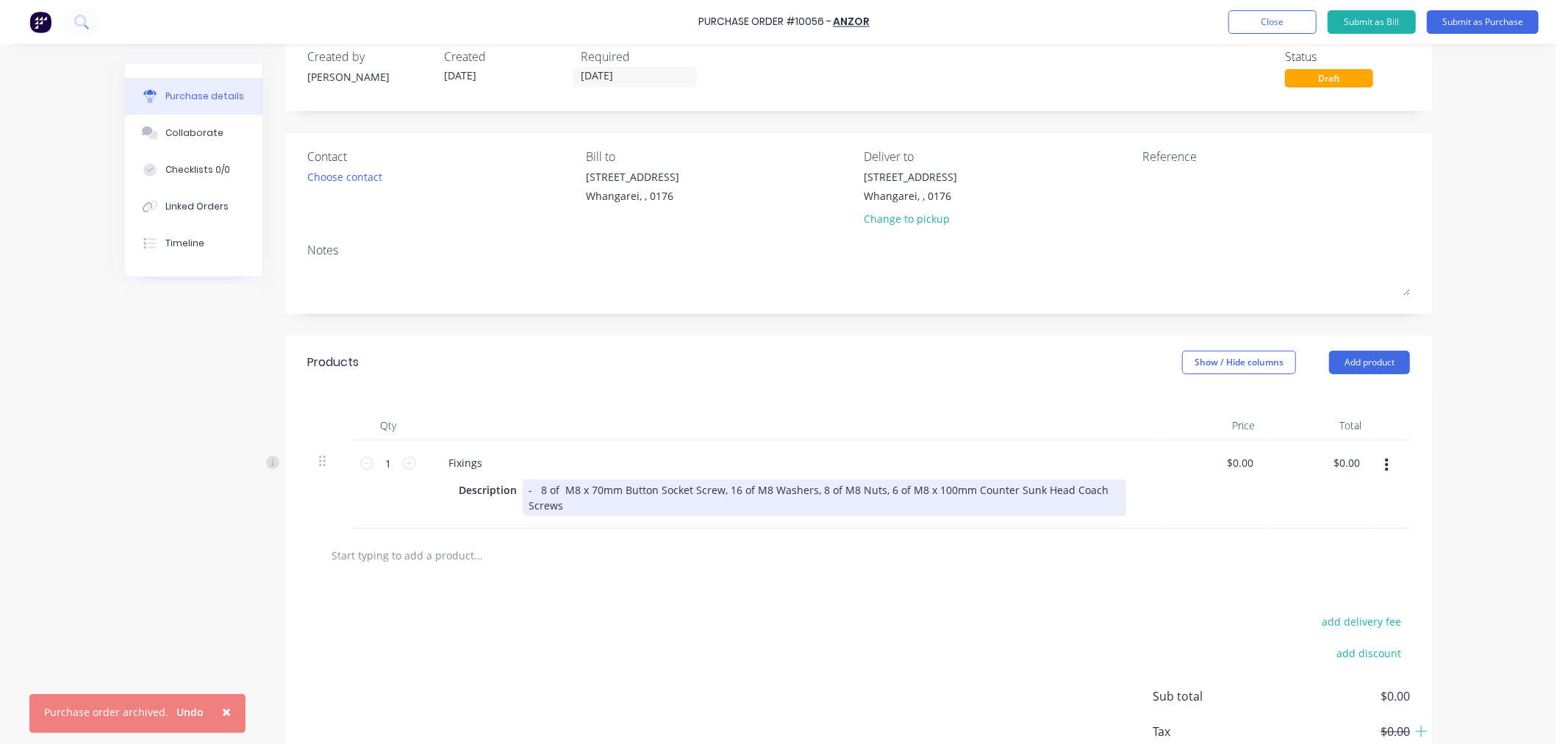
scroll to position [0, 0]
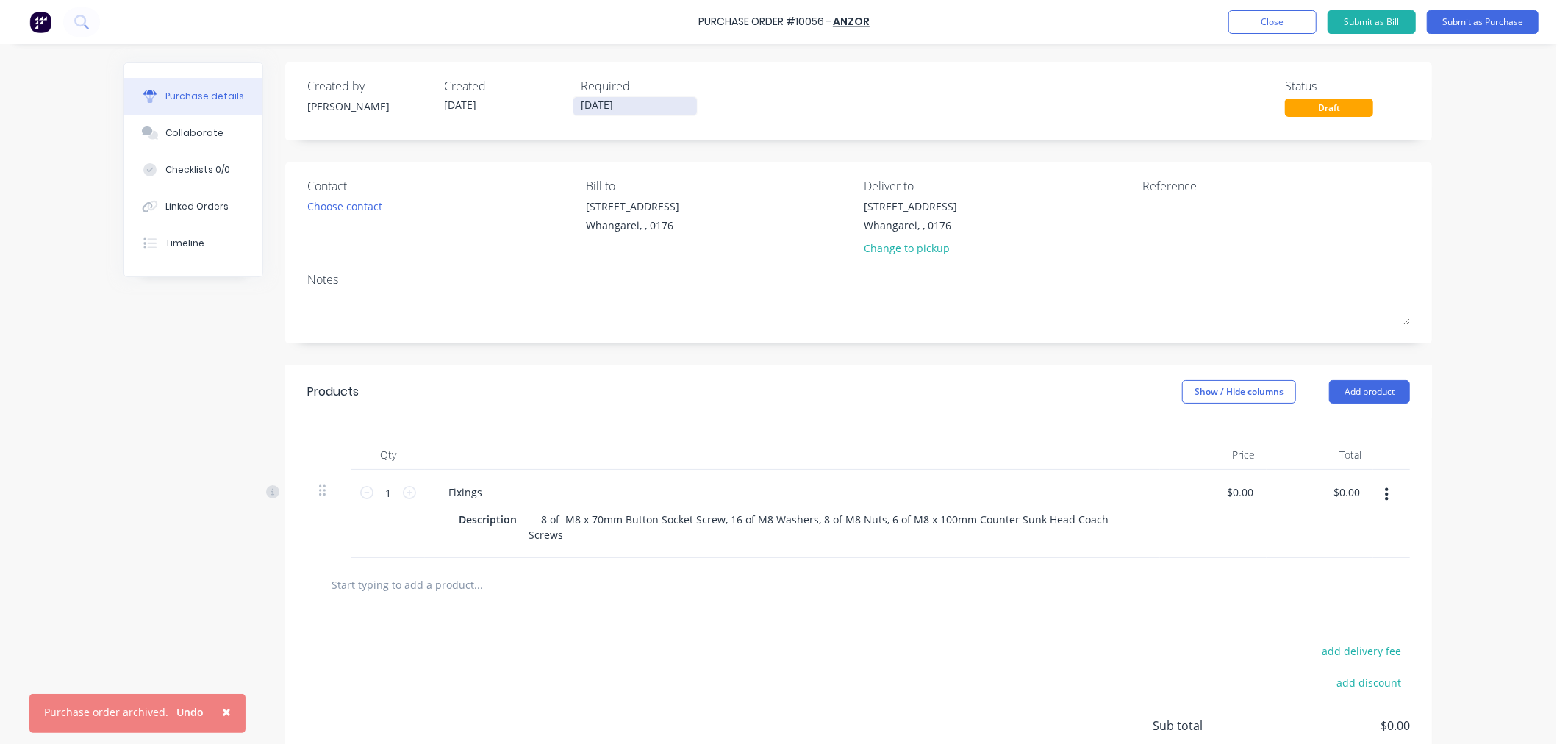
click at [586, 104] on input "[DATE]" at bounding box center [635, 106] width 124 height 19
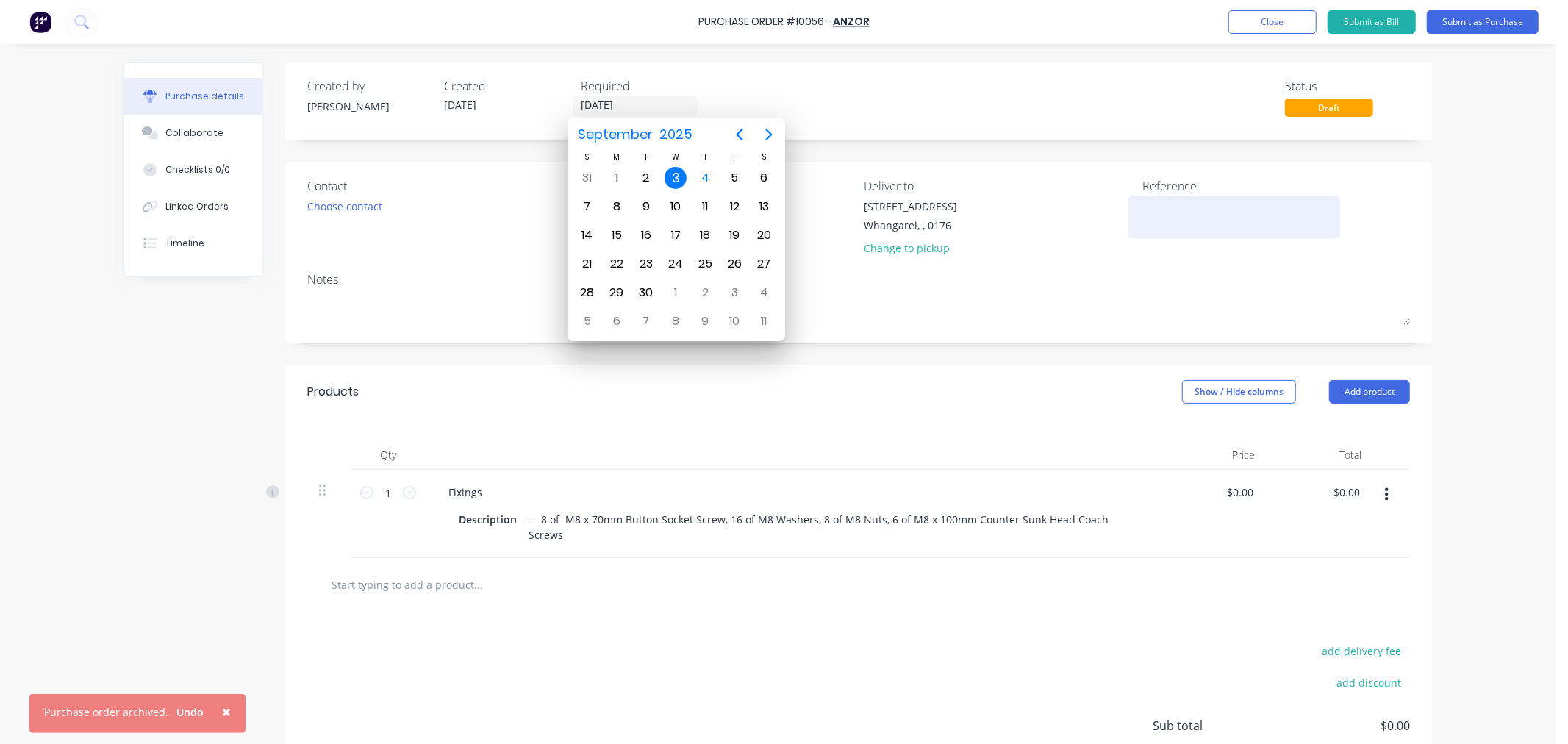
type input "[DATE]"
click at [1157, 211] on textarea at bounding box center [1234, 215] width 184 height 33
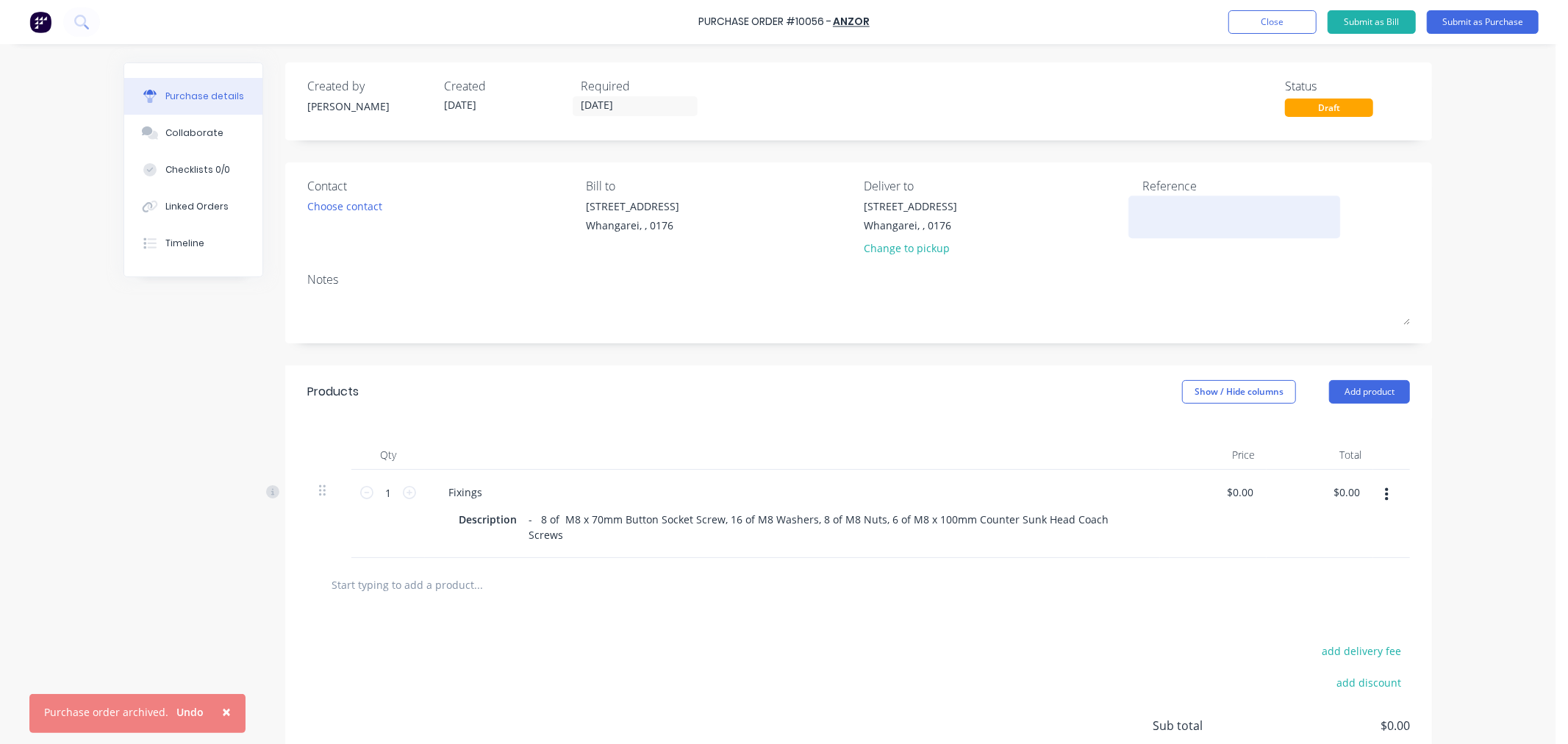
click at [1157, 210] on textarea at bounding box center [1234, 215] width 184 height 33
type textarea "3066"
click at [1254, 22] on button "Submit as Purchase" at bounding box center [1483, 22] width 112 height 24
